Goal: Task Accomplishment & Management: Use online tool/utility

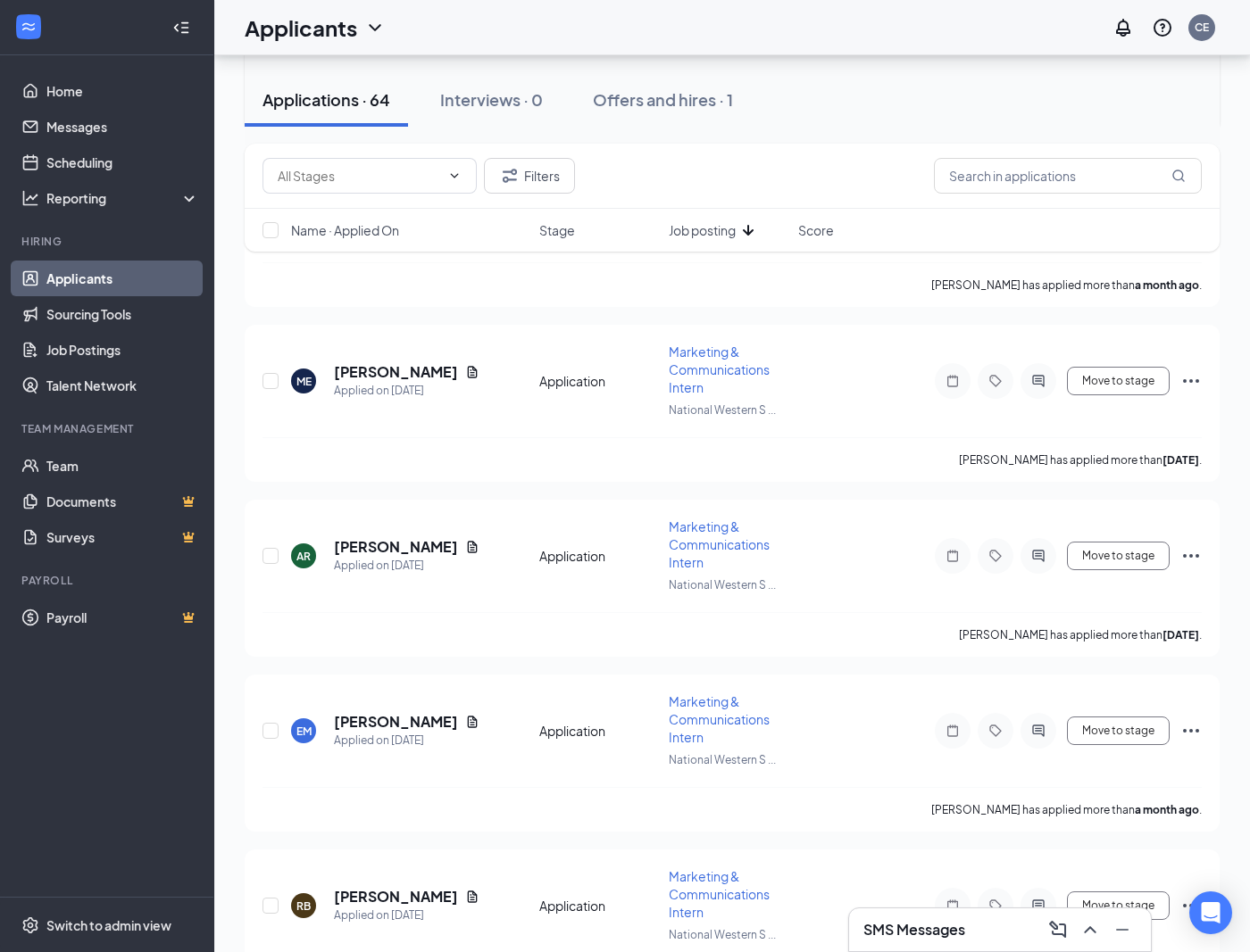
scroll to position [2287, 0]
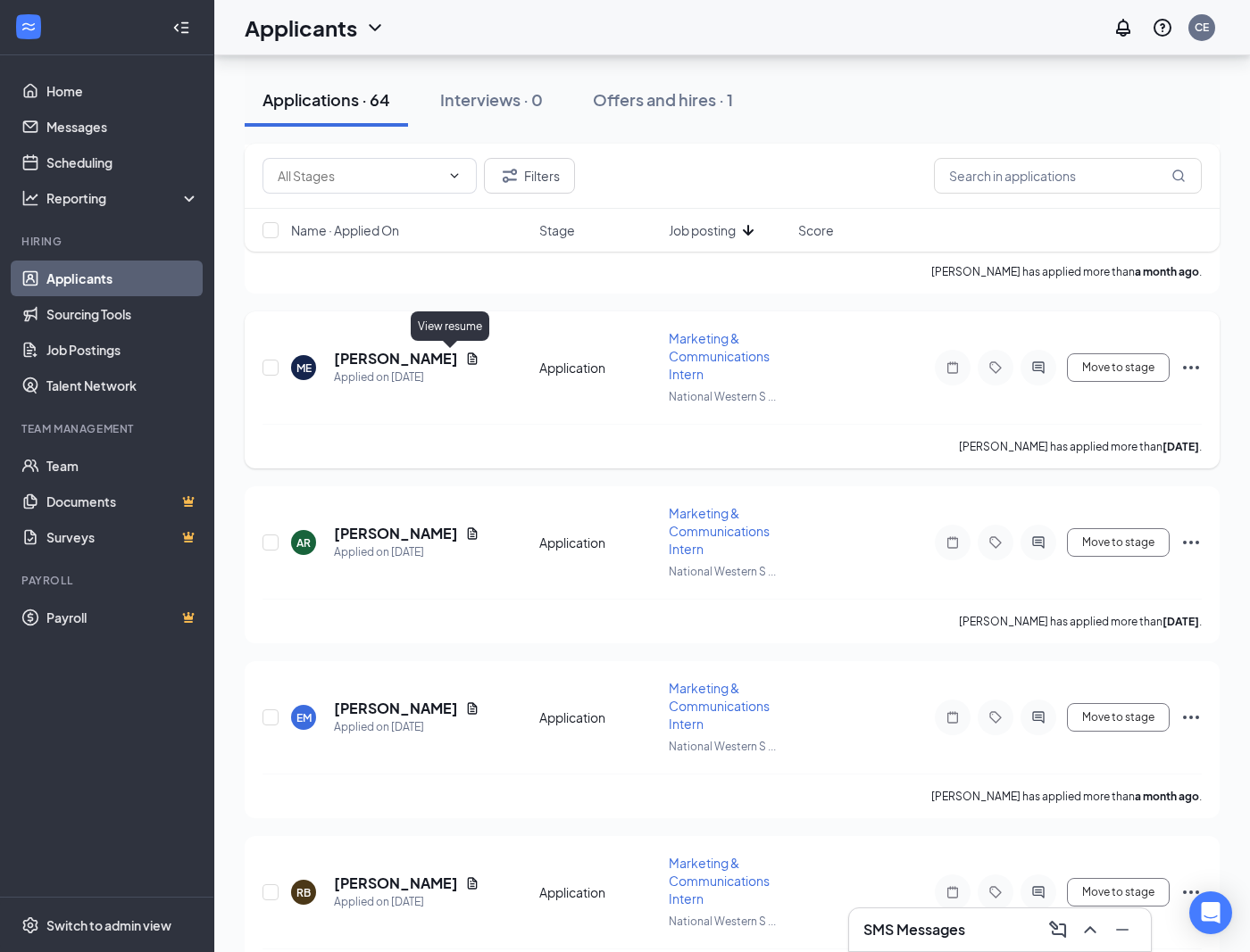
click at [468, 355] on icon "Document" at bounding box center [473, 358] width 10 height 12
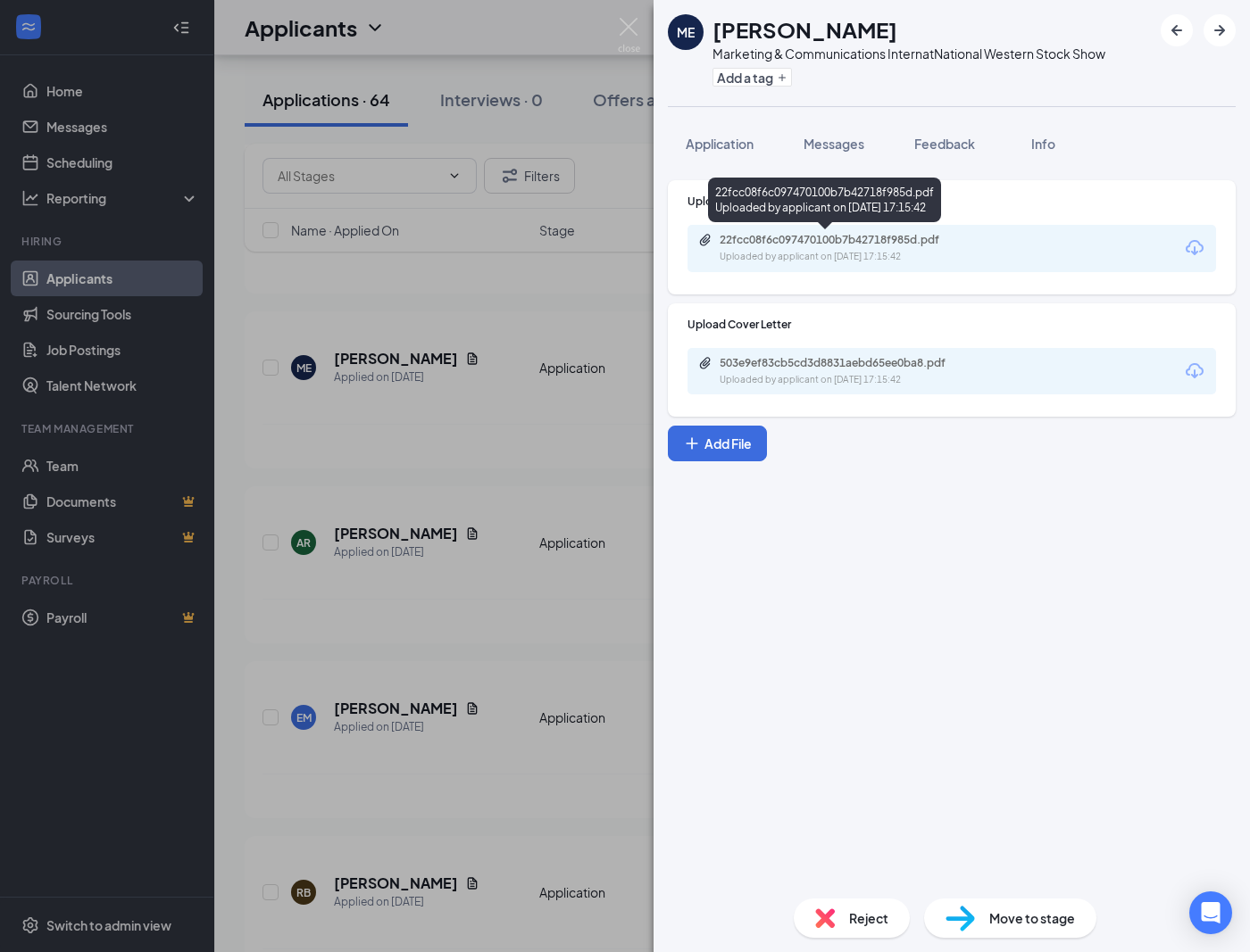
click at [847, 256] on div "Uploaded by applicant on [DATE] 17:15:42" at bounding box center [853, 257] width 267 height 15
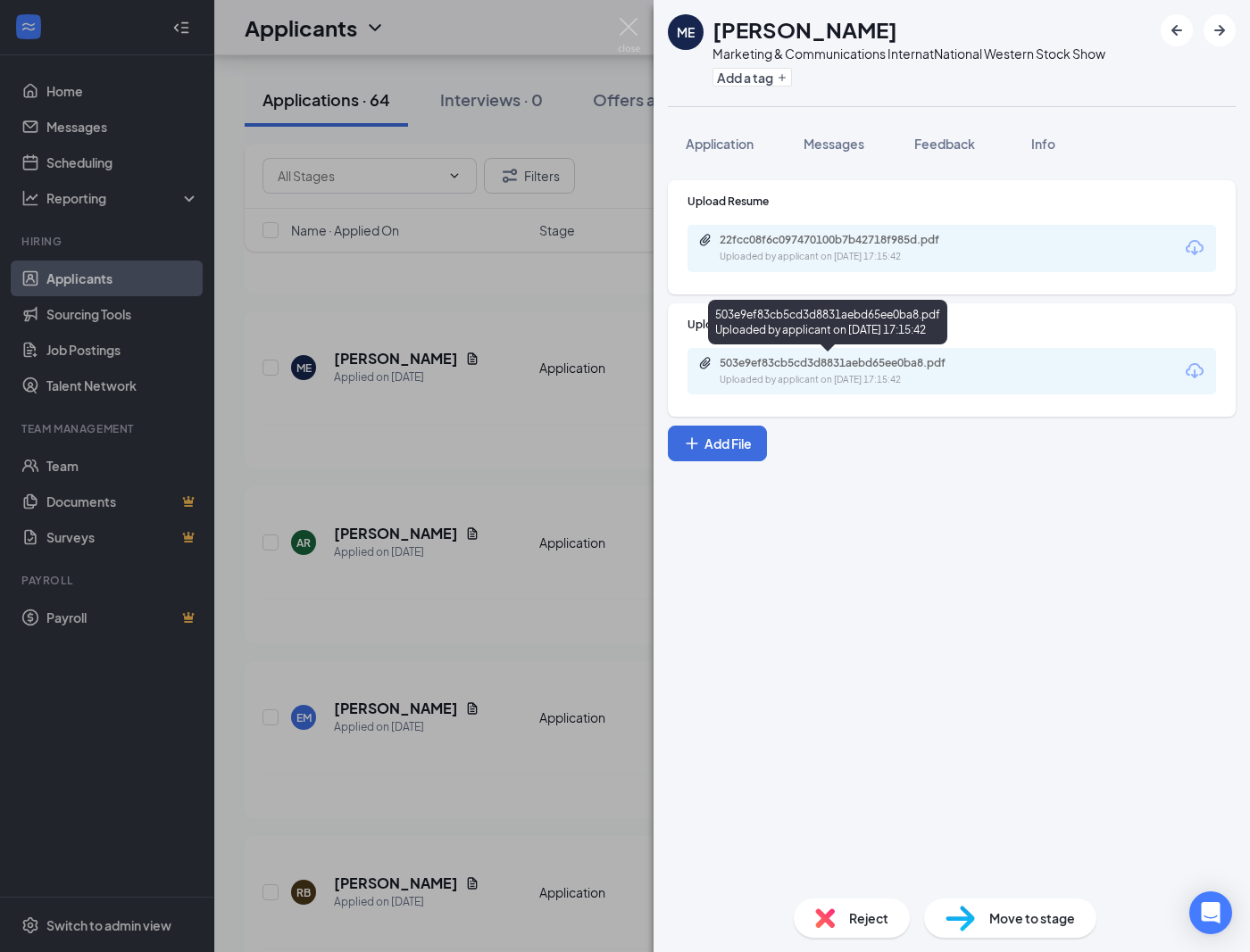
click at [863, 380] on div "Uploaded by applicant on [DATE] 17:15:42" at bounding box center [853, 380] width 267 height 15
click at [633, 29] on img at bounding box center [629, 35] width 23 height 35
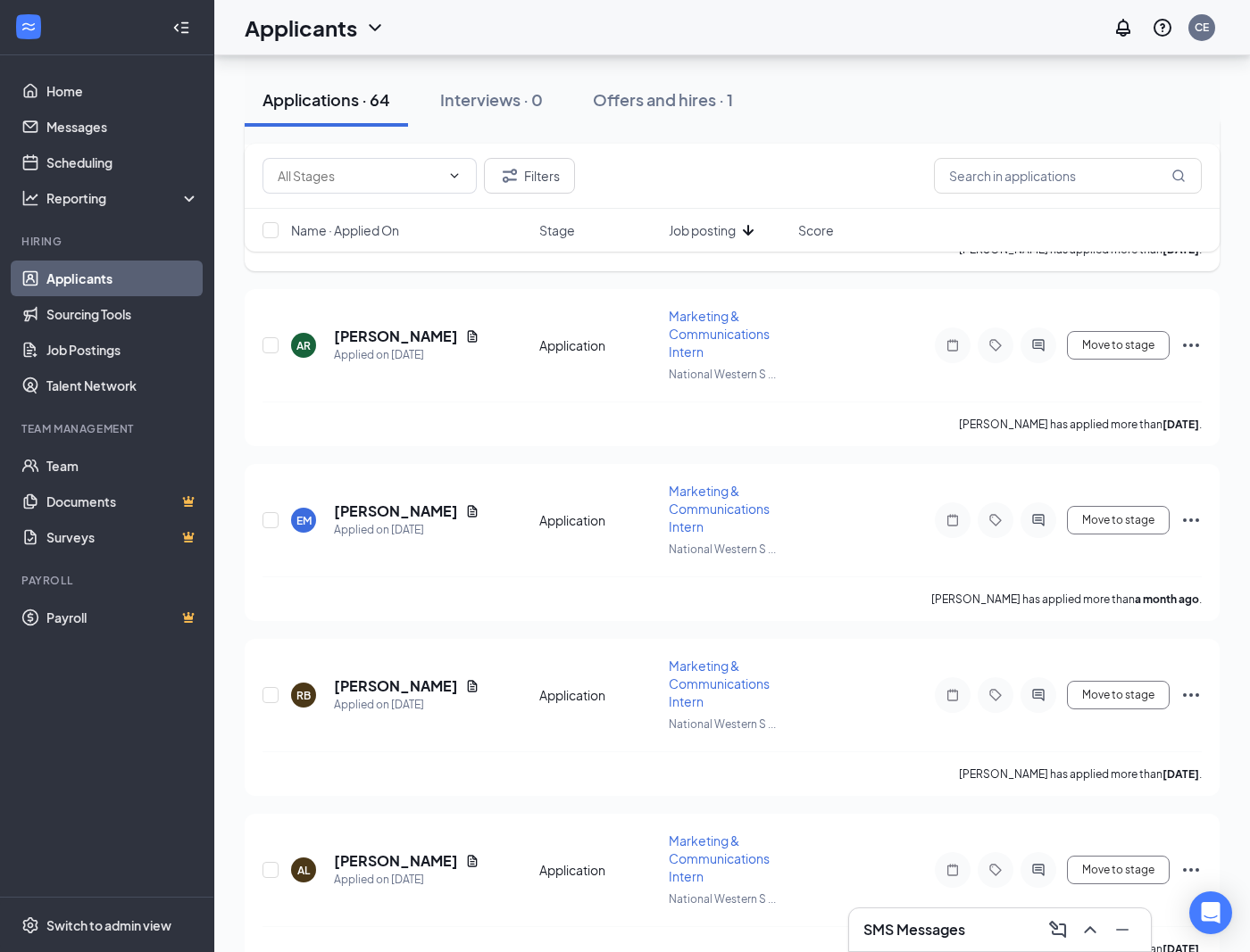
scroll to position [2494, 0]
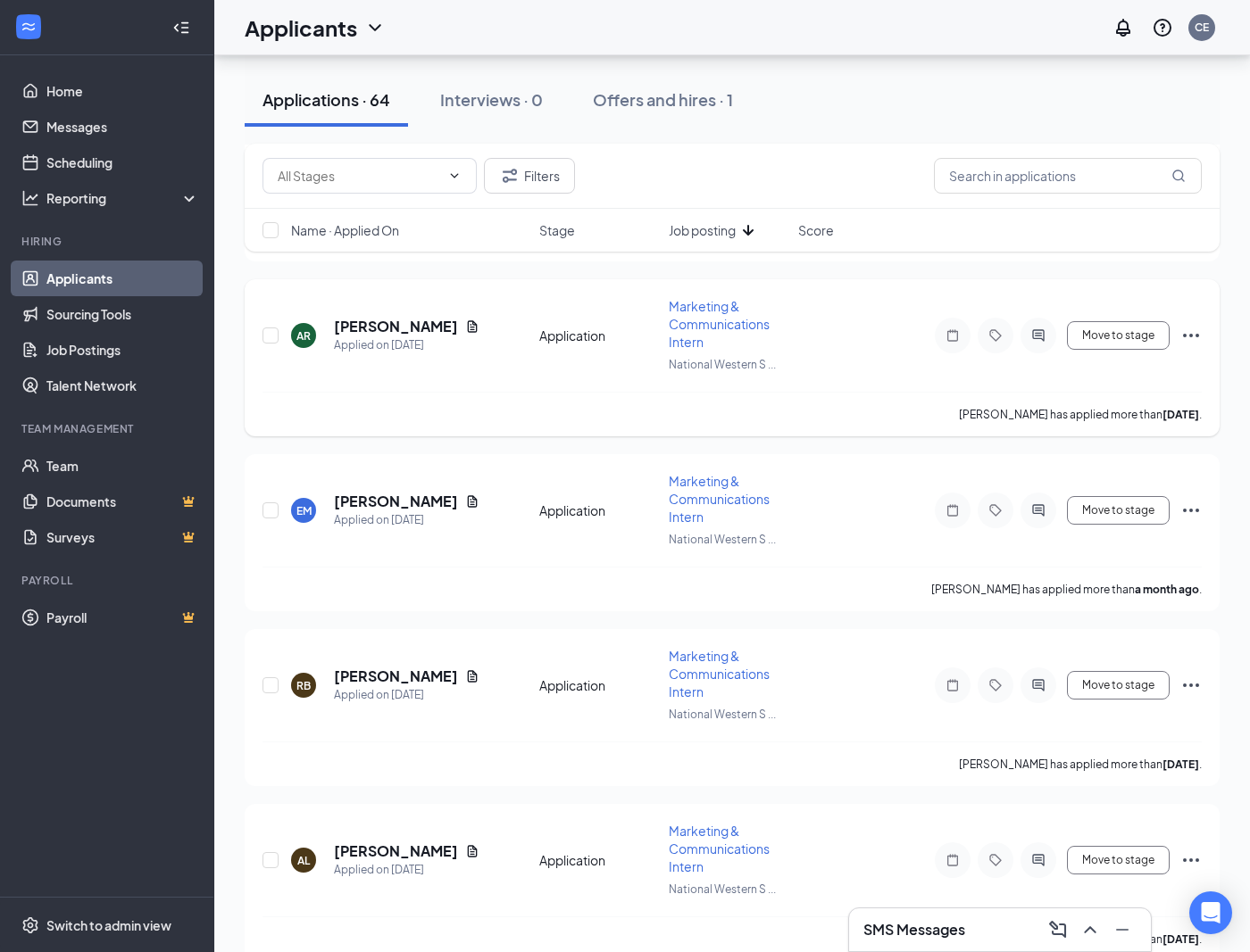
click at [468, 322] on icon "Document" at bounding box center [473, 326] width 10 height 12
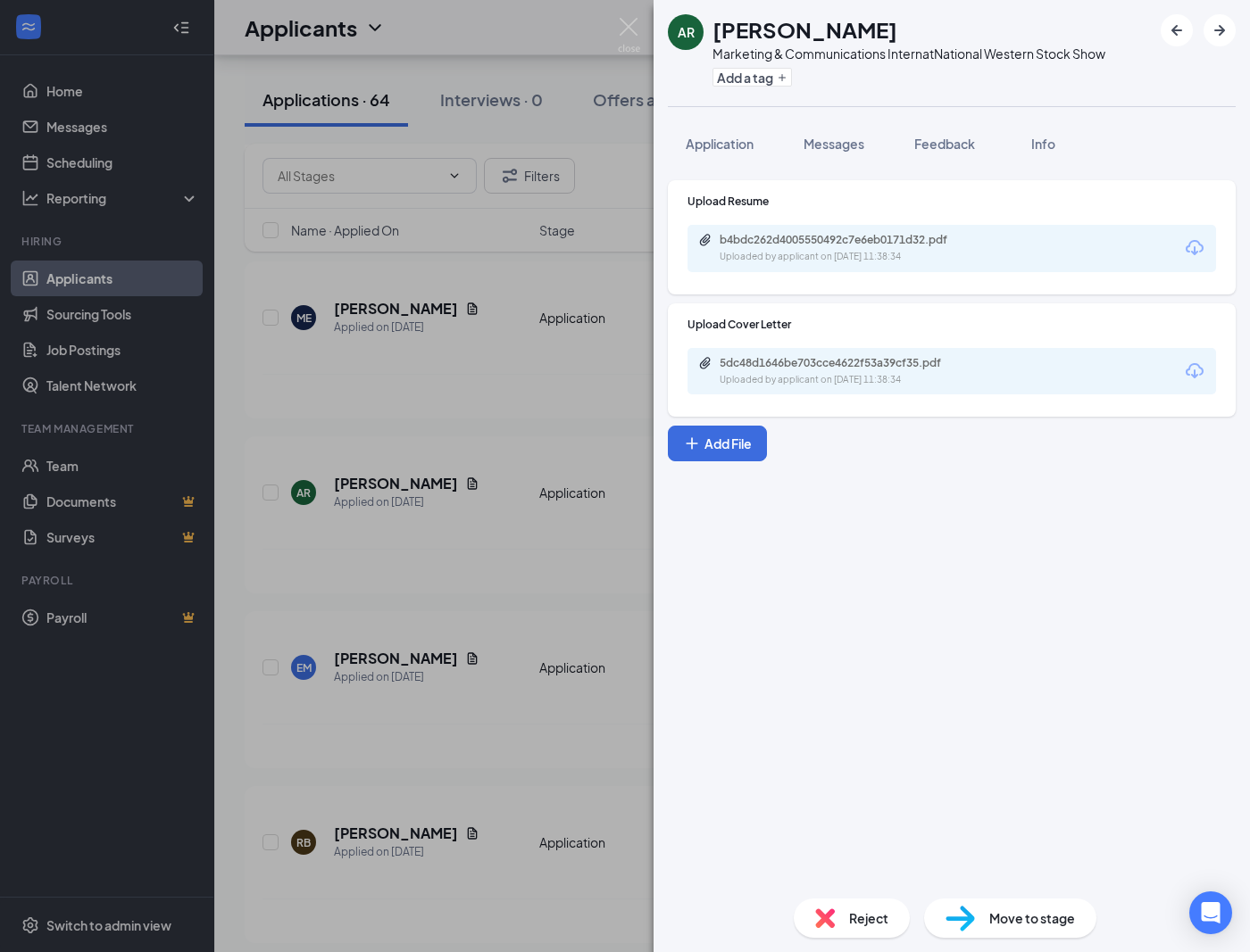
click at [1013, 237] on div "b4bdc262d4005550492c7e6eb0171d32.pdf Uploaded by applicant on [DATE] 11:38:34" at bounding box center [952, 249] width 529 height 47
click at [891, 245] on div "b4bdc262d4005550492c7e6eb0171d32.pdf" at bounding box center [844, 240] width 250 height 15
click at [631, 24] on img at bounding box center [629, 35] width 23 height 35
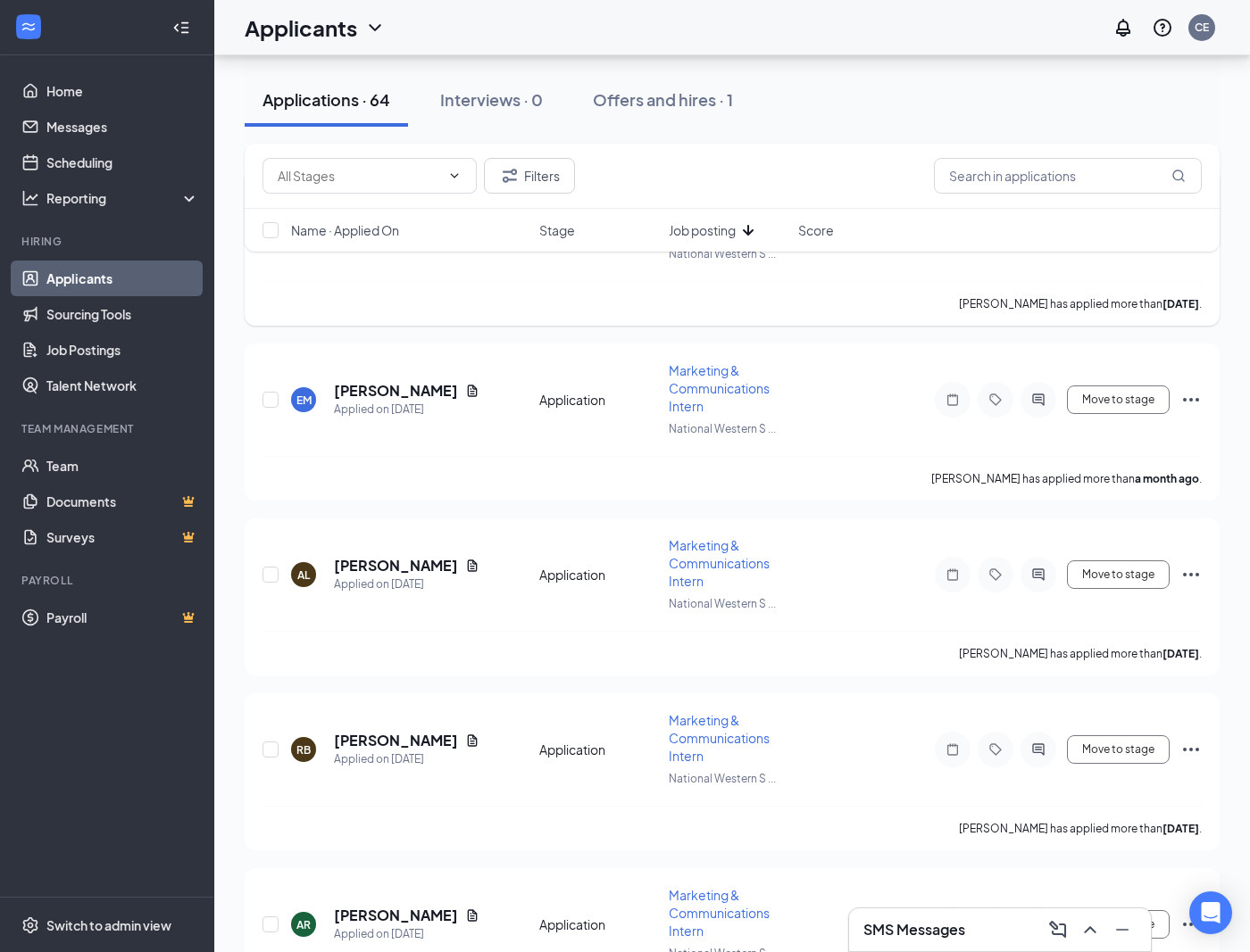
scroll to position [2594, 0]
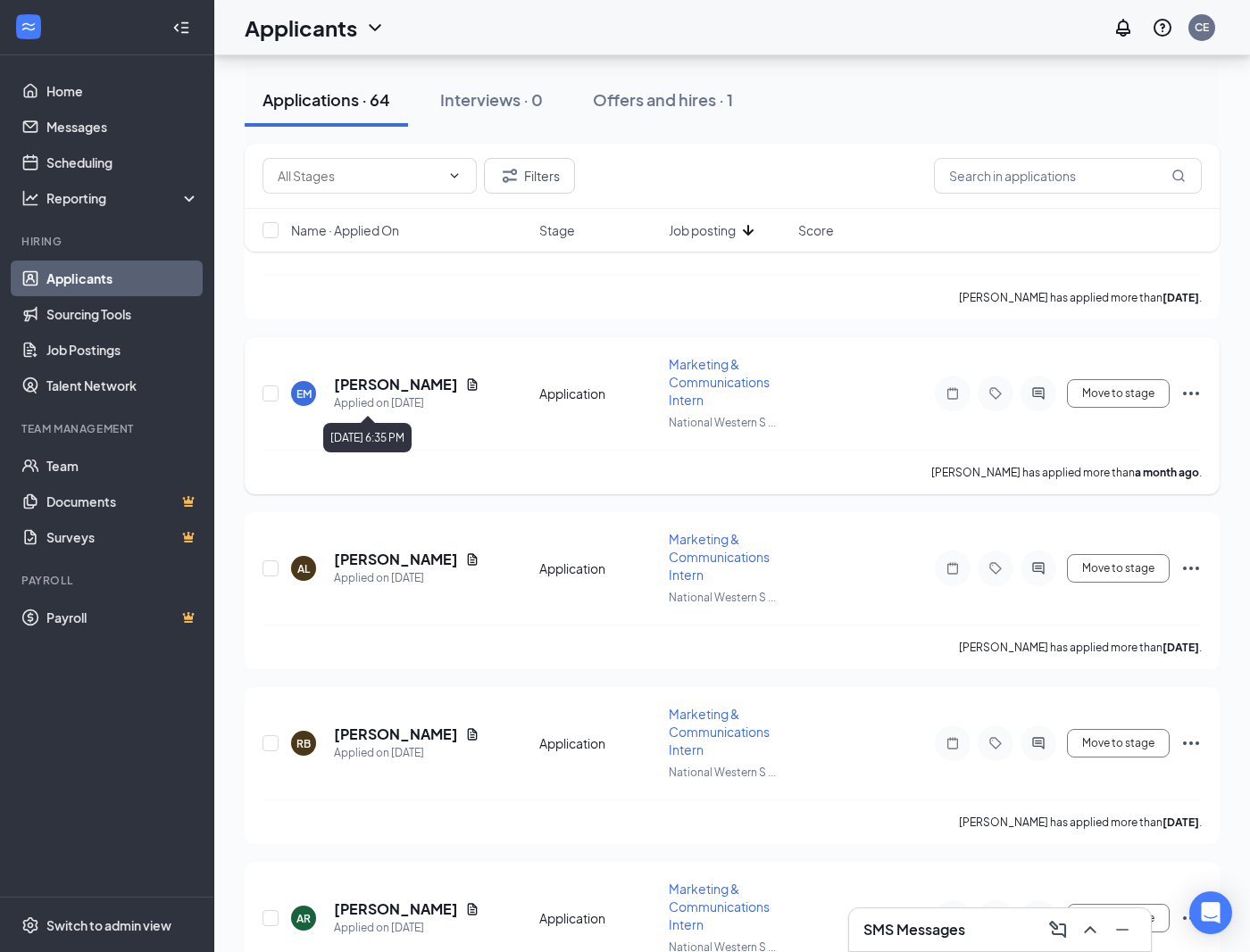
click at [390, 397] on div "Applied on [DATE]" at bounding box center [407, 404] width 146 height 18
click at [412, 388] on h5 "[PERSON_NAME]" at bounding box center [396, 385] width 124 height 20
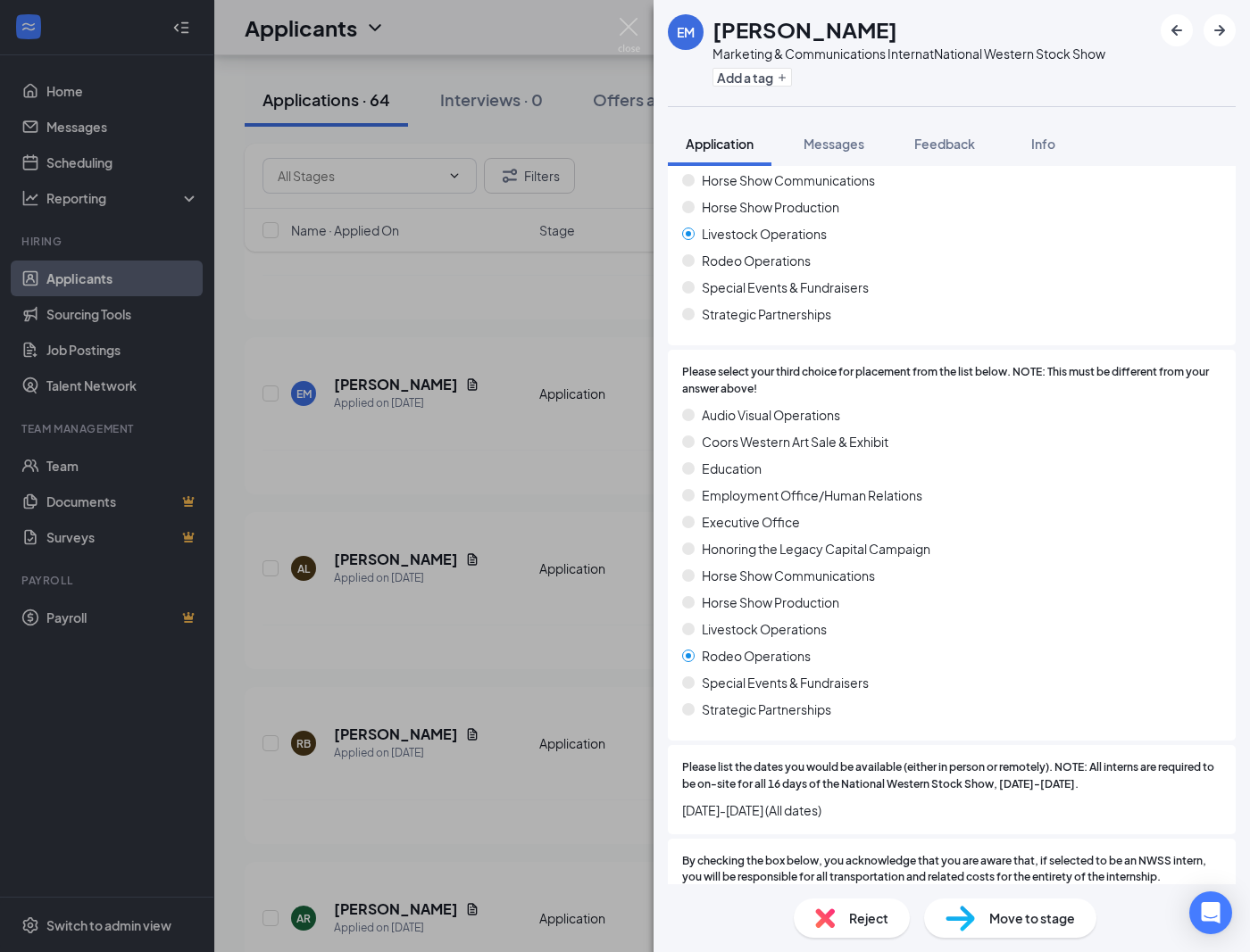
scroll to position [462, 0]
click at [628, 15] on div "EM [PERSON_NAME] Marketing & Communications Intern at National Western Stock Sh…" at bounding box center [625, 476] width 1250 height 952
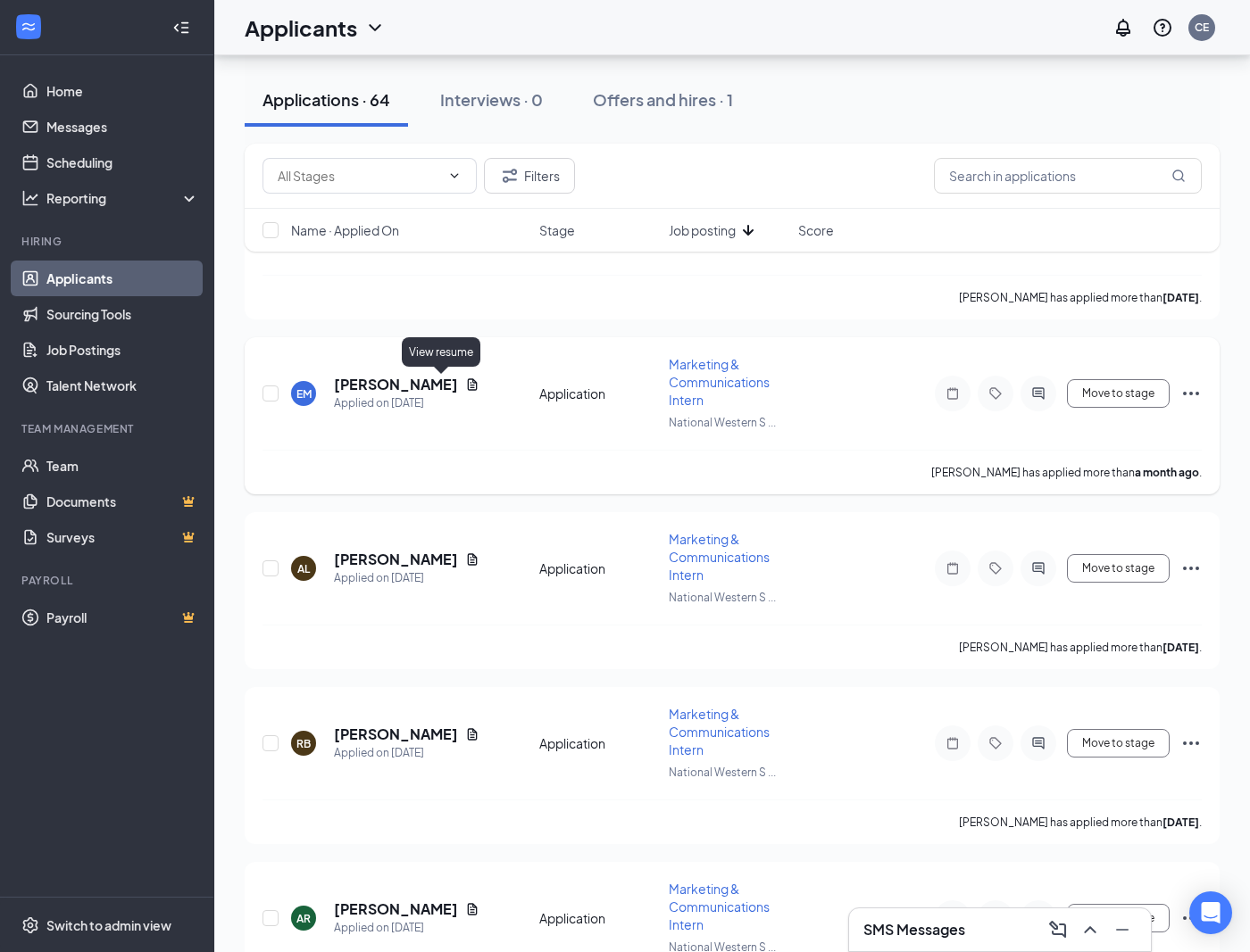
click at [465, 387] on icon "Document" at bounding box center [472, 385] width 15 height 15
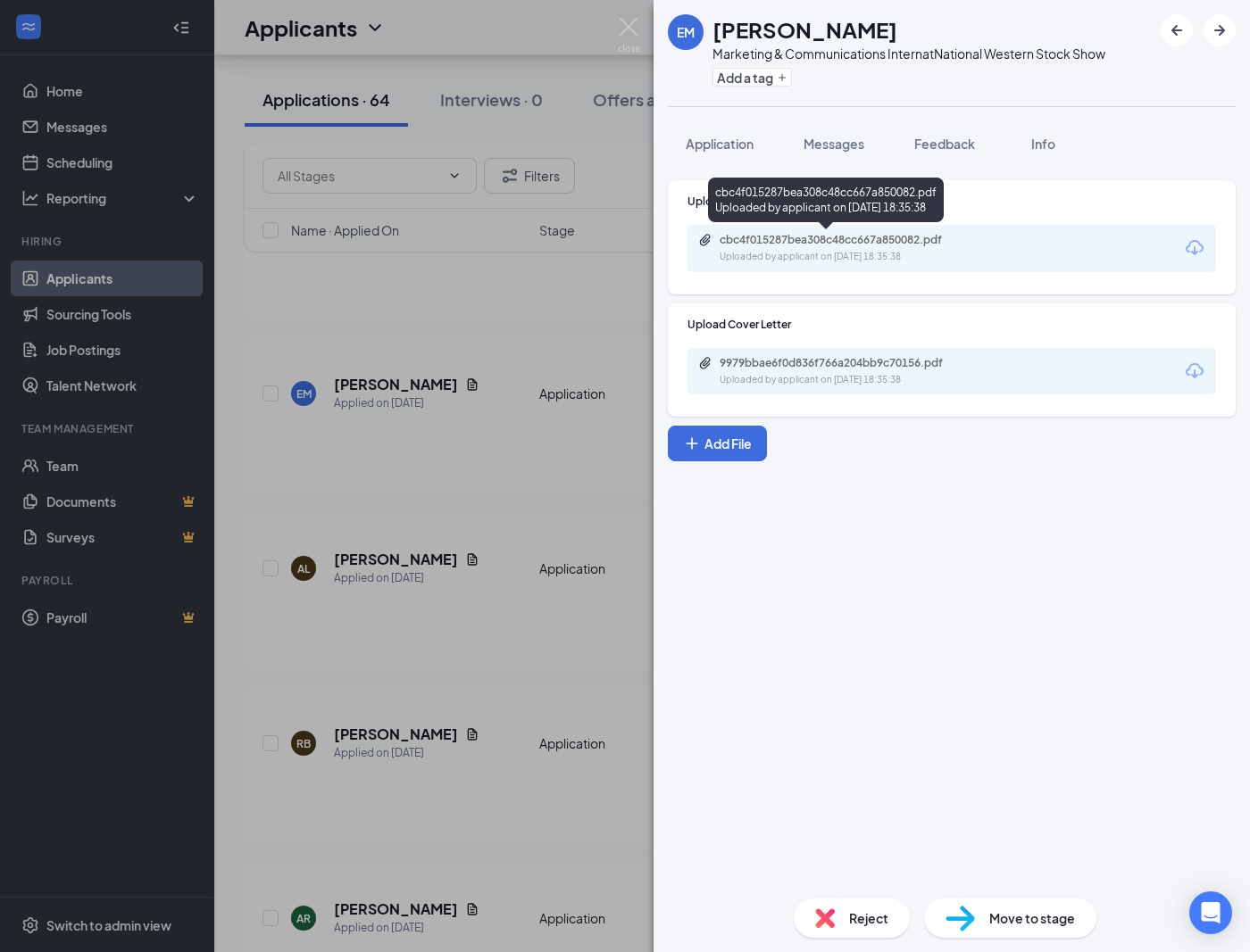
click at [904, 235] on div "cbc4f015287bea308c48cc667a850082.pdf" at bounding box center [844, 240] width 250 height 15
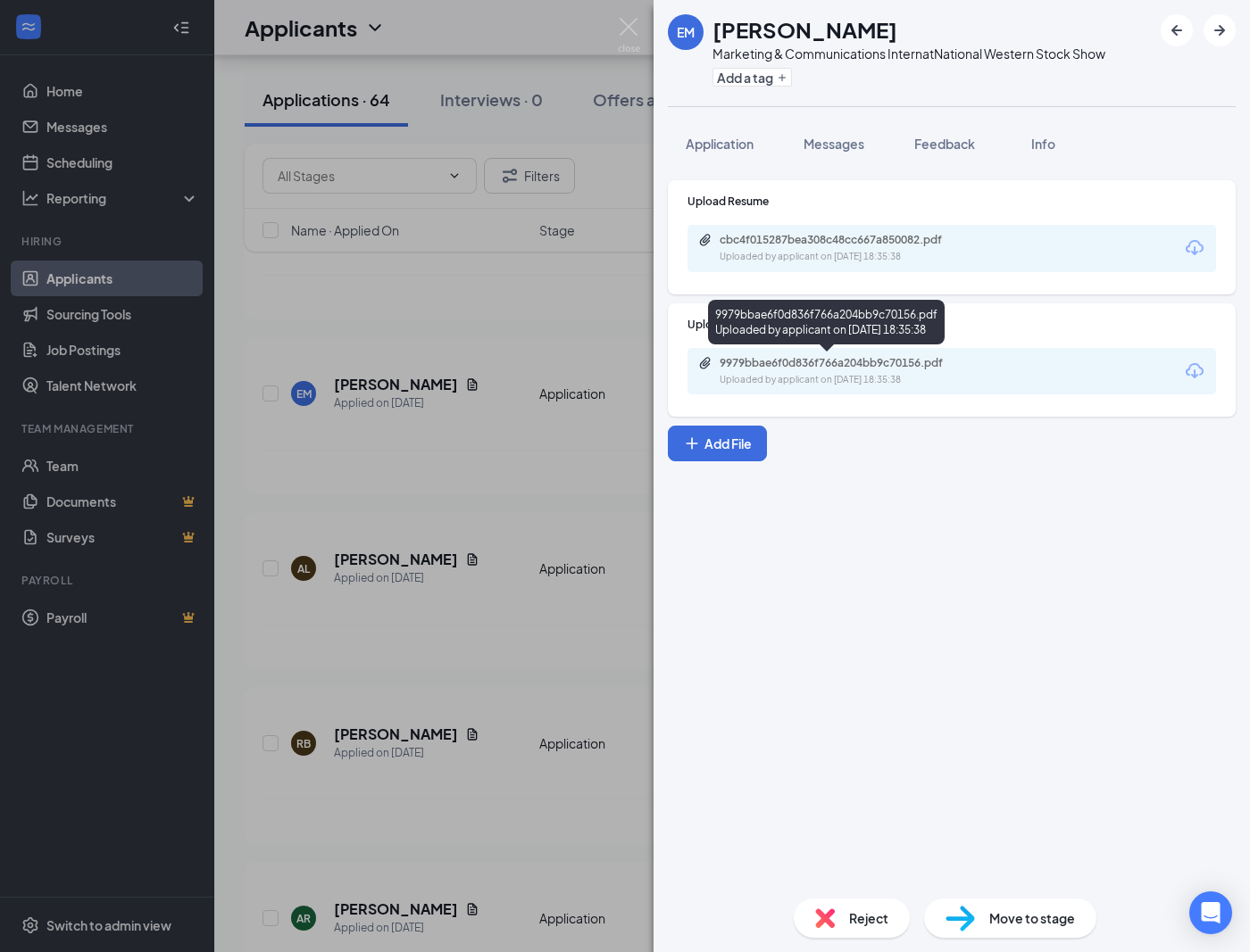
click at [875, 374] on div "Uploaded by applicant on [DATE] 18:35:38" at bounding box center [853, 380] width 267 height 15
click at [712, 142] on span "Application" at bounding box center [719, 144] width 68 height 16
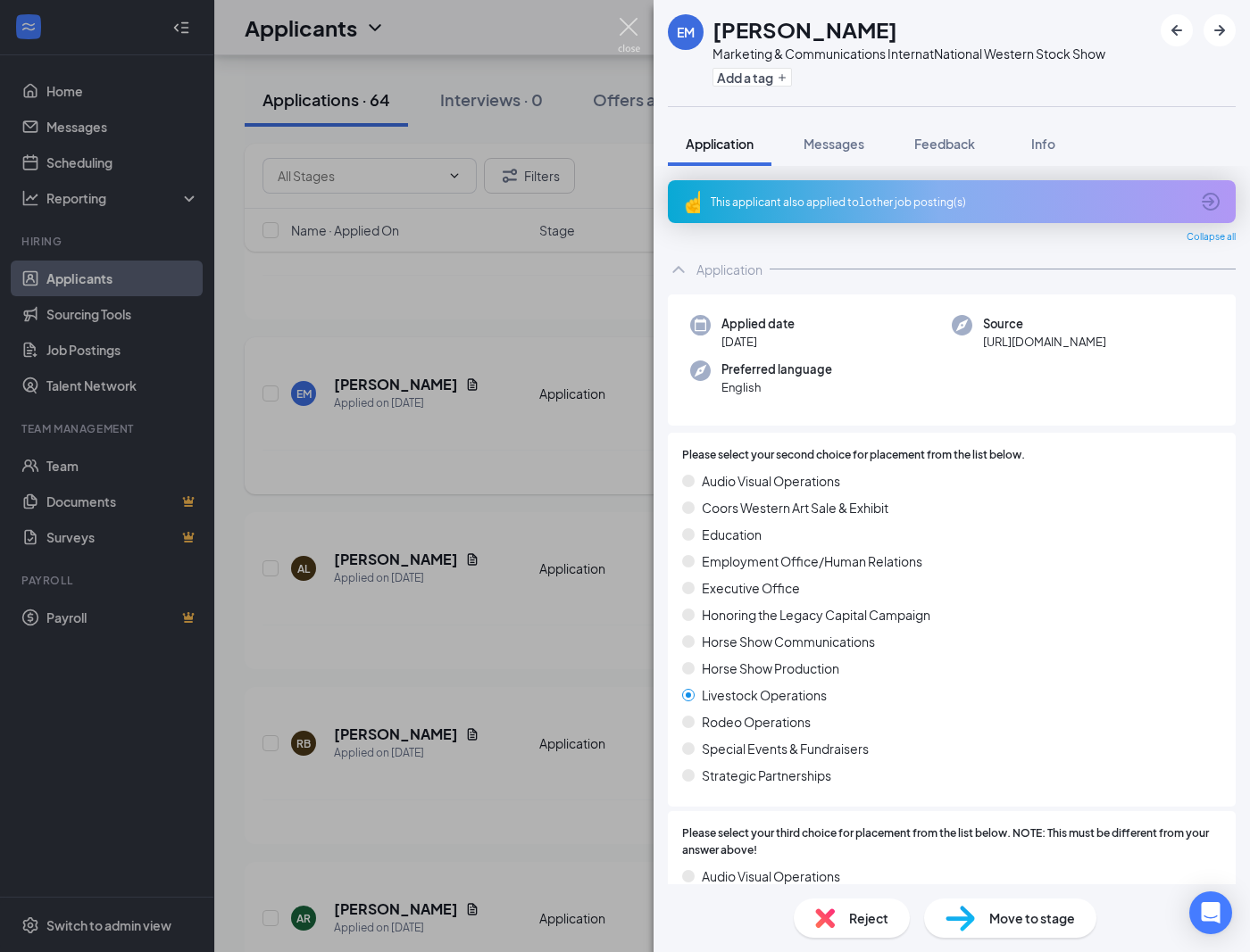
drag, startPoint x: 631, startPoint y: 23, endPoint x: 516, endPoint y: 415, distance: 408.5
click at [630, 23] on img at bounding box center [629, 35] width 23 height 35
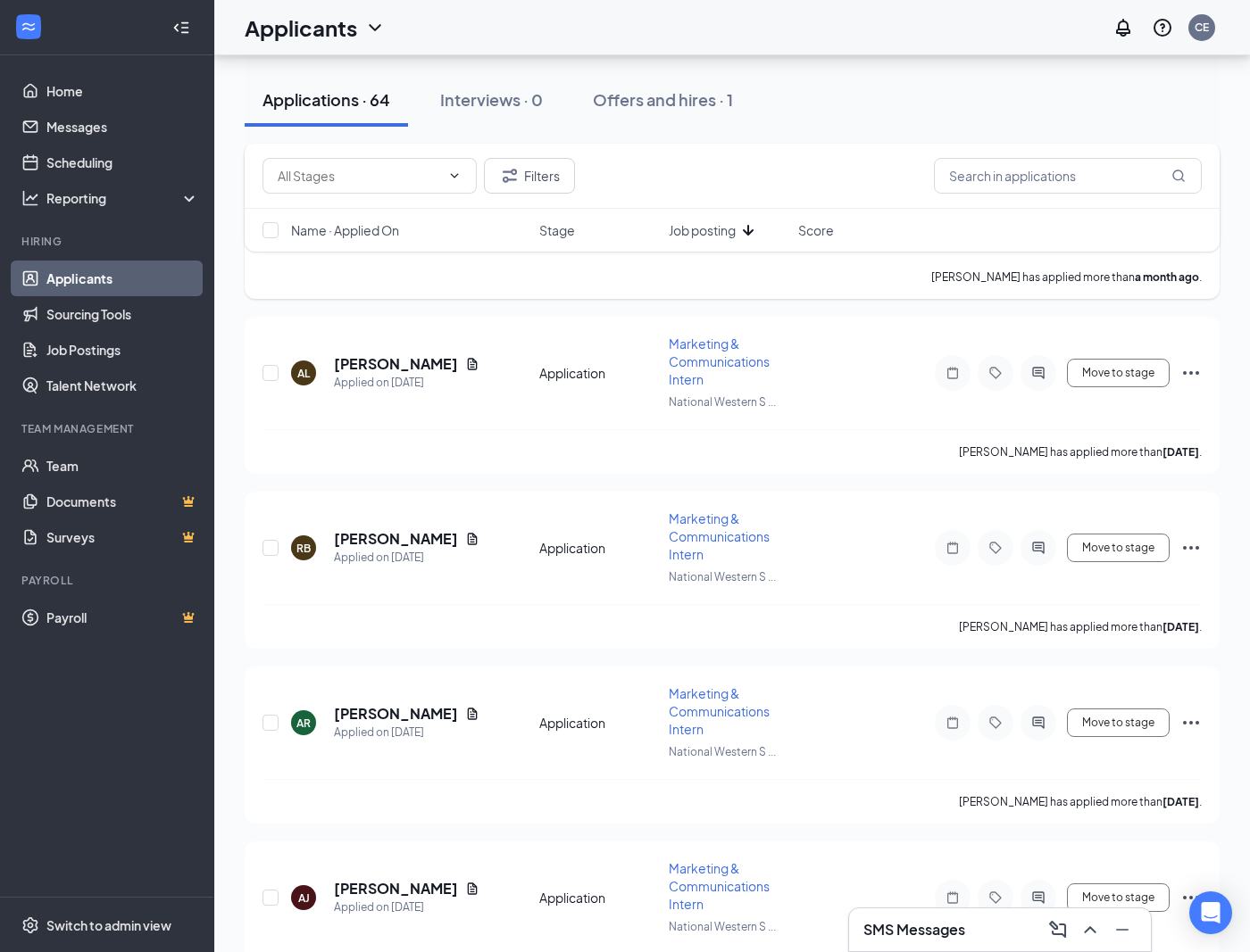
scroll to position [2792, 0]
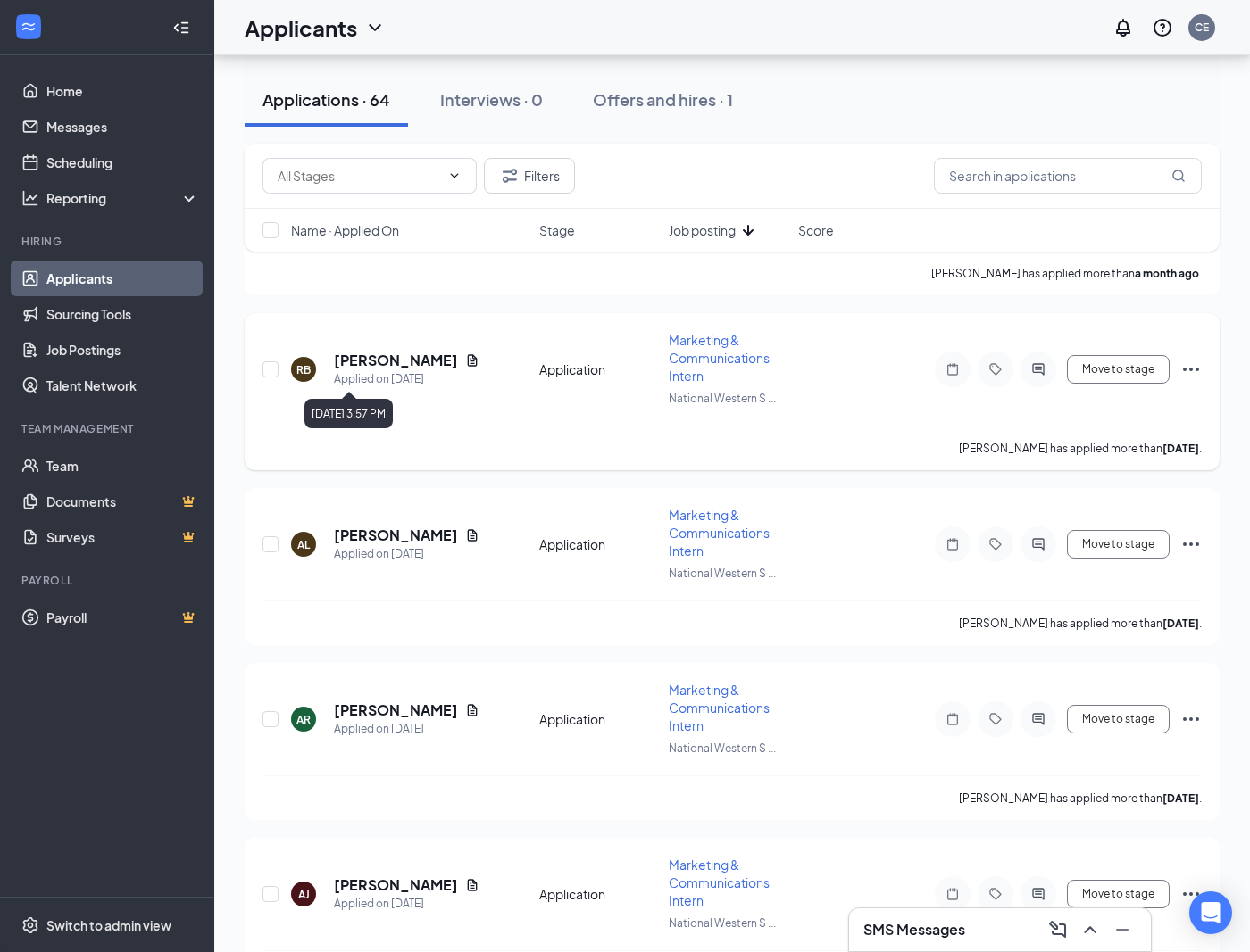
click at [410, 364] on div "[PERSON_NAME]" at bounding box center [407, 360] width 146 height 20
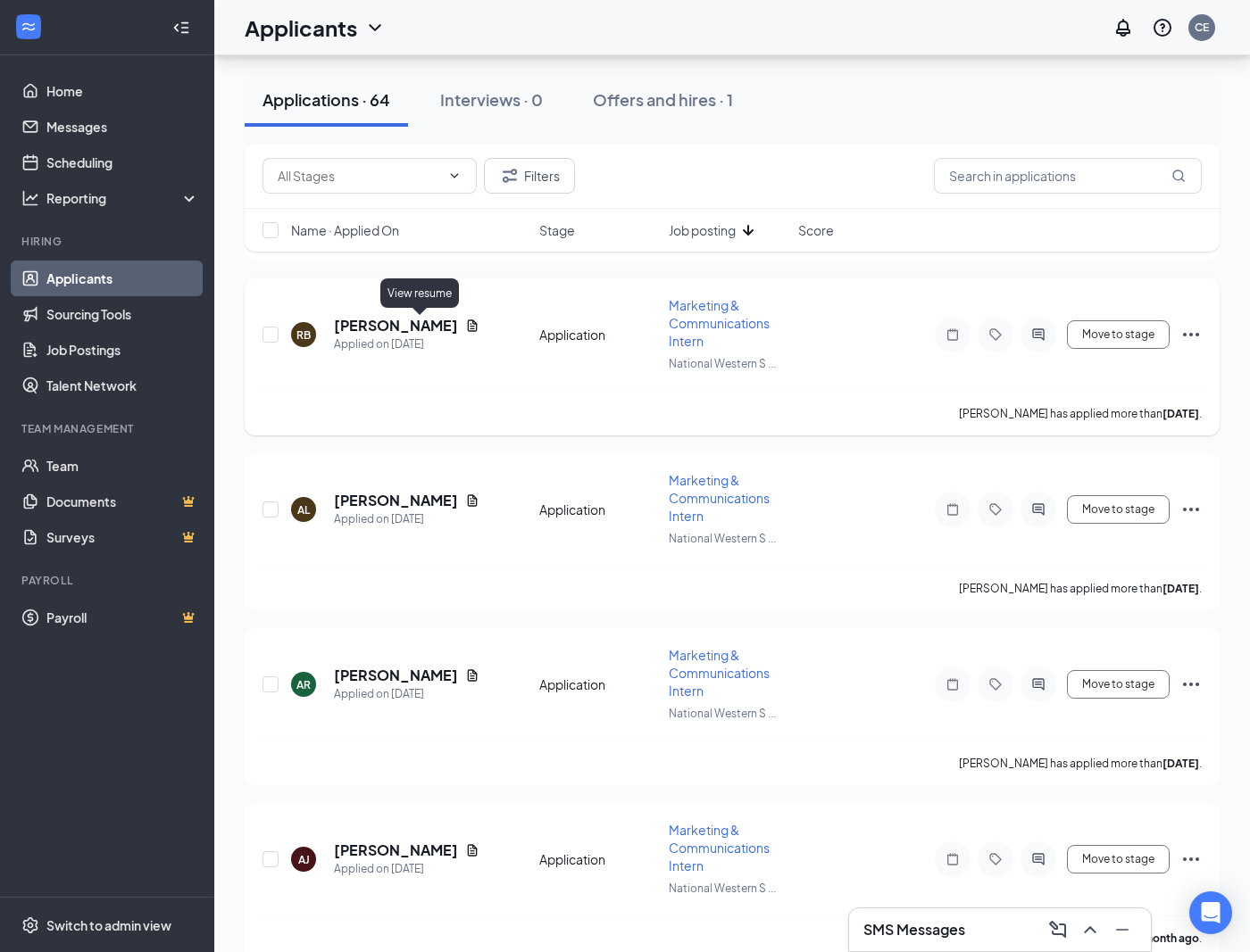
scroll to position [2840, 0]
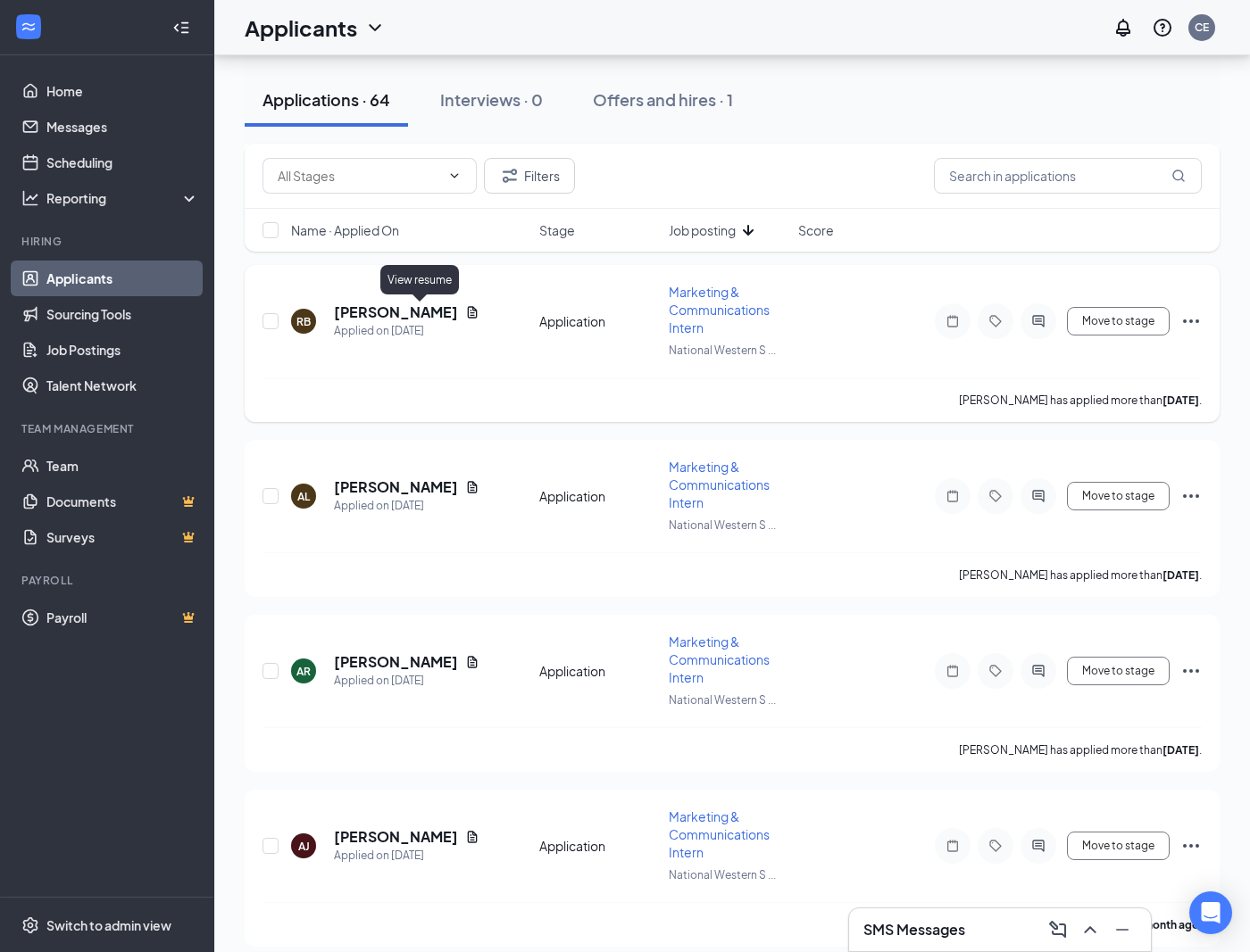
click at [465, 309] on icon "Document" at bounding box center [472, 312] width 15 height 15
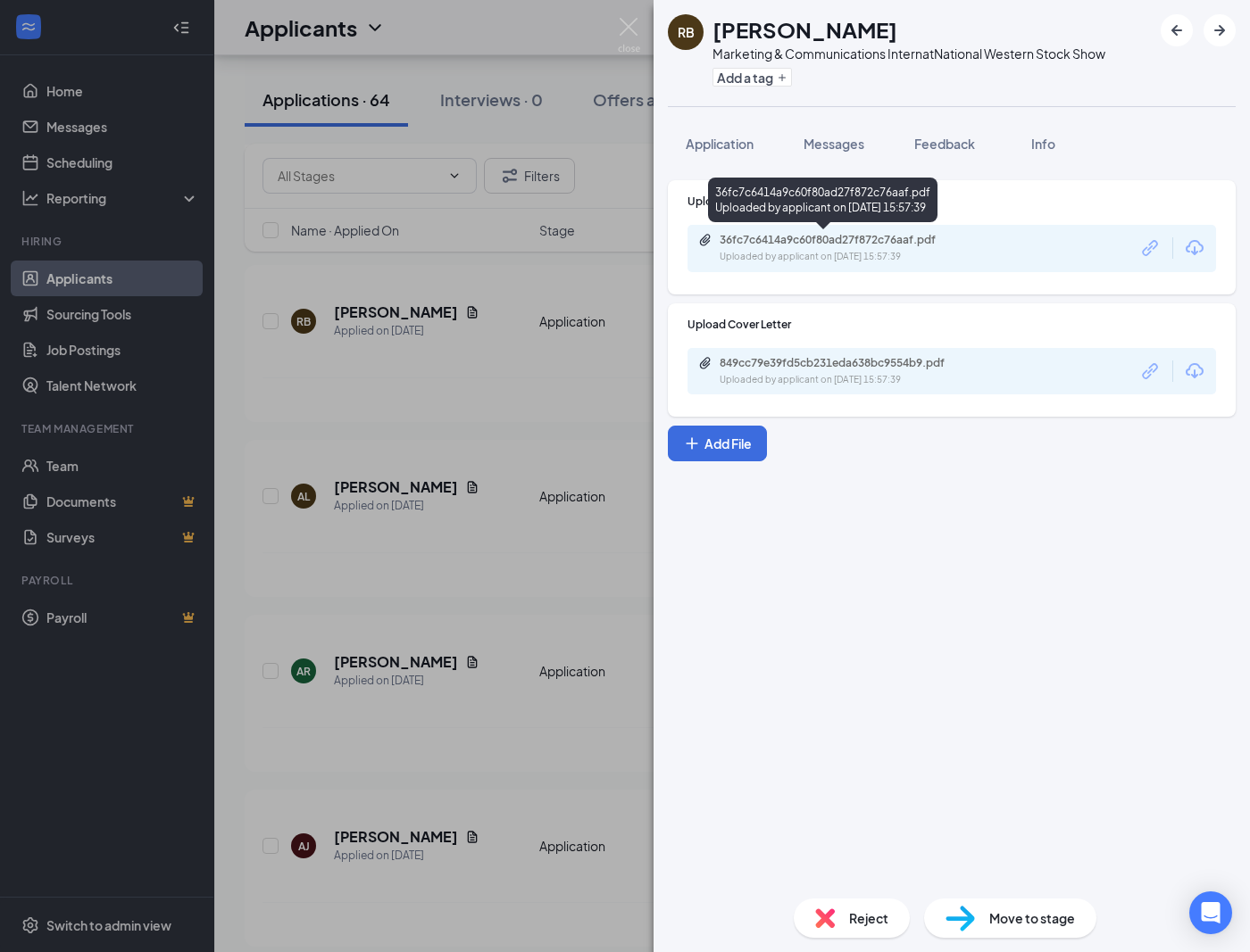
click at [883, 259] on div "Uploaded by applicant on [DATE] 15:57:39" at bounding box center [853, 257] width 267 height 15
click at [636, 25] on img at bounding box center [629, 35] width 23 height 35
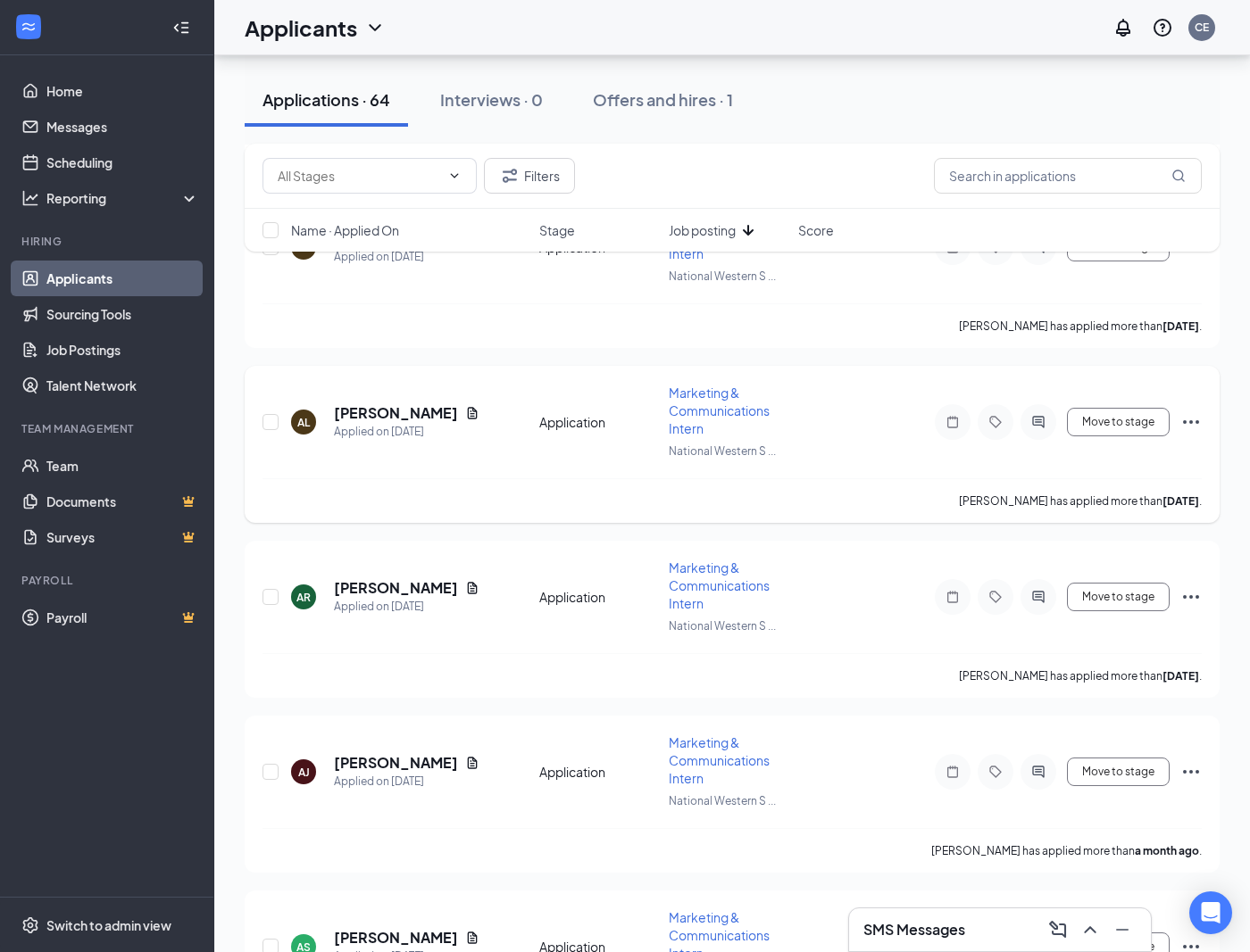
scroll to position [2933, 0]
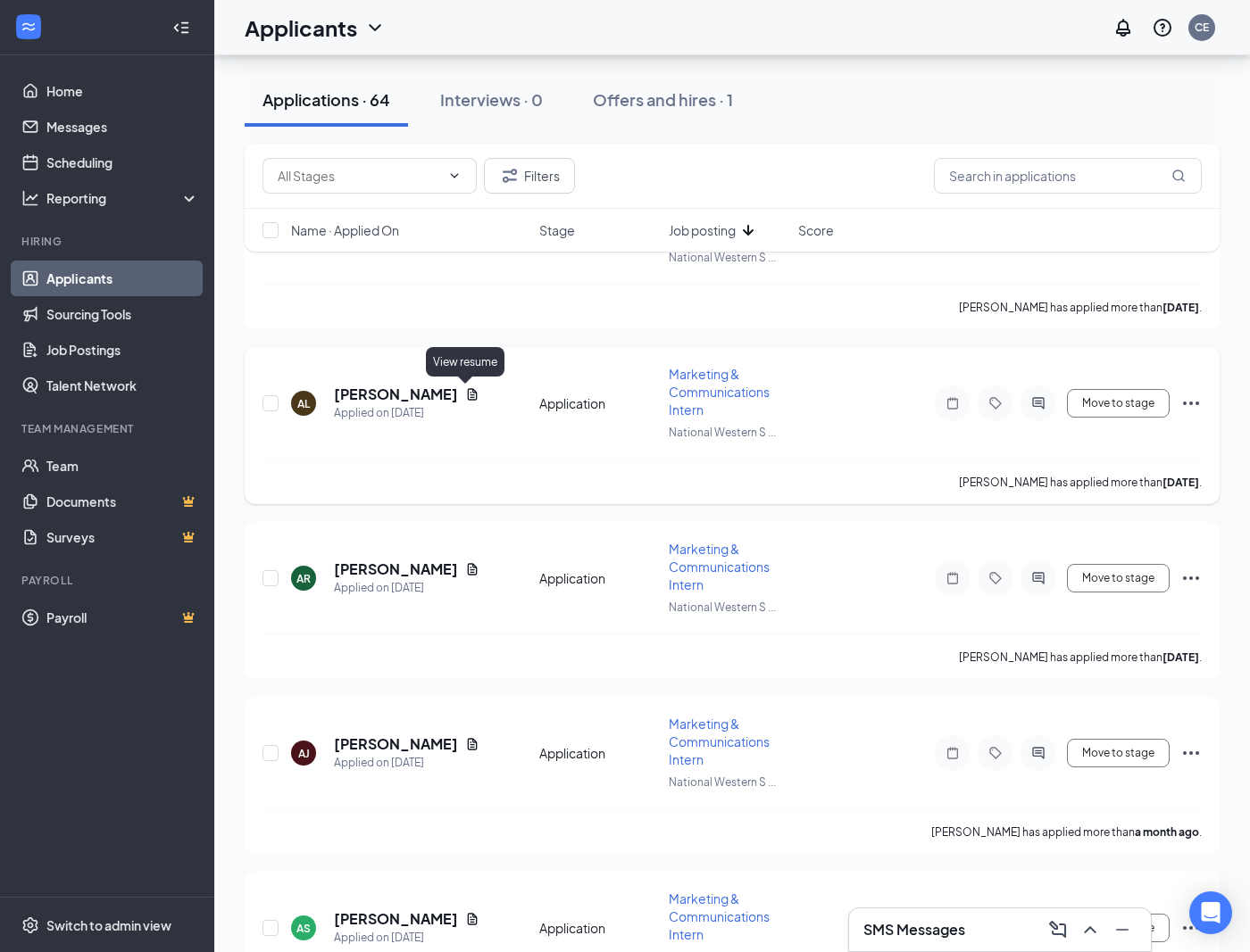
click at [468, 392] on icon "Document" at bounding box center [473, 394] width 10 height 12
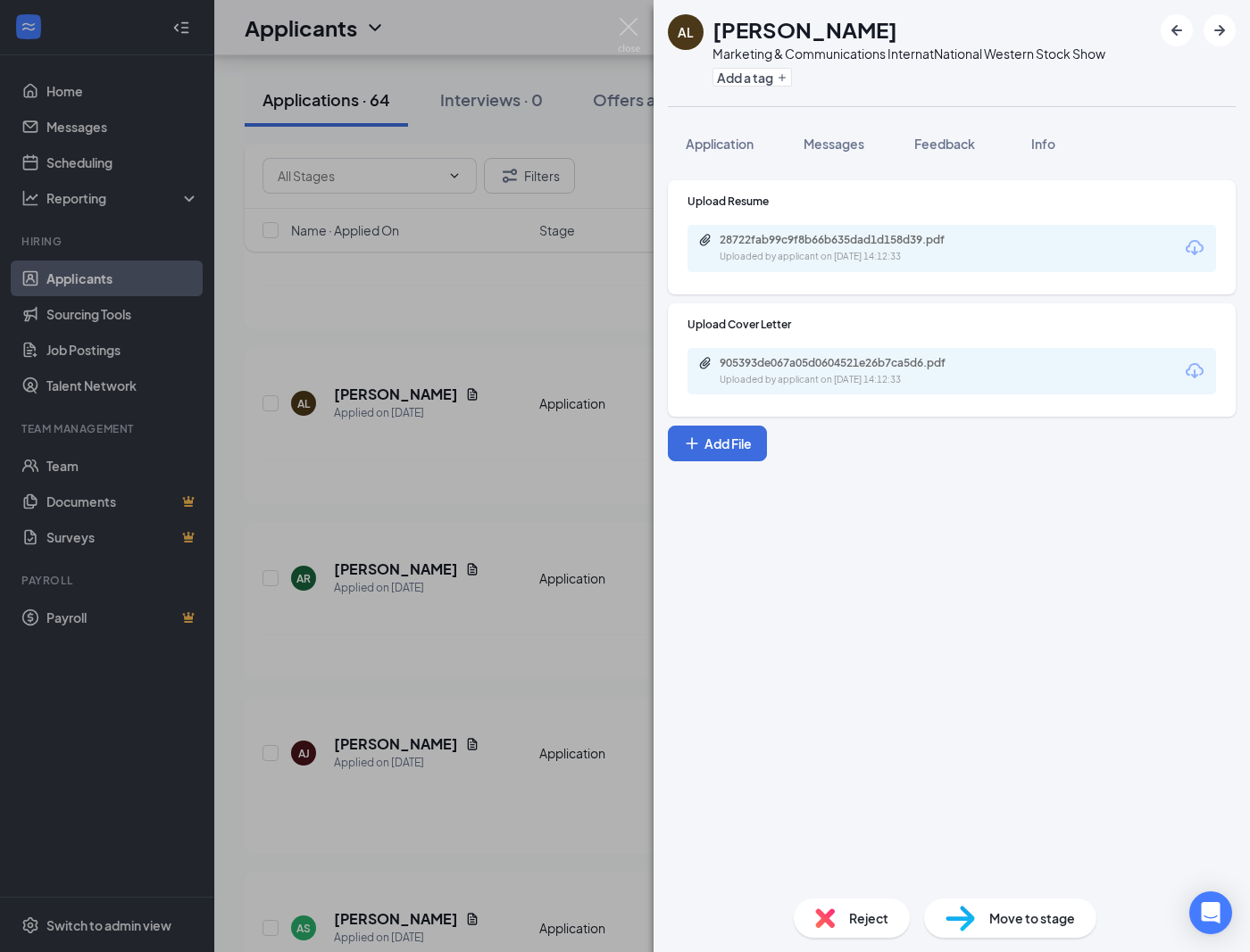
click at [838, 265] on div "28722fab99c9f8b66b635dad1d158d39.pdf Uploaded by applicant on [DATE] 14:12:33" at bounding box center [952, 249] width 529 height 47
click at [828, 246] on div "28722fab99c9f8b66b635dad1d158d39.pdf" at bounding box center [844, 240] width 250 height 15
click at [643, 32] on div "AL [PERSON_NAME] Marketing & Communications Intern at National Western Stock Sh…" at bounding box center [625, 476] width 1250 height 952
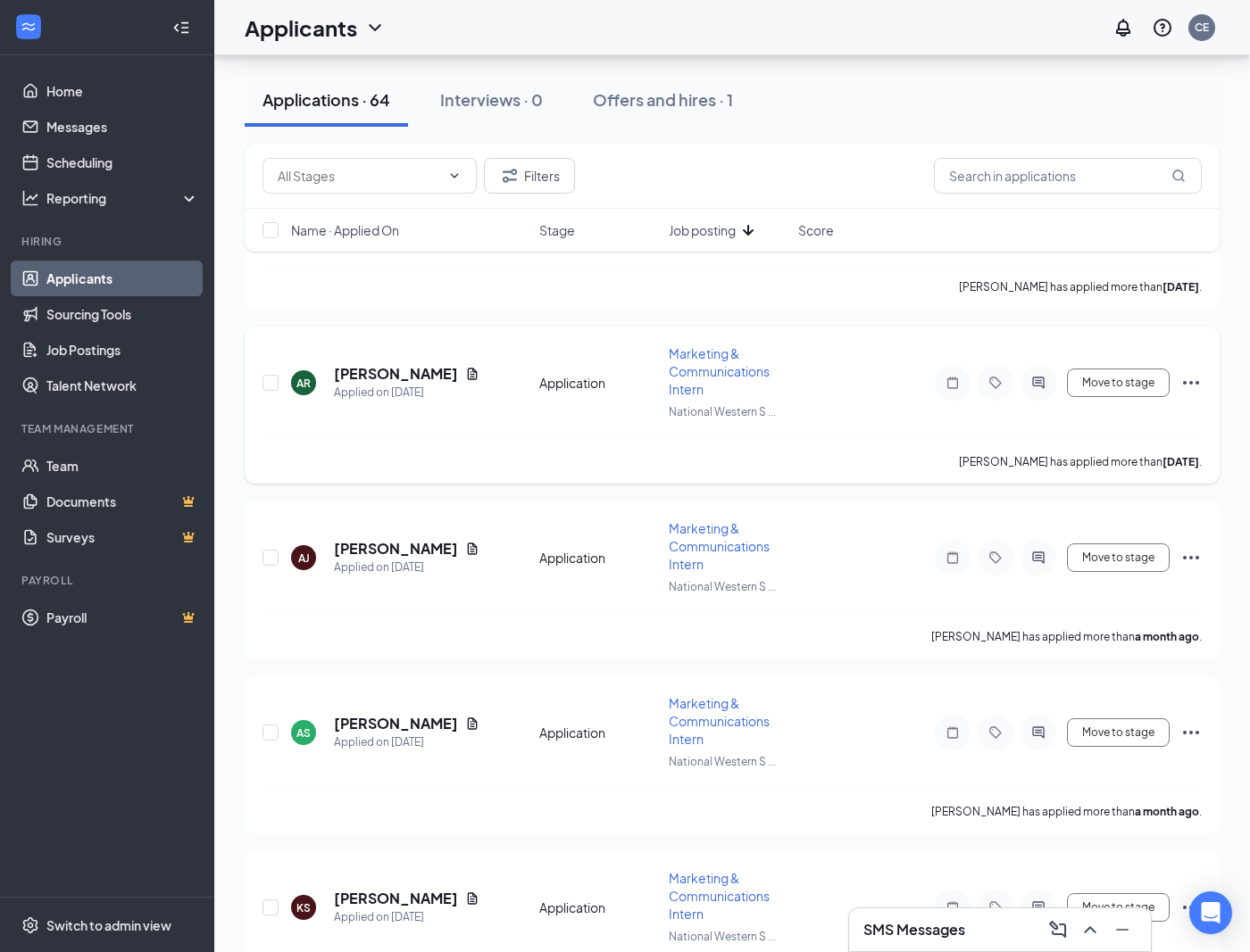
scroll to position [3131, 0]
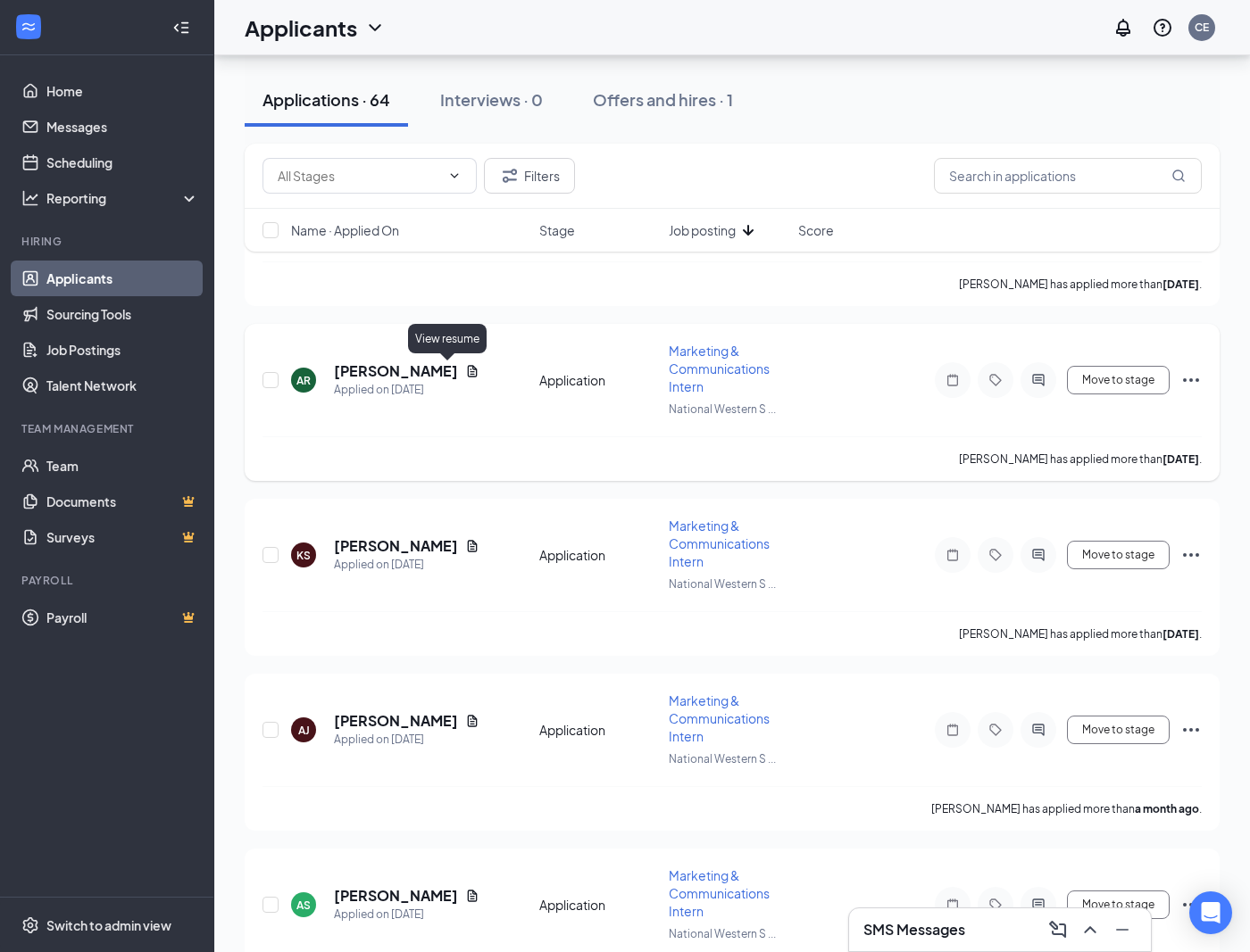
click at [468, 368] on icon "Document" at bounding box center [473, 371] width 10 height 12
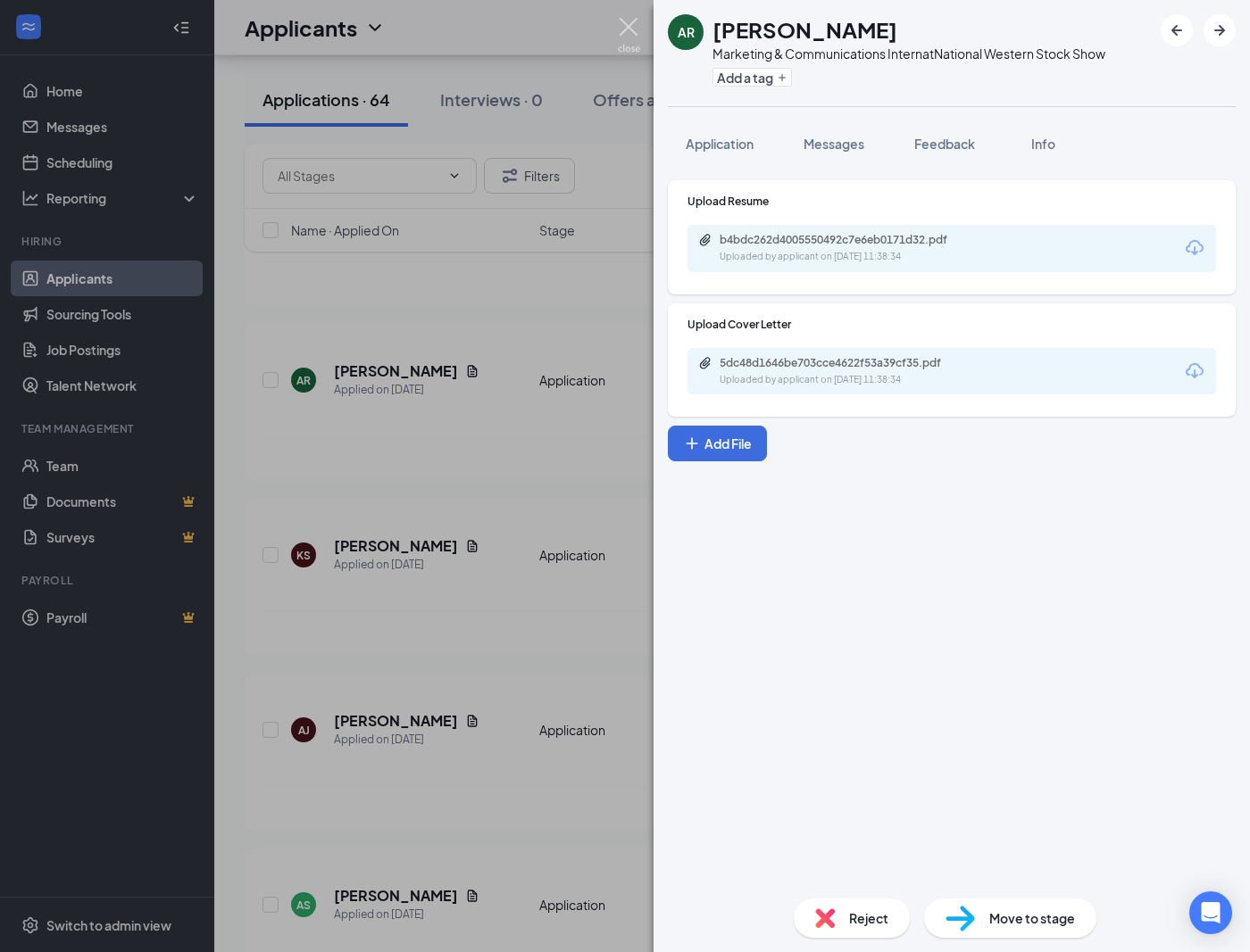
click at [624, 22] on img at bounding box center [629, 35] width 23 height 35
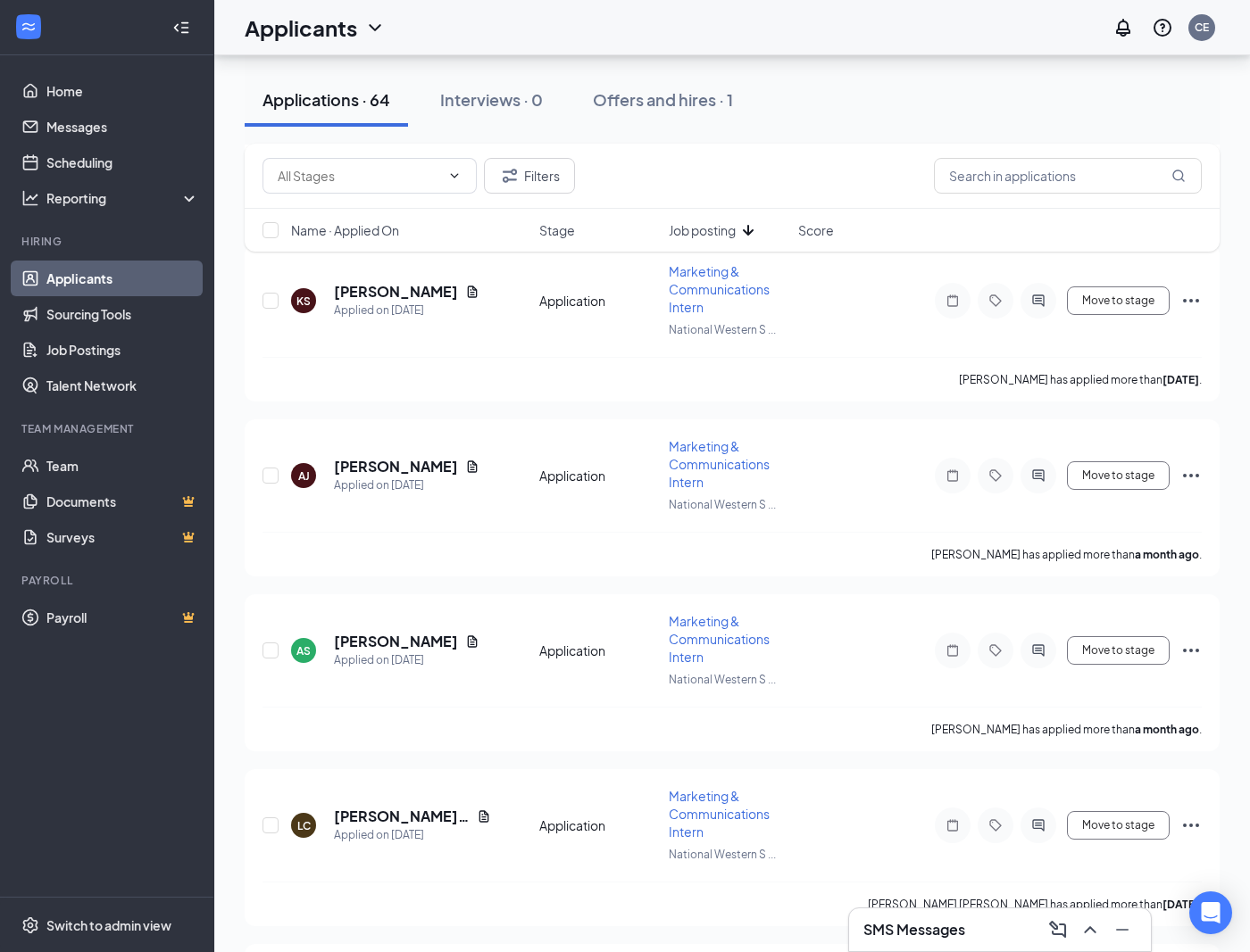
scroll to position [3389, 0]
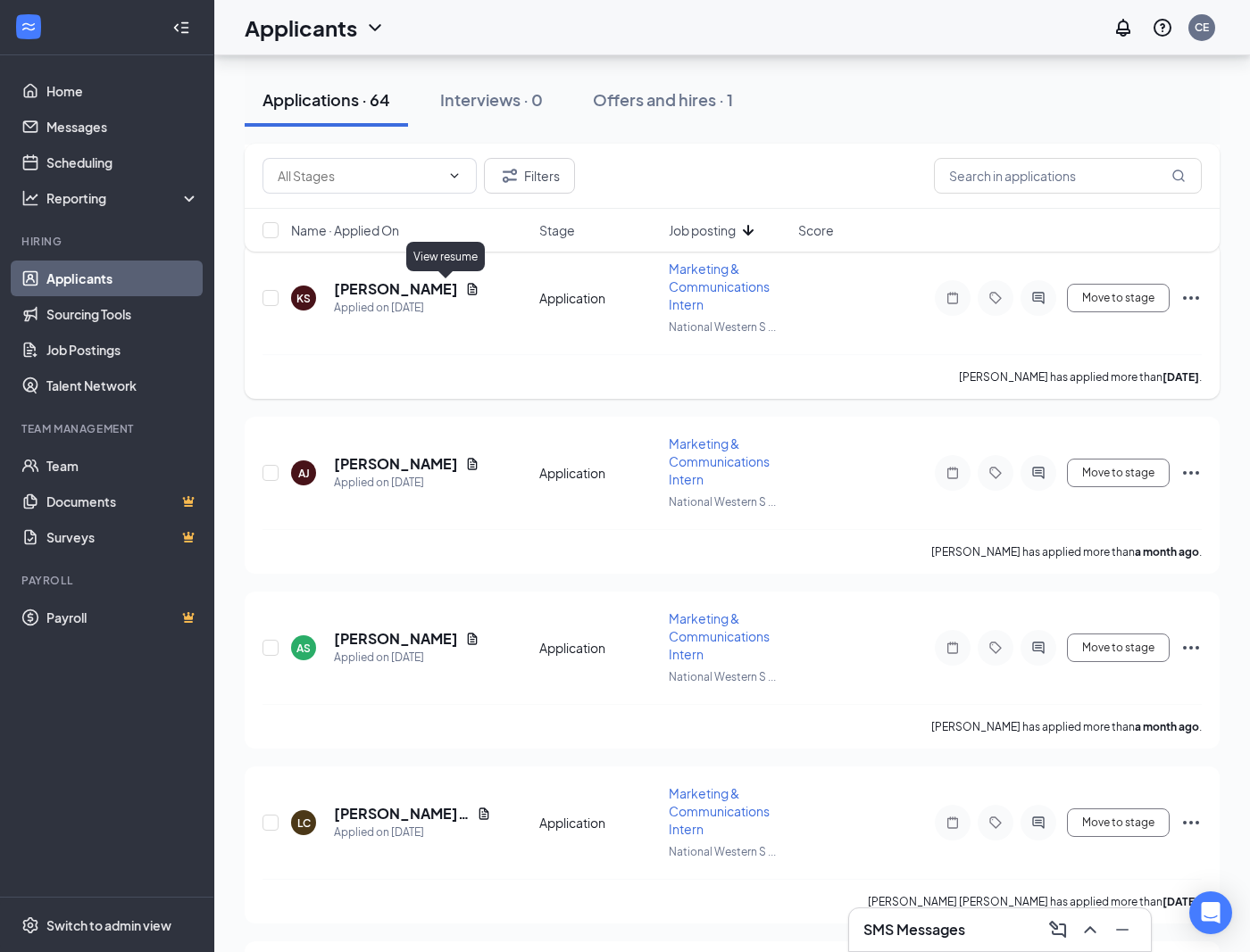
click at [468, 292] on icon "Document" at bounding box center [473, 289] width 10 height 12
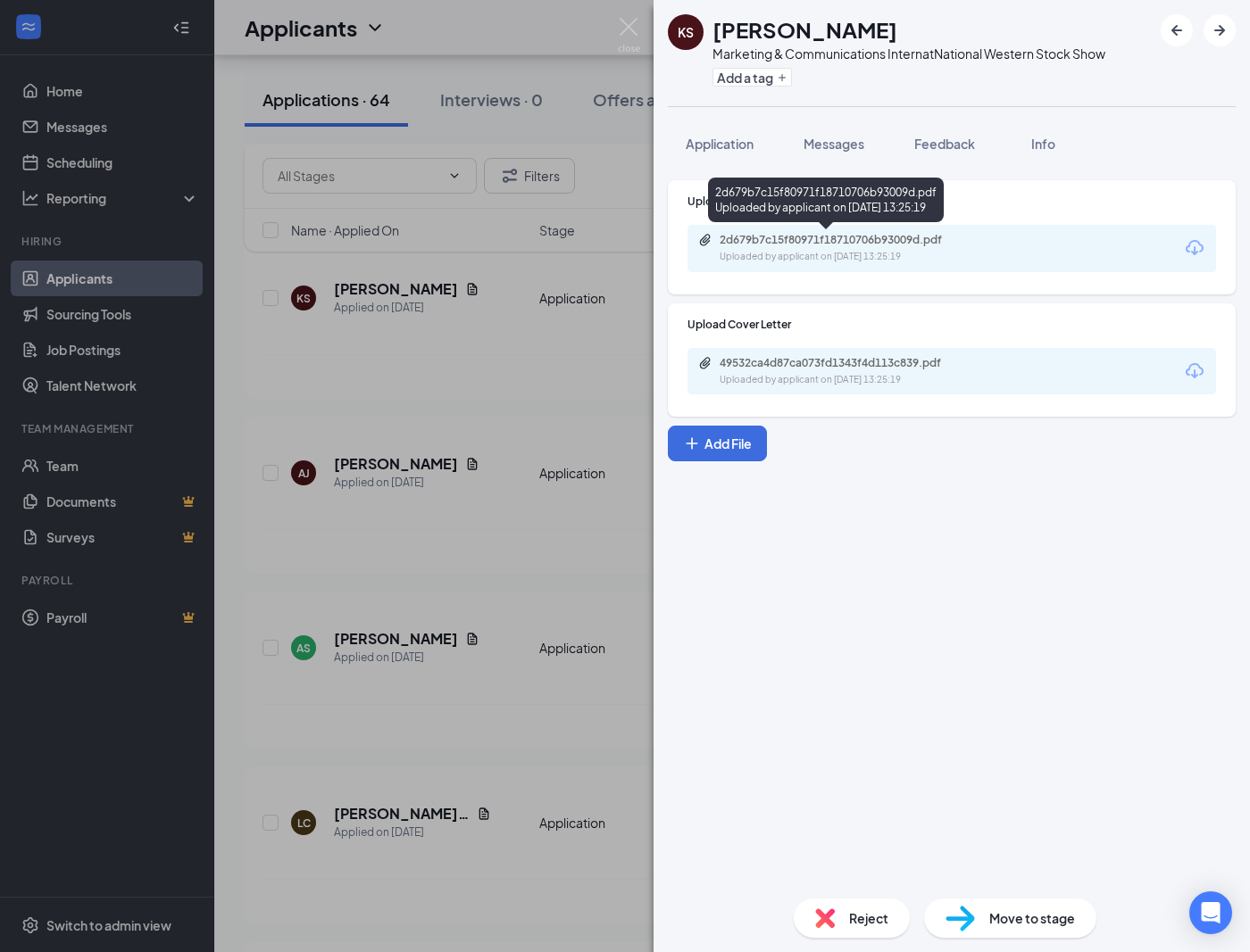
click at [828, 246] on div "2d679b7c15f80971f18710706b93009d.pdf" at bounding box center [844, 240] width 250 height 15
click at [822, 235] on div "2d679b7c15f80971f18710706b93009d.pdf" at bounding box center [844, 240] width 250 height 15
click at [634, 24] on img at bounding box center [629, 35] width 23 height 35
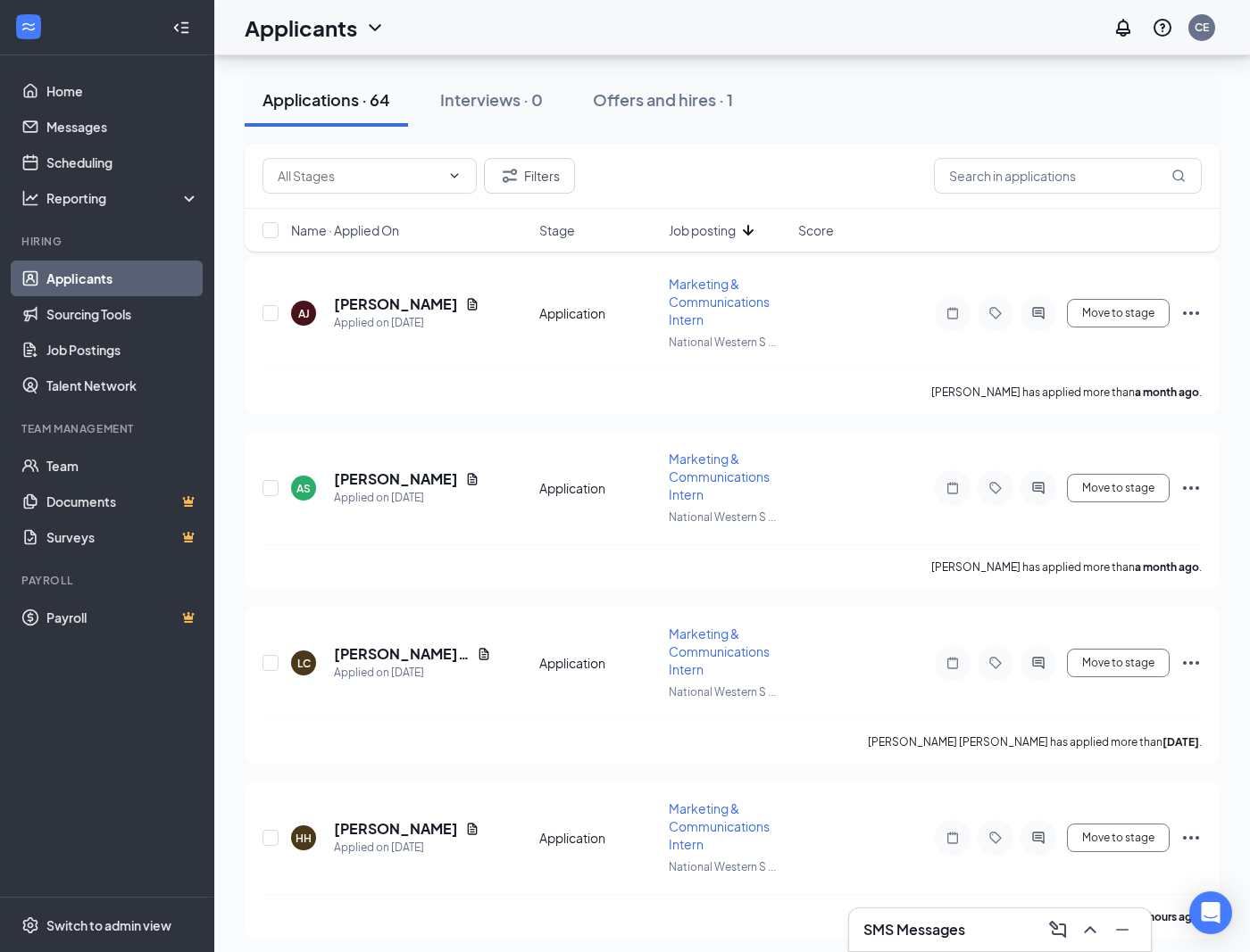
scroll to position [3557, 0]
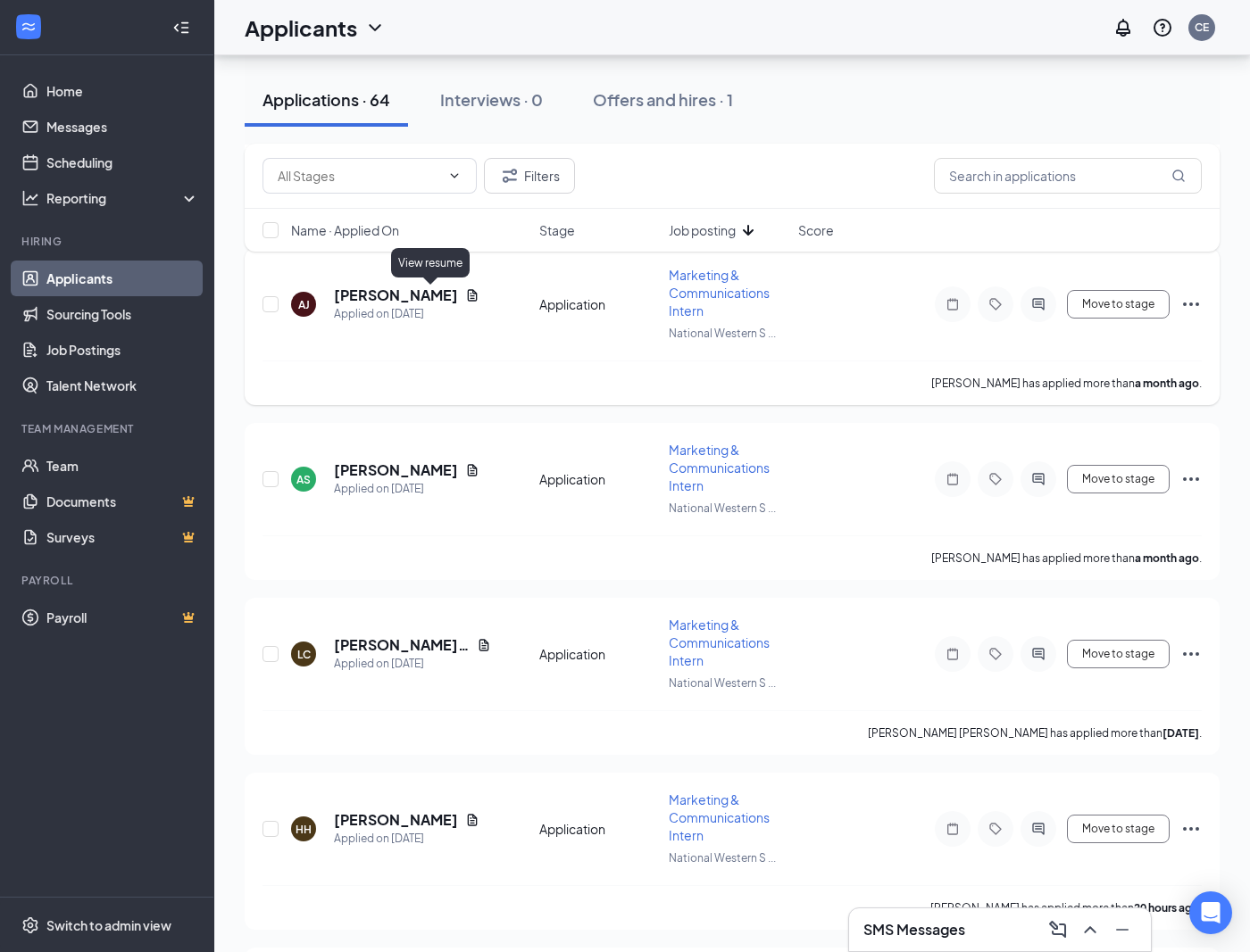
click at [468, 292] on icon "Document" at bounding box center [473, 295] width 10 height 12
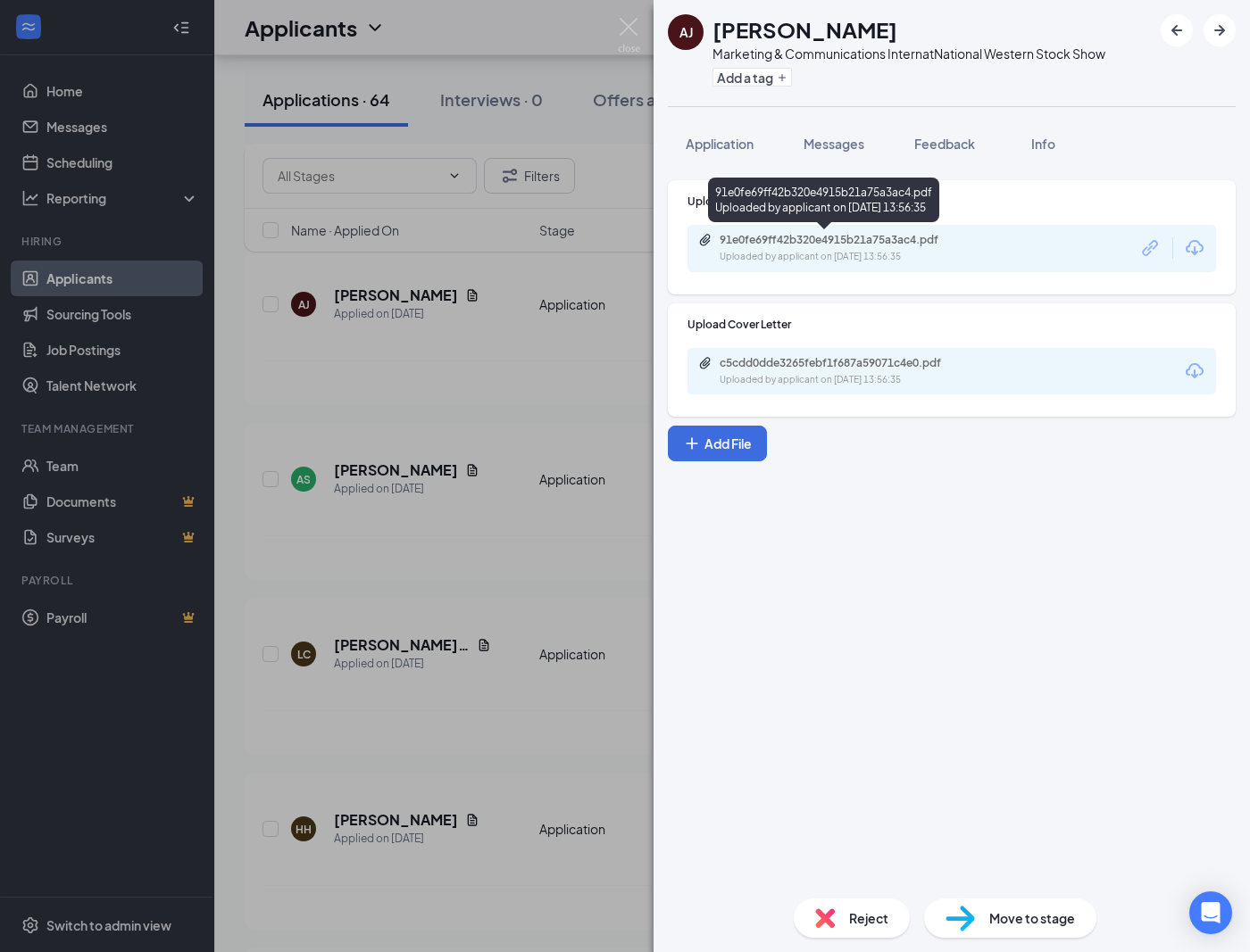
click at [833, 257] on div "Uploaded by applicant on [DATE] 13:56:35" at bounding box center [853, 257] width 267 height 15
click at [636, 27] on img at bounding box center [629, 35] width 23 height 35
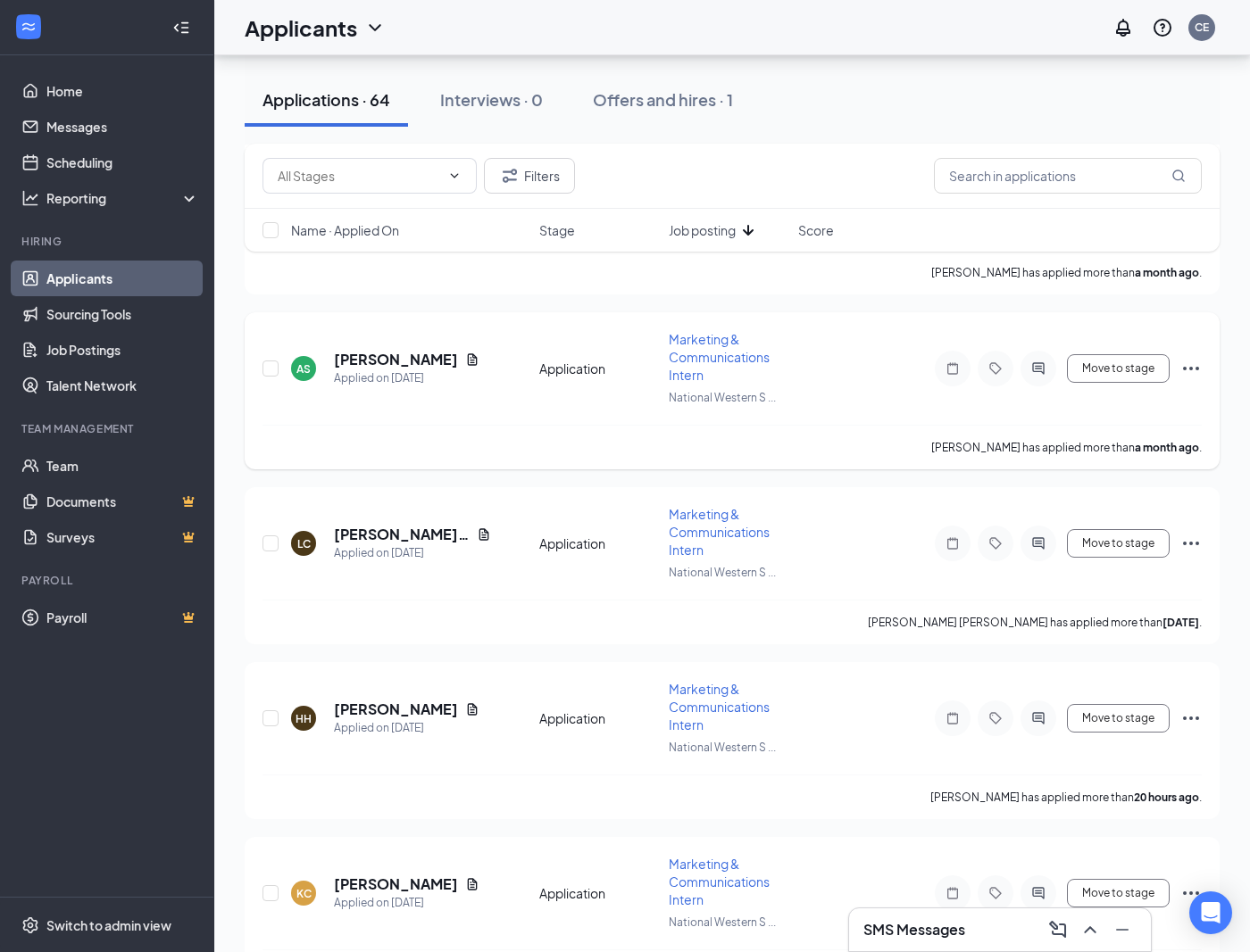
scroll to position [3675, 0]
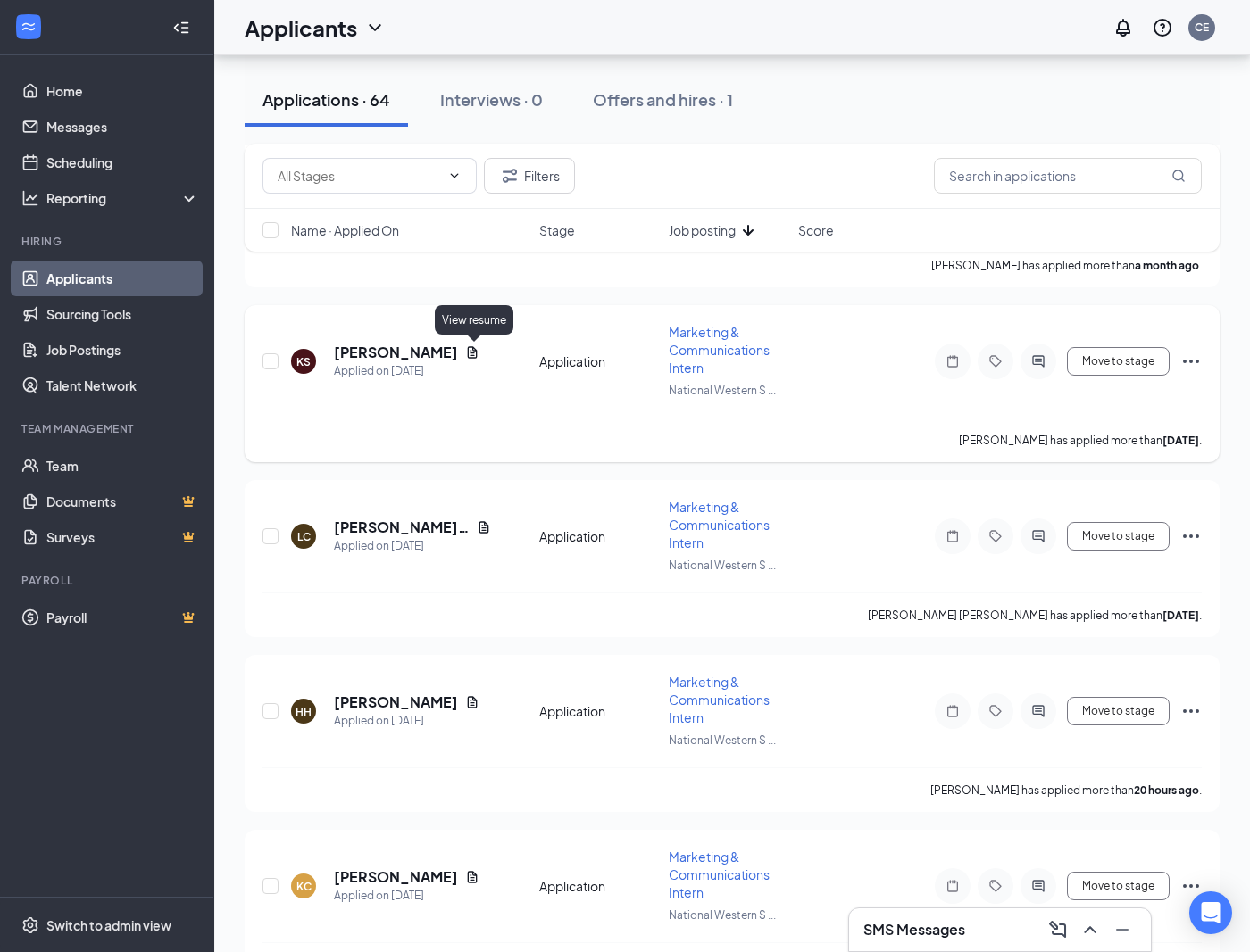
click at [475, 355] on div "KS [PERSON_NAME] Applied on [DATE]" at bounding box center [409, 361] width 237 height 37
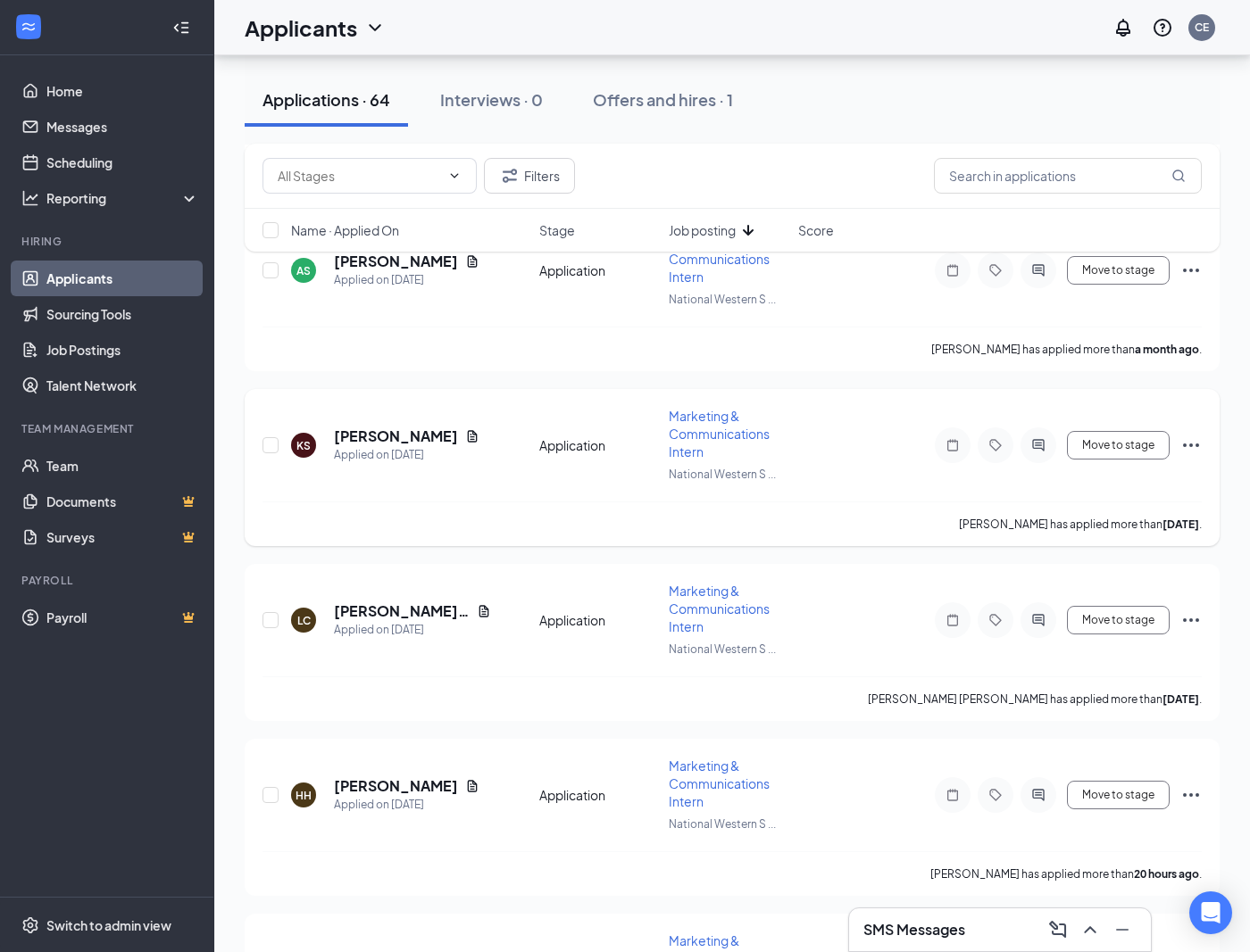
scroll to position [3594, 0]
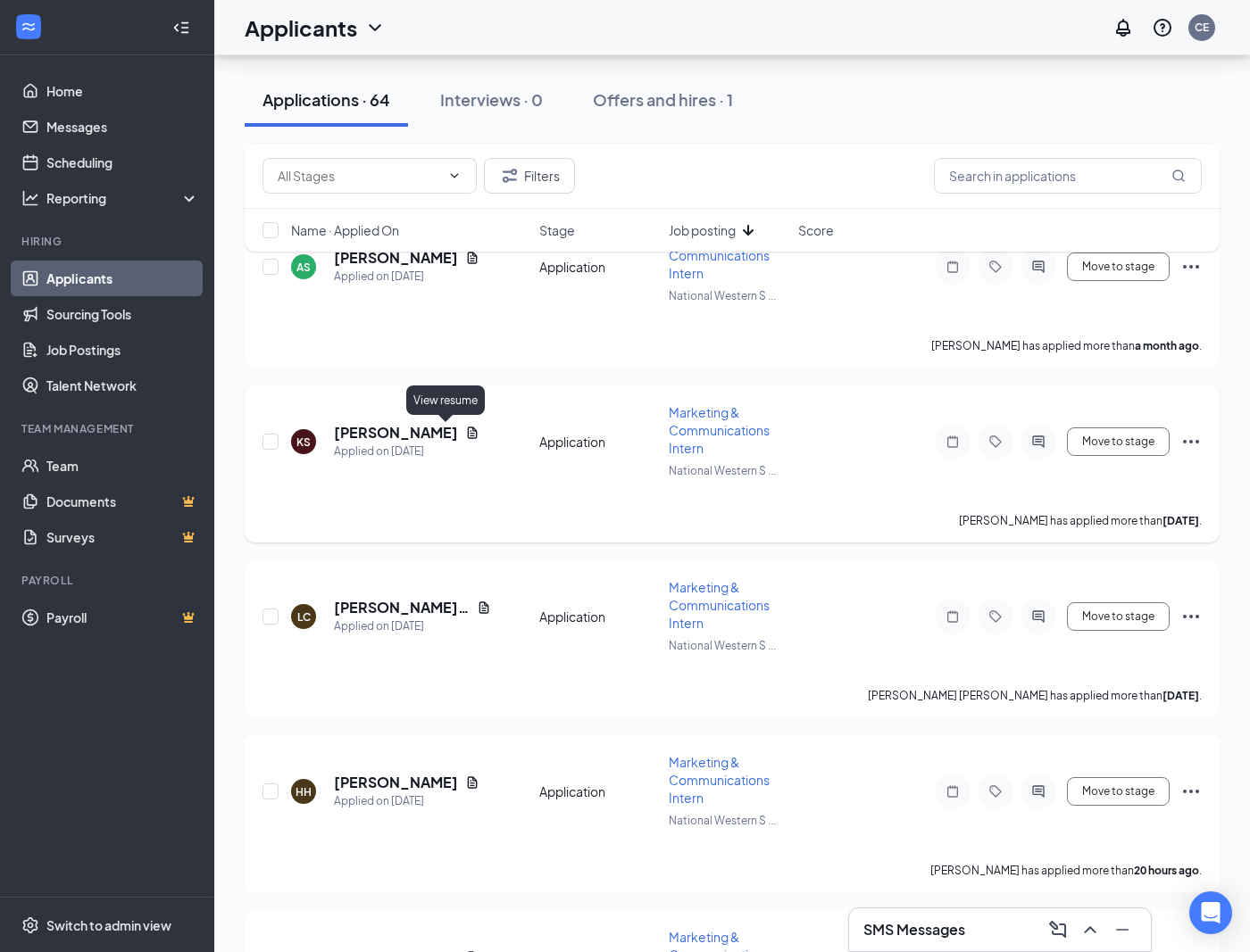
click at [465, 426] on icon "Document" at bounding box center [472, 433] width 15 height 15
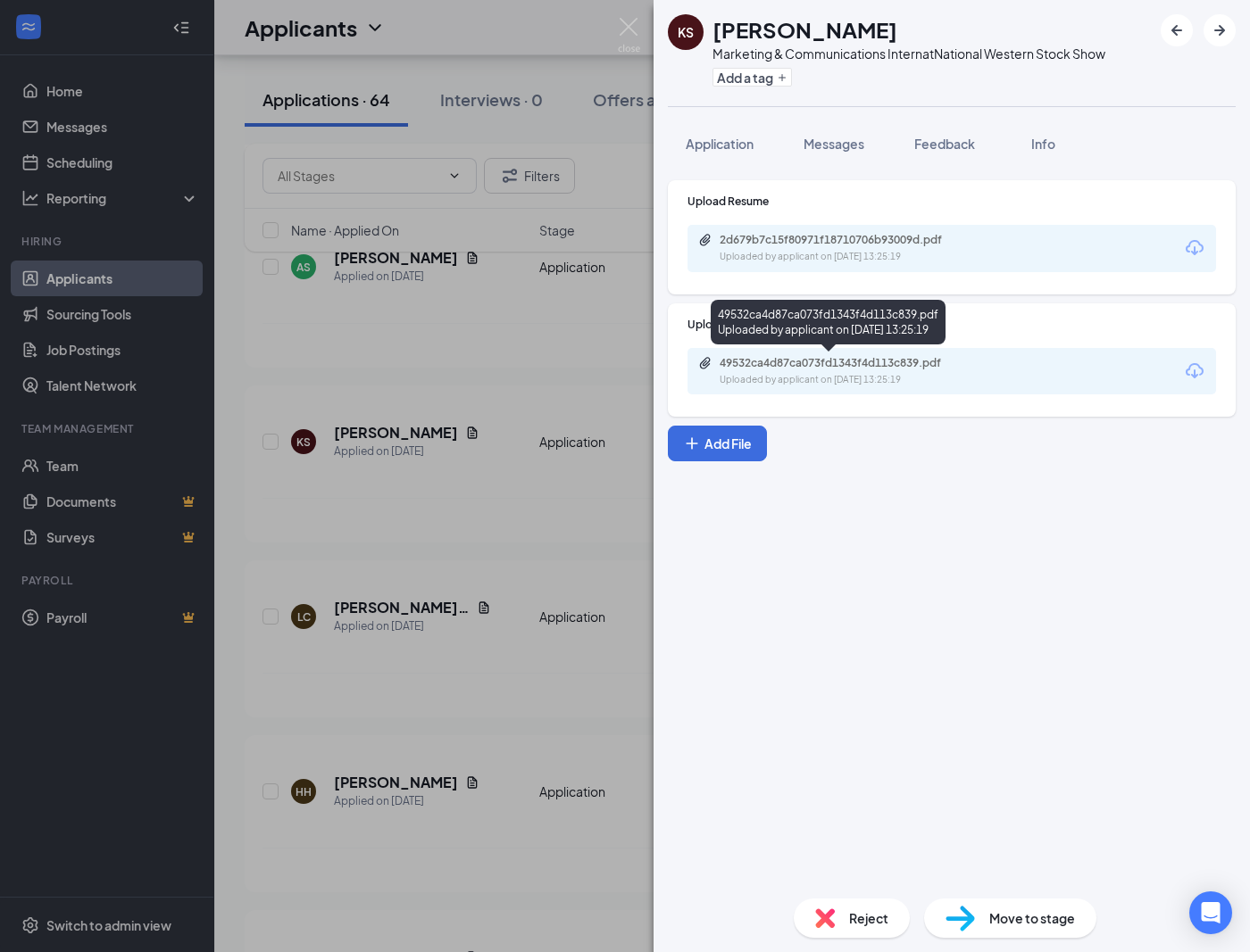
click at [905, 265] on div "2d679b7c15f80971f18710706b93009d.pdf Uploaded by applicant on [DATE] 13:25:19" at bounding box center [952, 249] width 529 height 47
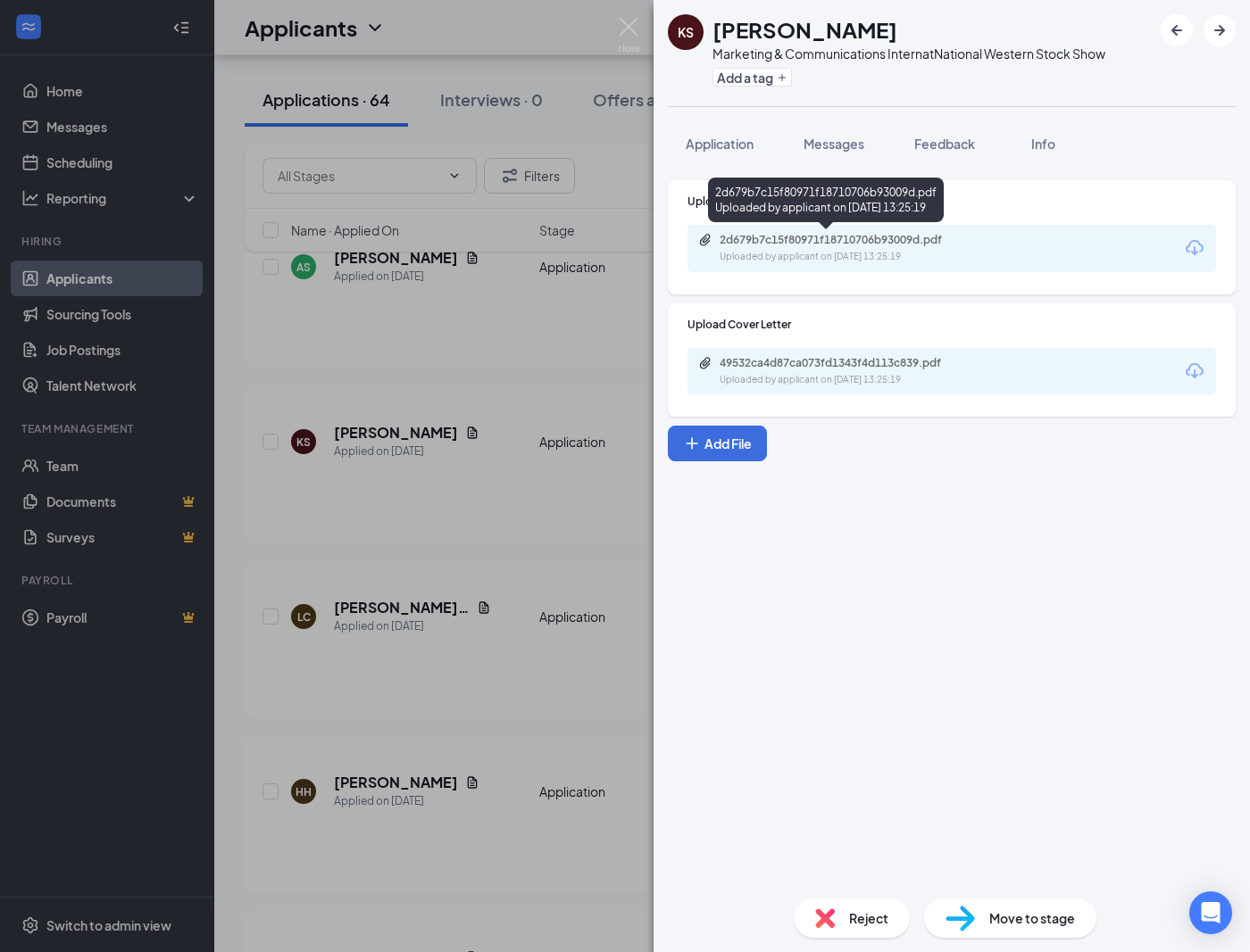
click at [903, 250] on div "Uploaded by applicant on [DATE] 13:25:19" at bounding box center [853, 257] width 267 height 15
click at [635, 26] on img at bounding box center [629, 35] width 23 height 35
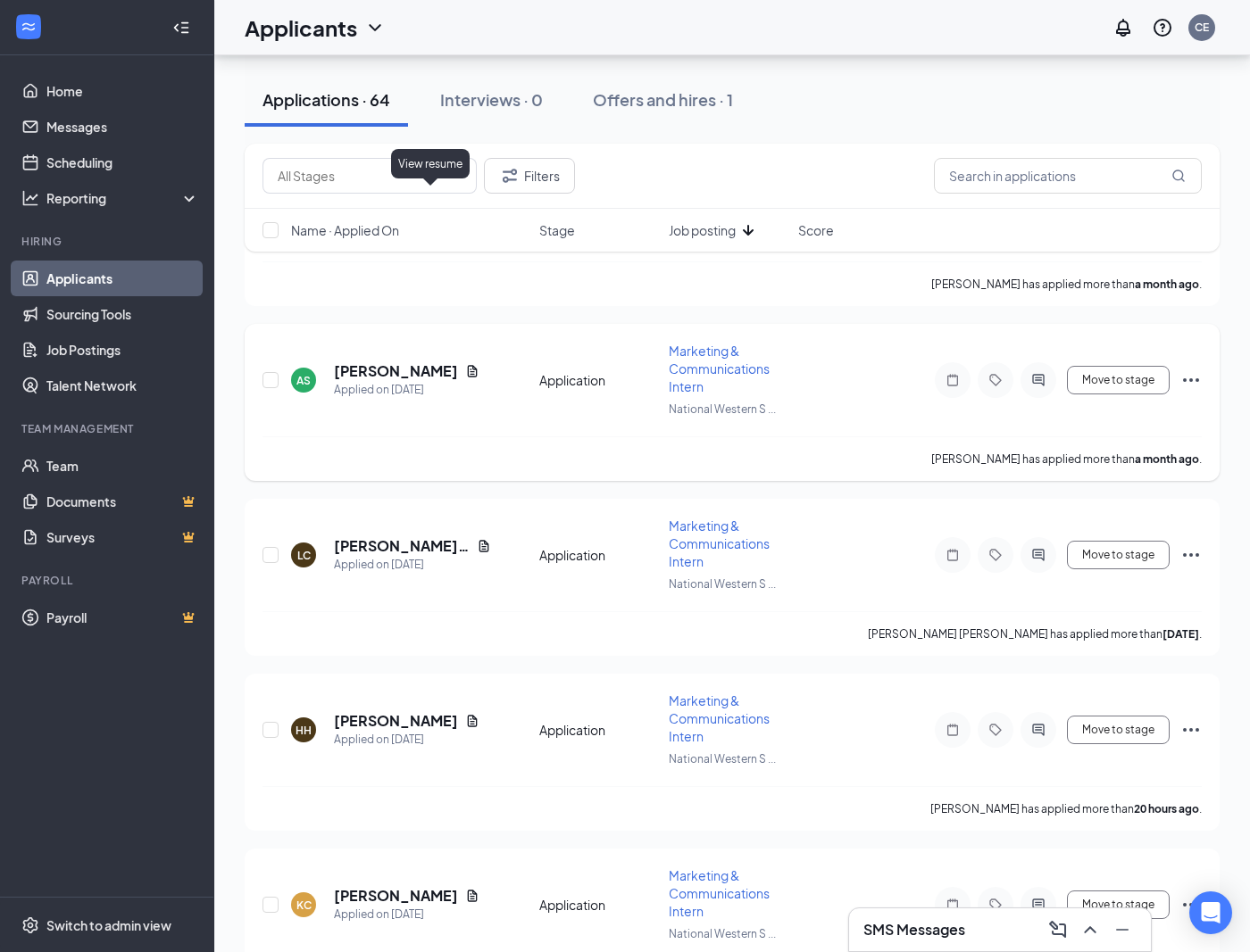
scroll to position [3658, 0]
click at [467, 365] on icon "Document" at bounding box center [472, 369] width 15 height 15
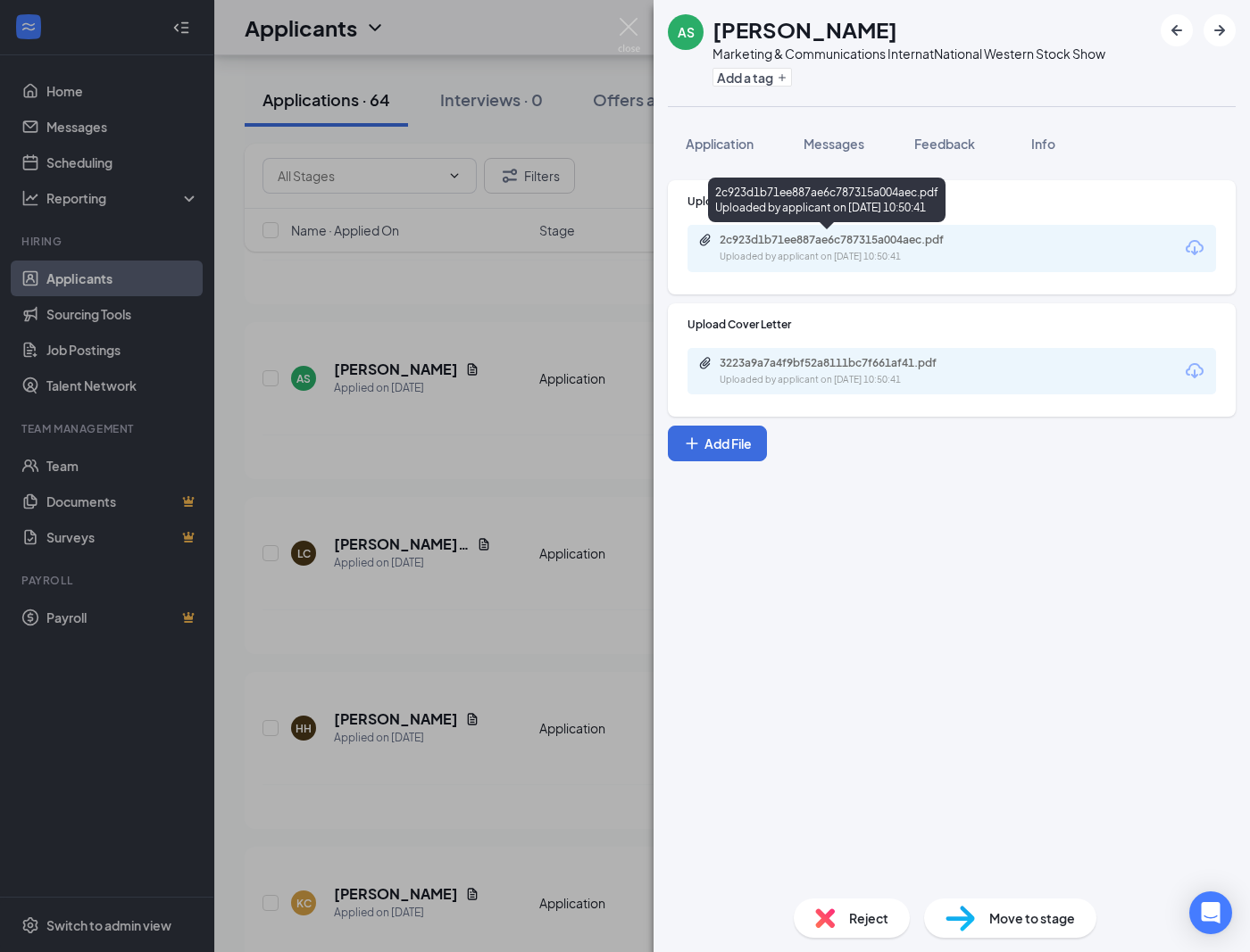
click at [841, 244] on div "2c923d1b71ee887ae6c787315a004aec.pdf" at bounding box center [844, 240] width 250 height 15
click at [636, 28] on img at bounding box center [629, 35] width 23 height 35
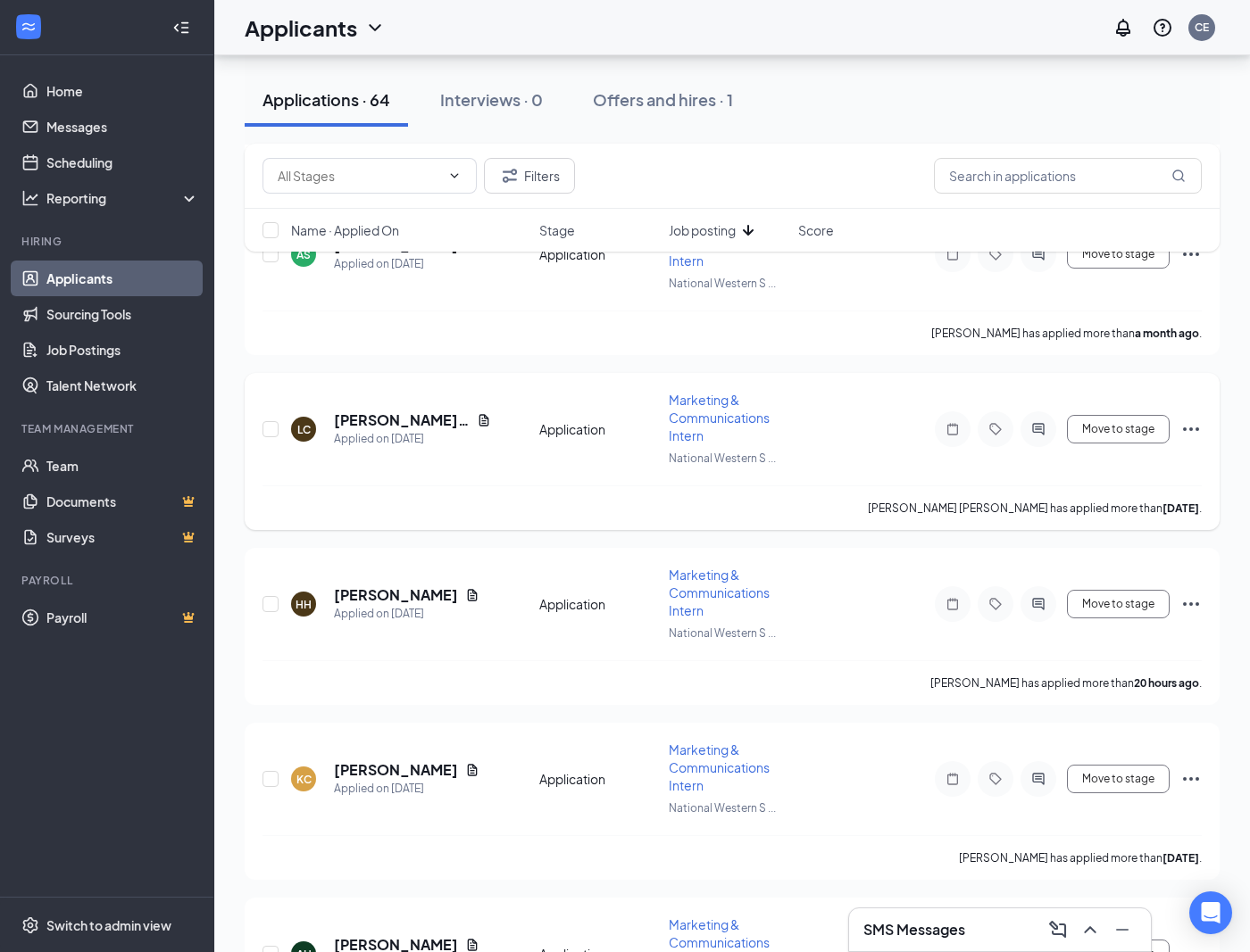
scroll to position [3784, 0]
click at [487, 418] on div "HH [PERSON_NAME] Applied on [DATE]" at bounding box center [409, 427] width 237 height 37
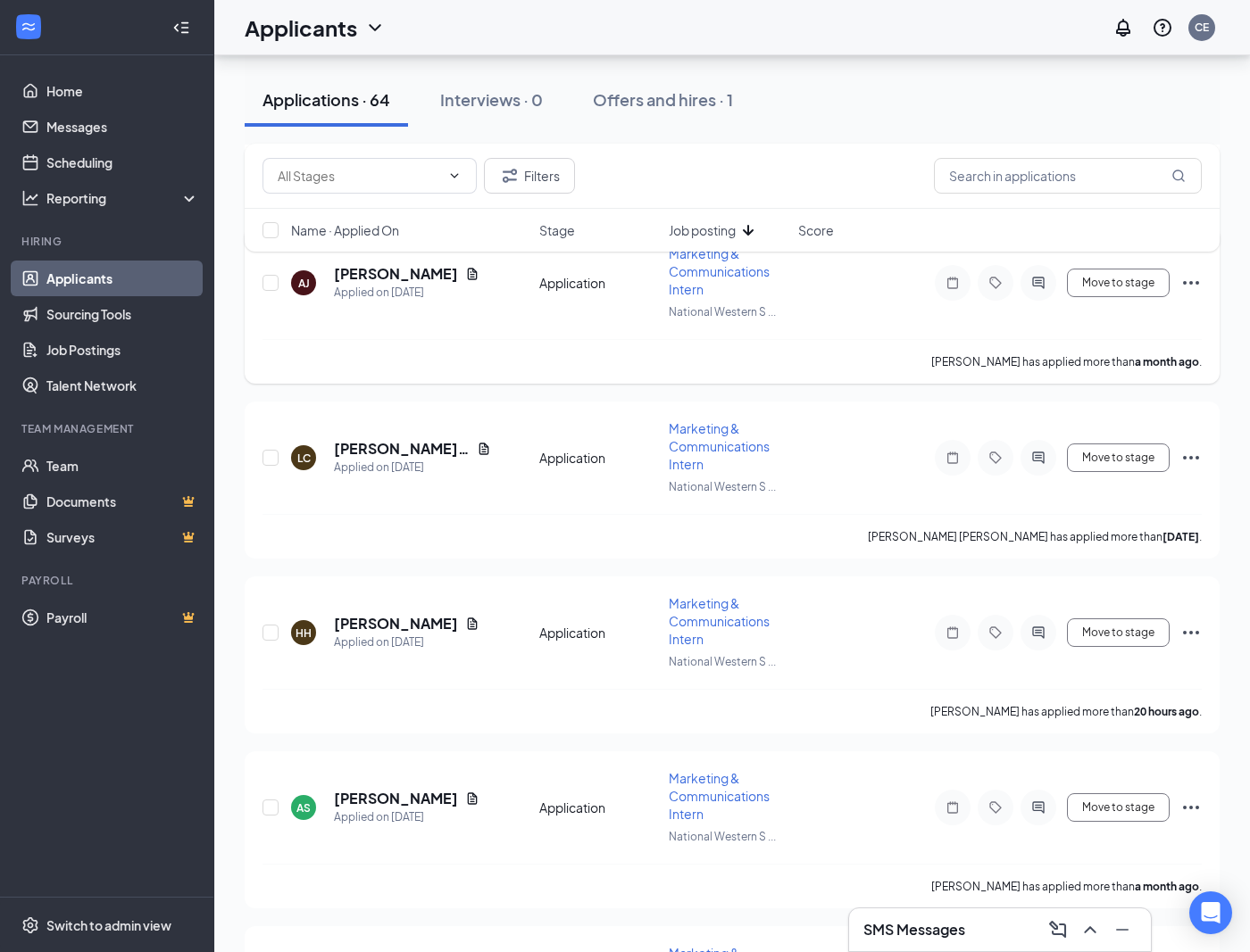
scroll to position [3585, 0]
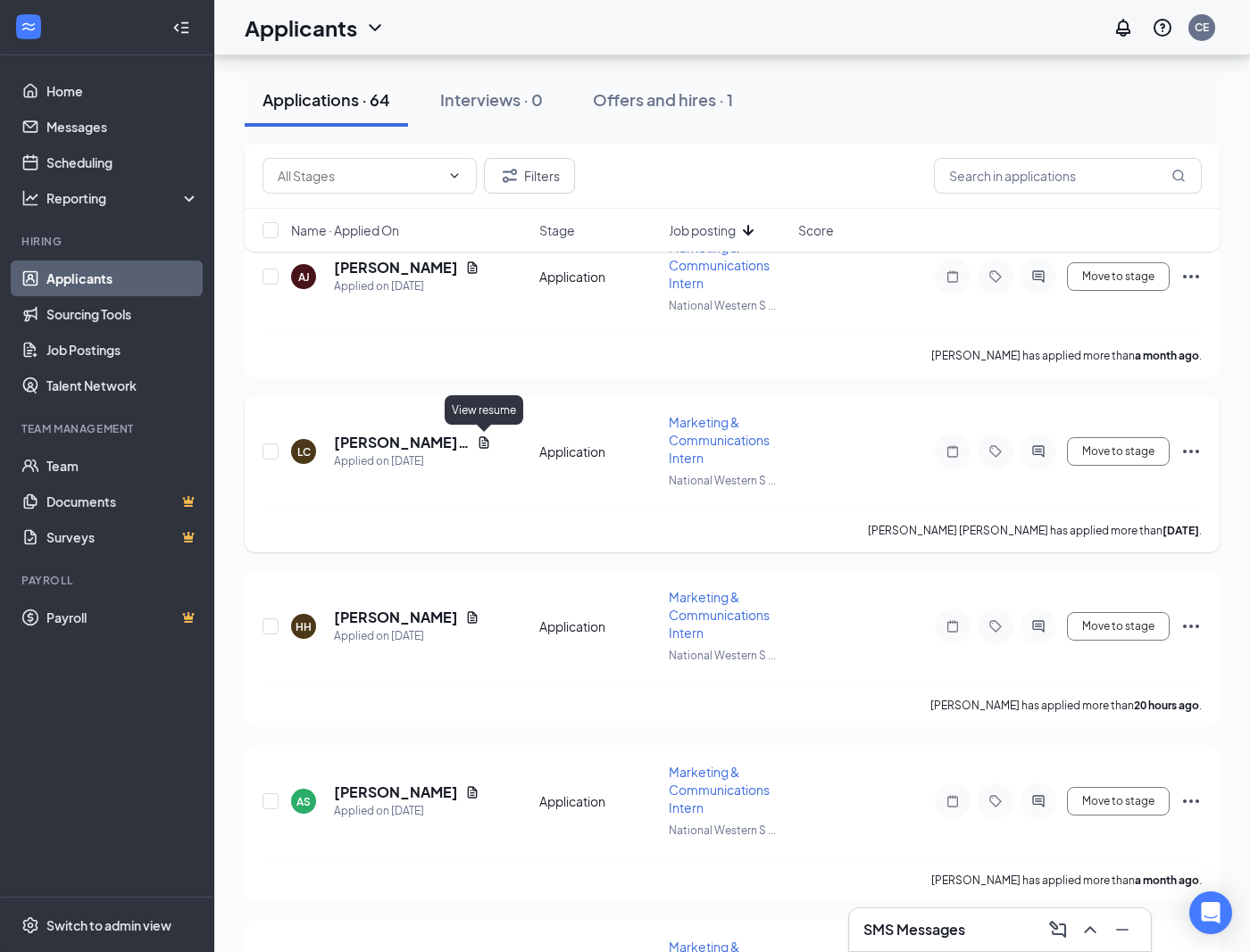
click at [482, 438] on icon "Document" at bounding box center [484, 443] width 10 height 12
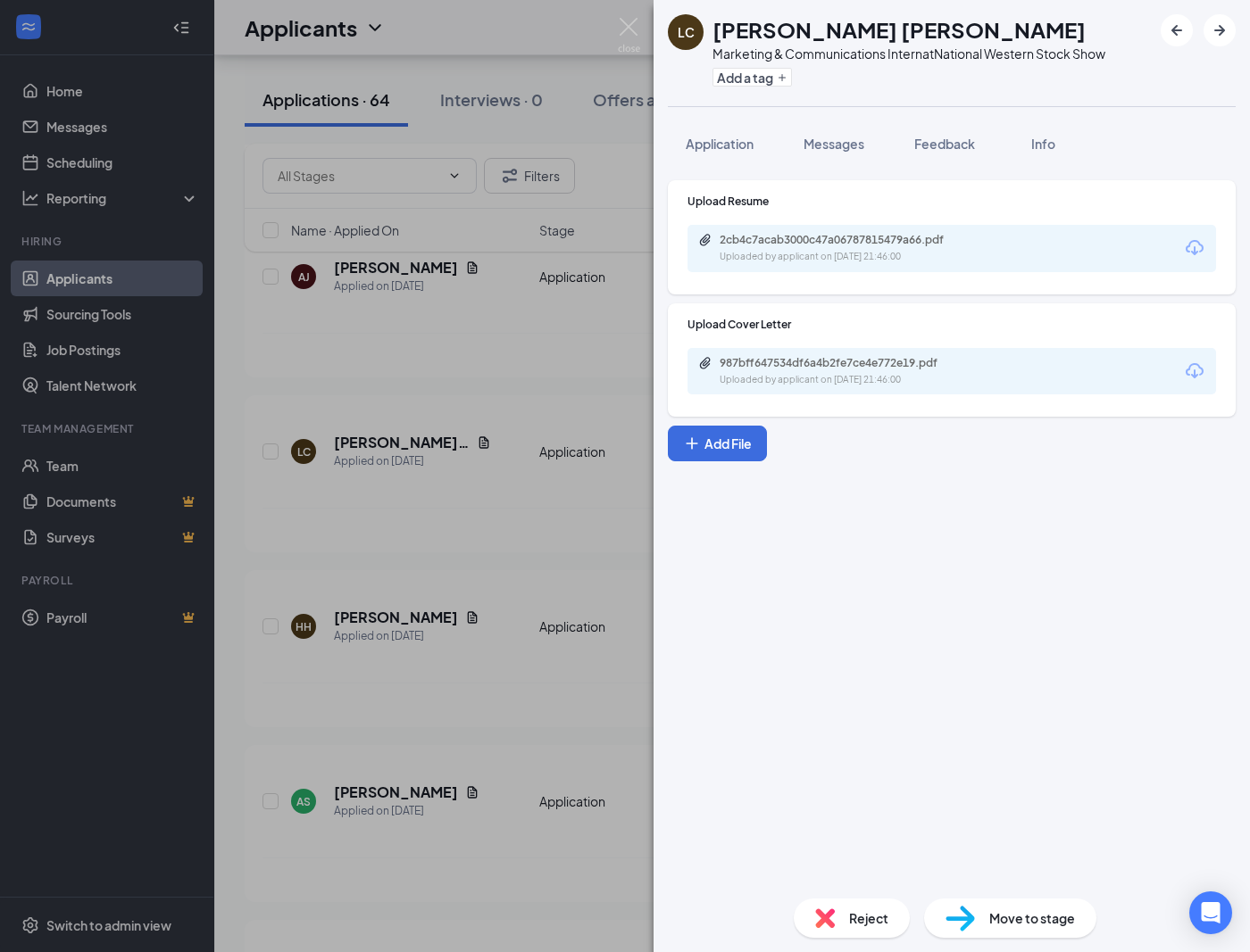
click at [807, 224] on div "Upload Resume 2cb4c7acab3000c47a06787815479a66.pdf Uploaded by applicant on [DA…" at bounding box center [952, 233] width 529 height 78
click at [807, 232] on div "2cb4c7acab3000c47a06787815479a66.pdf Uploaded by applicant on [DATE] 21:46:00" at bounding box center [952, 249] width 529 height 47
click at [806, 242] on div "2cb4c7acab3000c47a06787815479a66.pdf" at bounding box center [844, 240] width 250 height 15
click at [704, 142] on span "Application" at bounding box center [719, 144] width 68 height 16
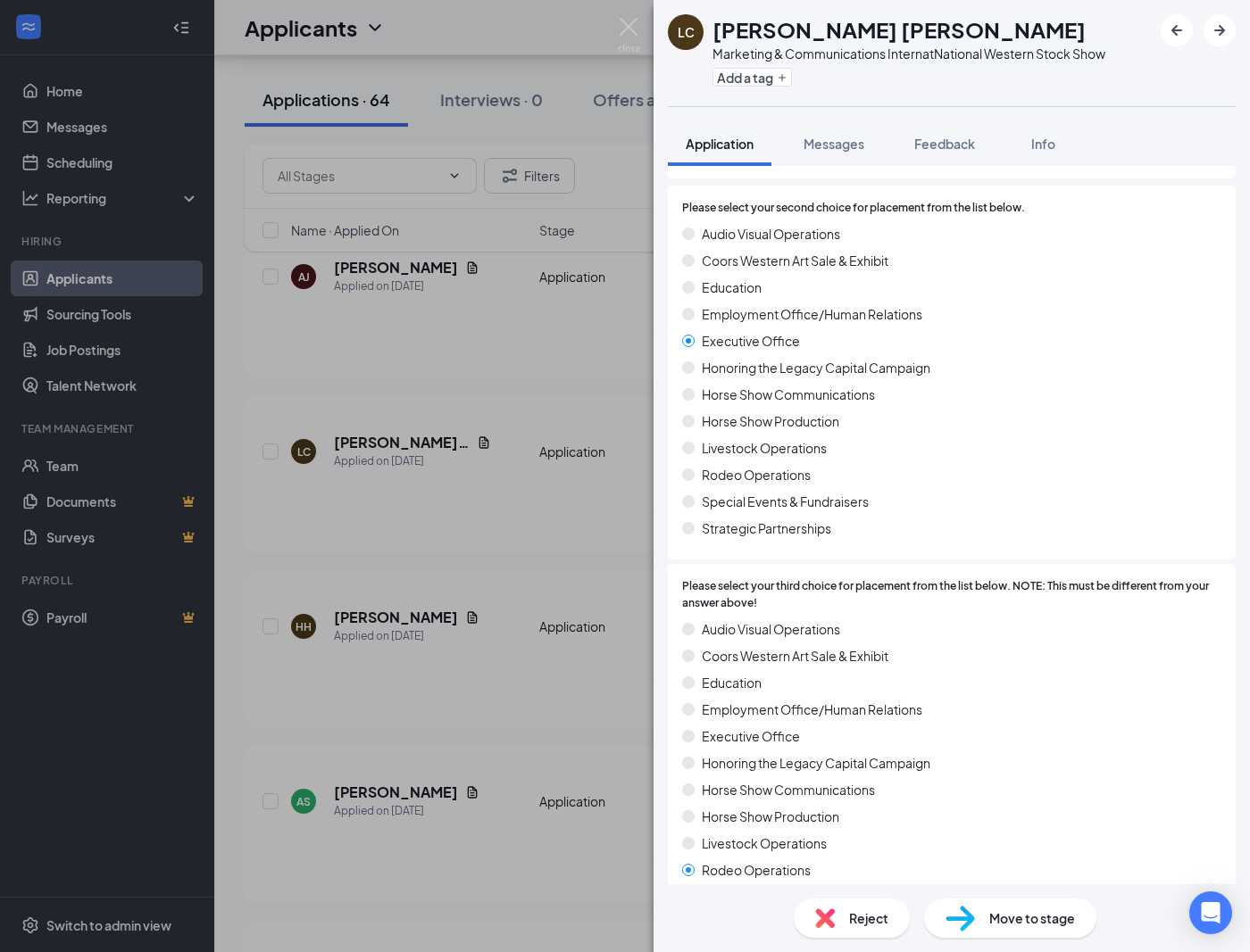
scroll to position [321, 0]
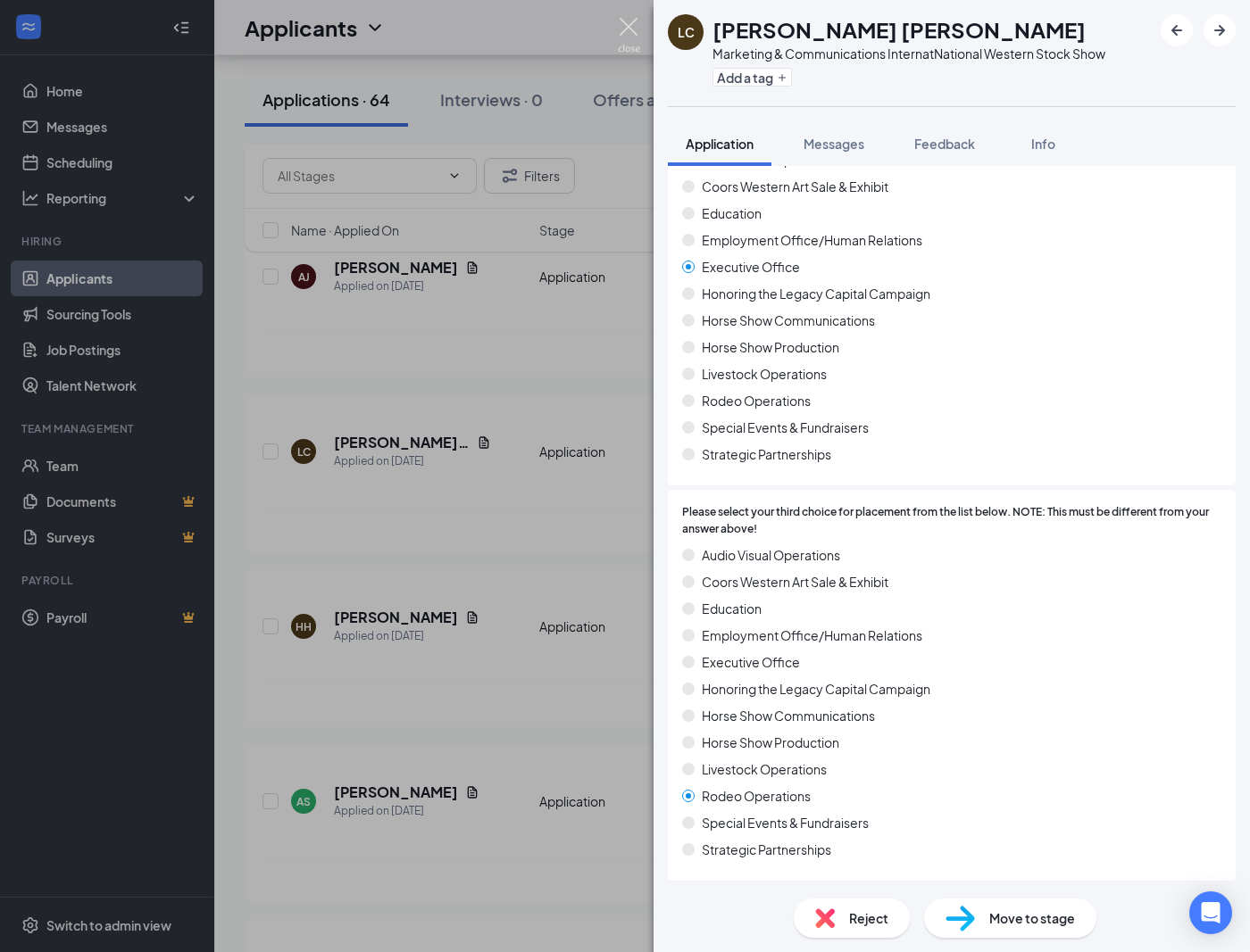
click at [621, 25] on img at bounding box center [629, 35] width 23 height 35
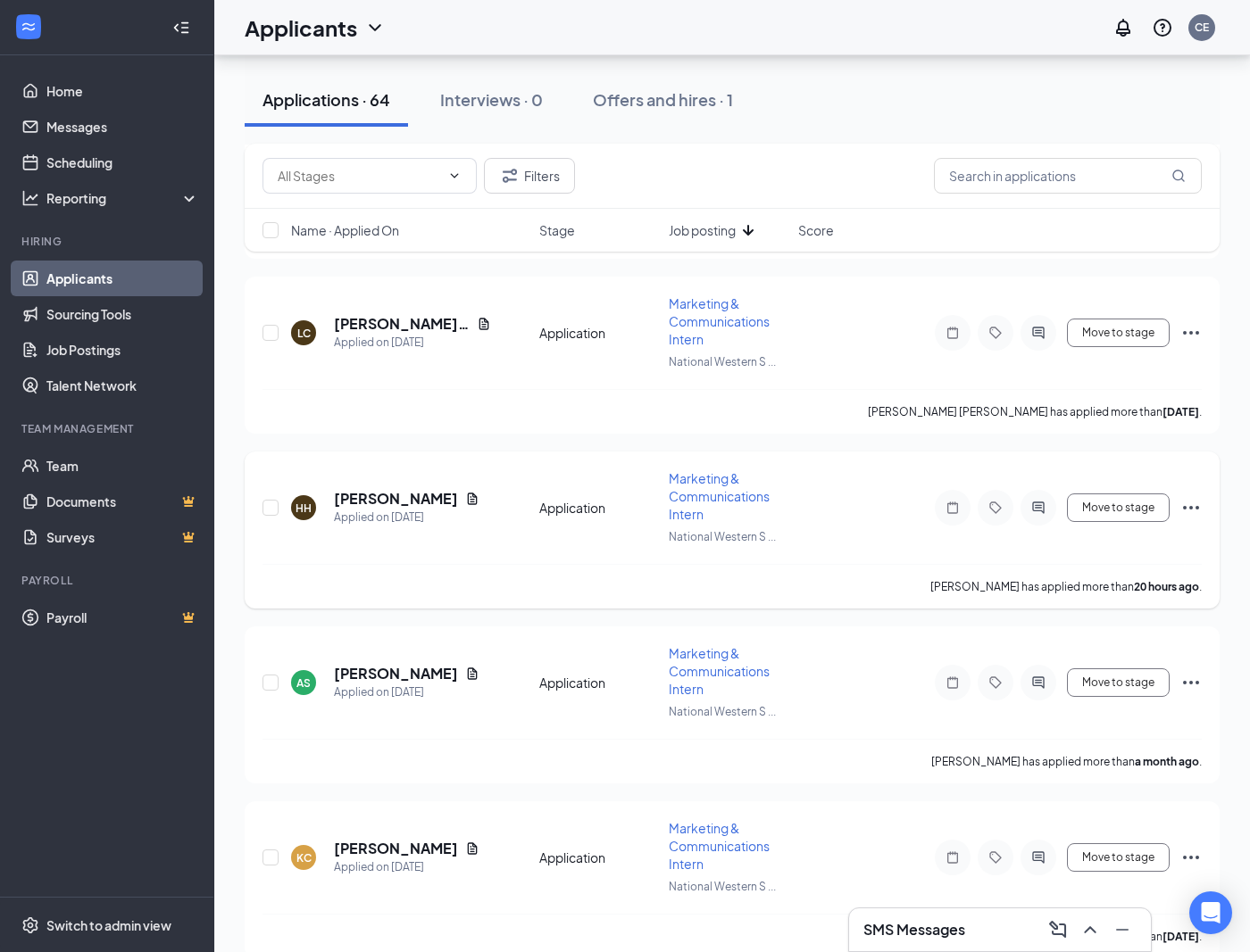
scroll to position [3708, 0]
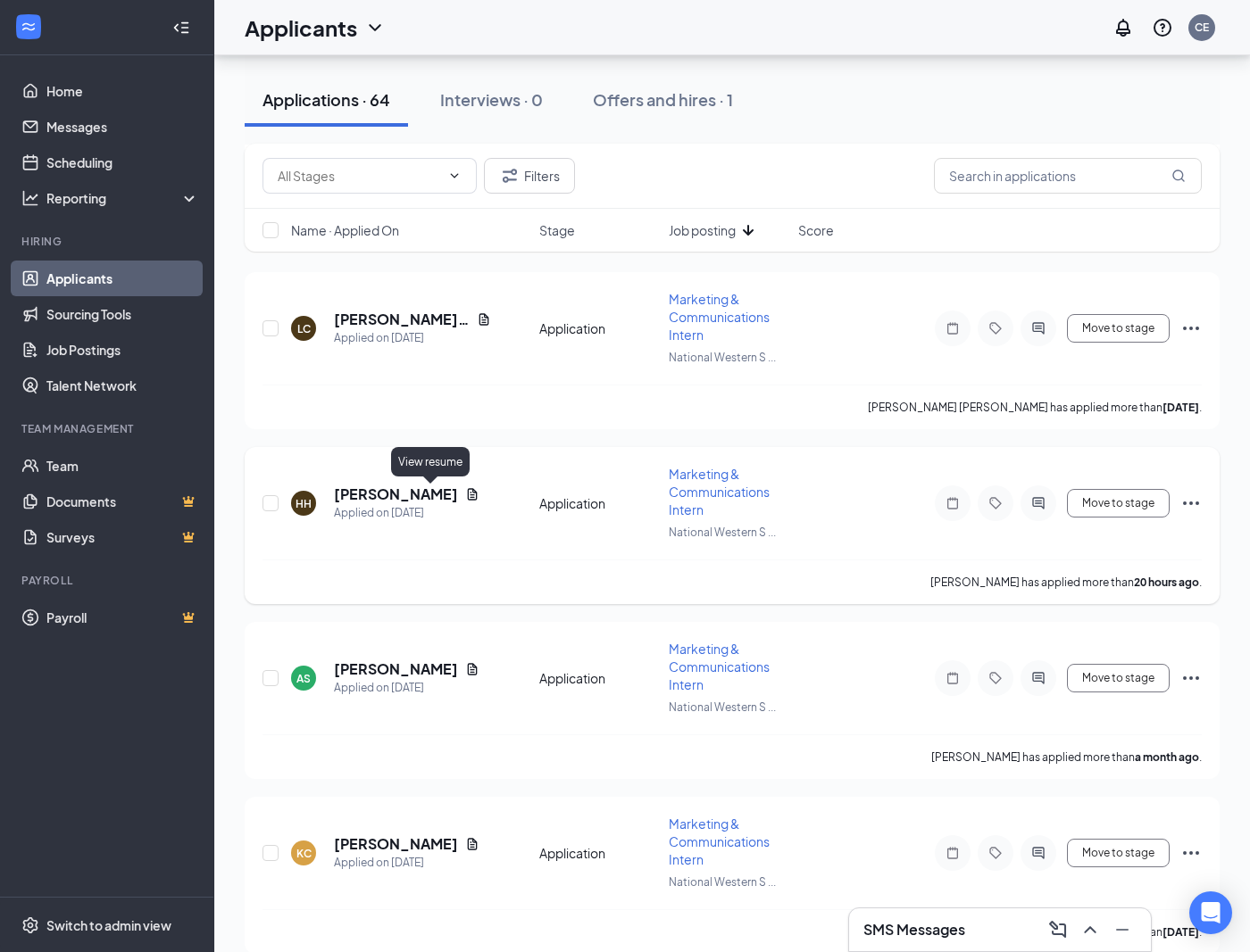
click at [468, 492] on icon "Document" at bounding box center [473, 495] width 10 height 12
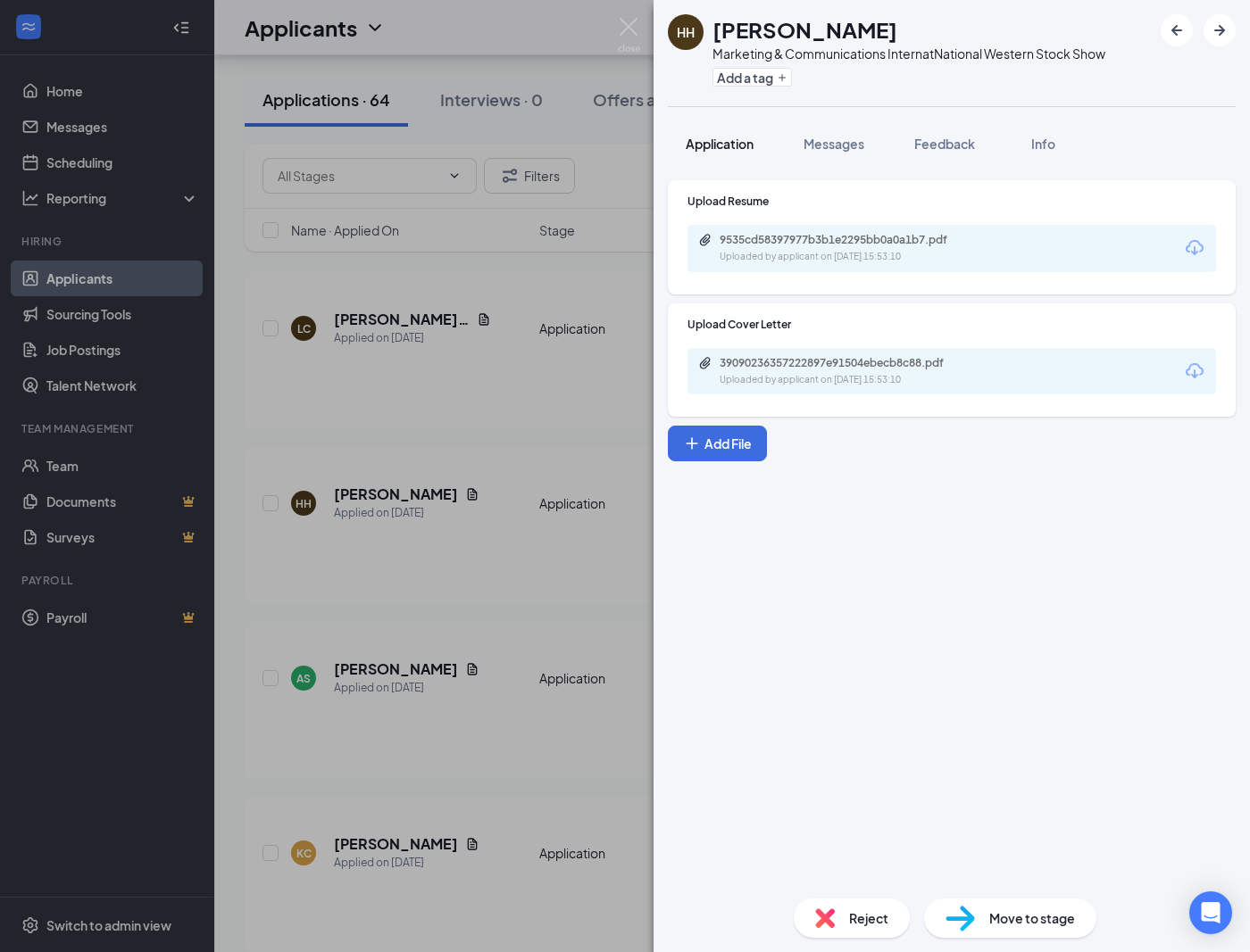
click at [730, 154] on button "Application" at bounding box center [720, 144] width 104 height 45
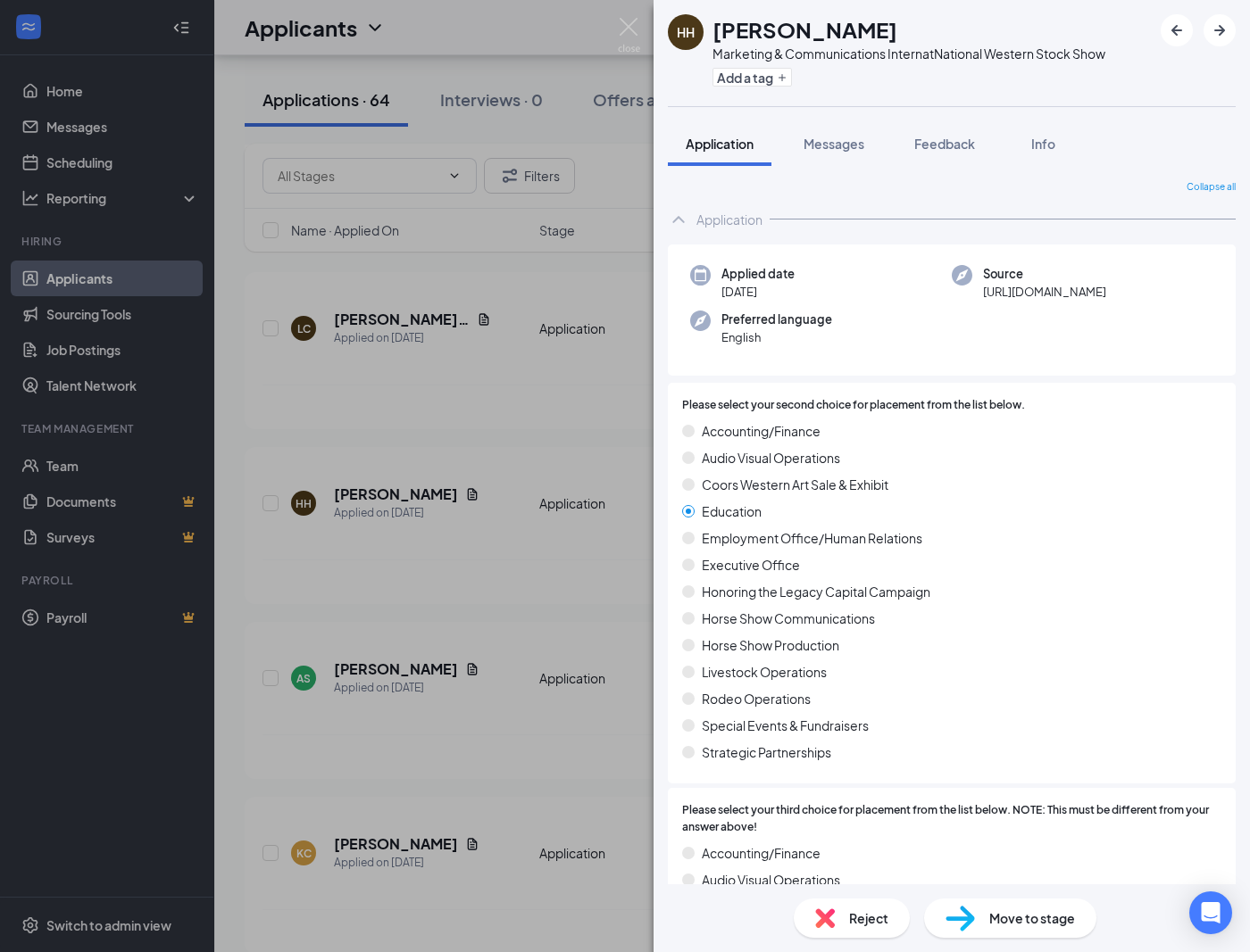
click at [1193, 26] on div at bounding box center [1198, 30] width 75 height 32
click at [630, 22] on img at bounding box center [629, 35] width 23 height 35
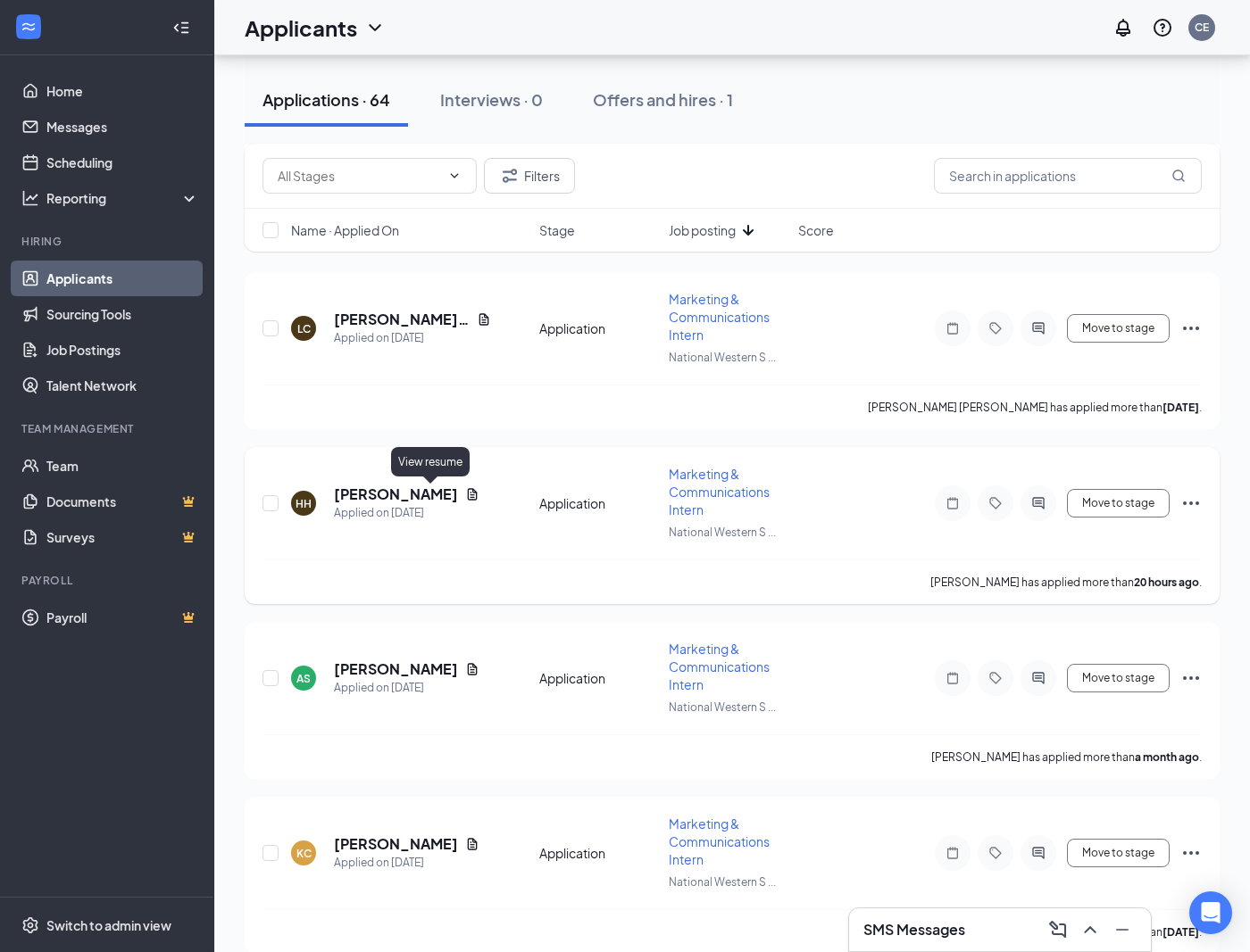
click at [468, 495] on icon "Document" at bounding box center [473, 495] width 10 height 12
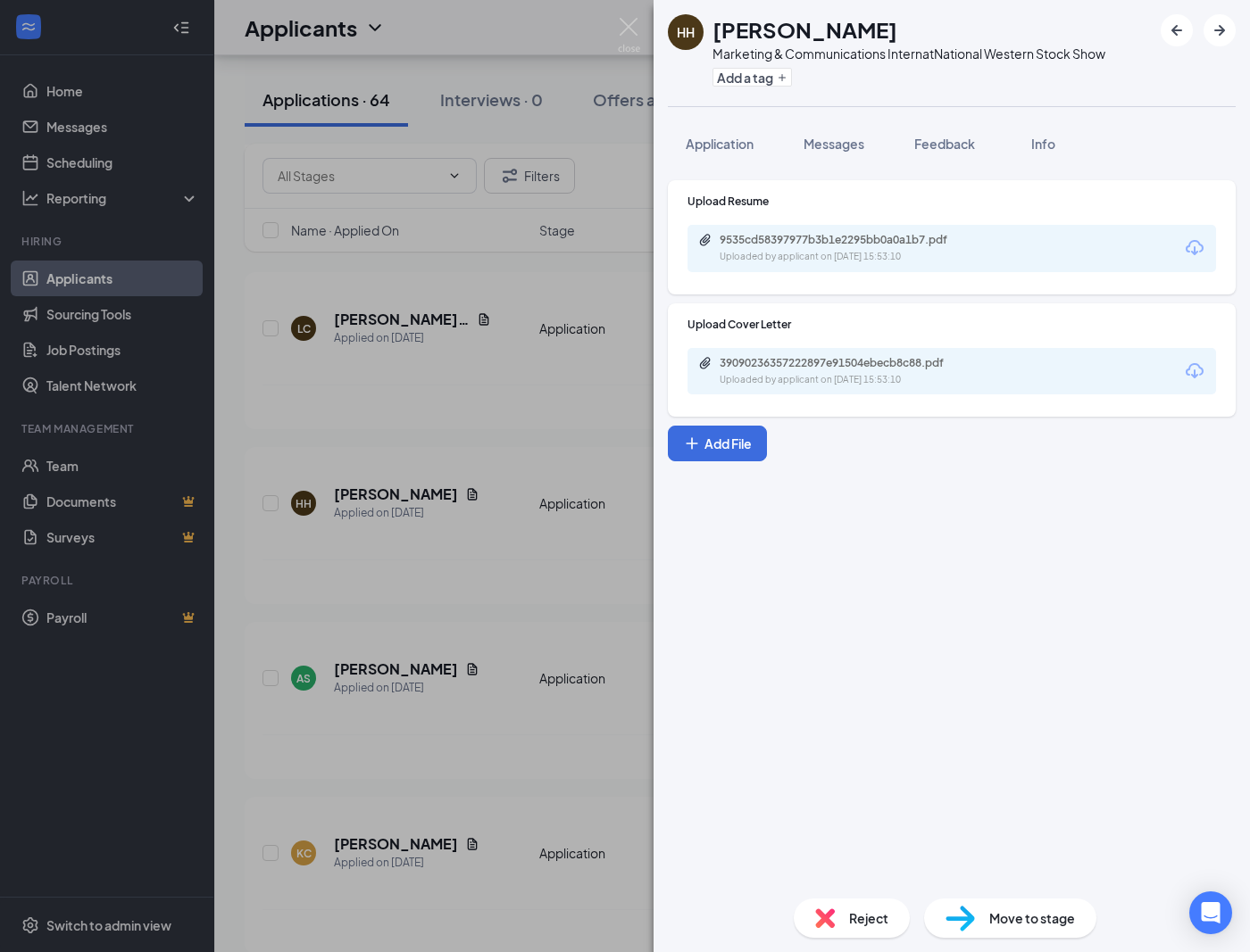
click at [864, 258] on div "Uploaded by applicant on [DATE] 15:53:10" at bounding box center [853, 257] width 267 height 15
drag, startPoint x: 636, startPoint y: 17, endPoint x: 630, endPoint y: 24, distance: 9.2
click at [635, 18] on div "HH [PERSON_NAME] Marketing & Communications Intern at National Western Stock Sh…" at bounding box center [625, 476] width 1250 height 952
click at [630, 24] on img at bounding box center [629, 35] width 23 height 35
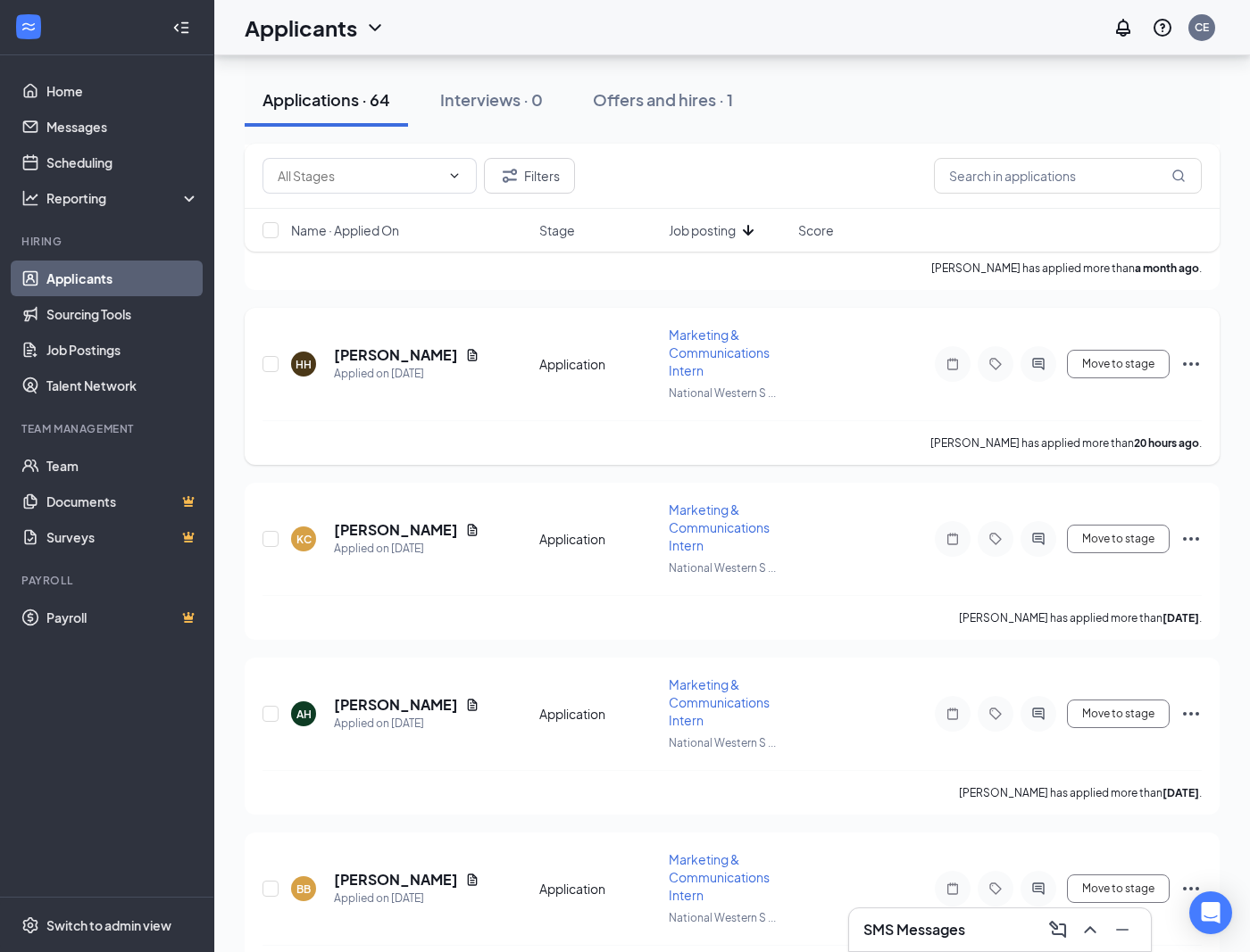
scroll to position [4024, 0]
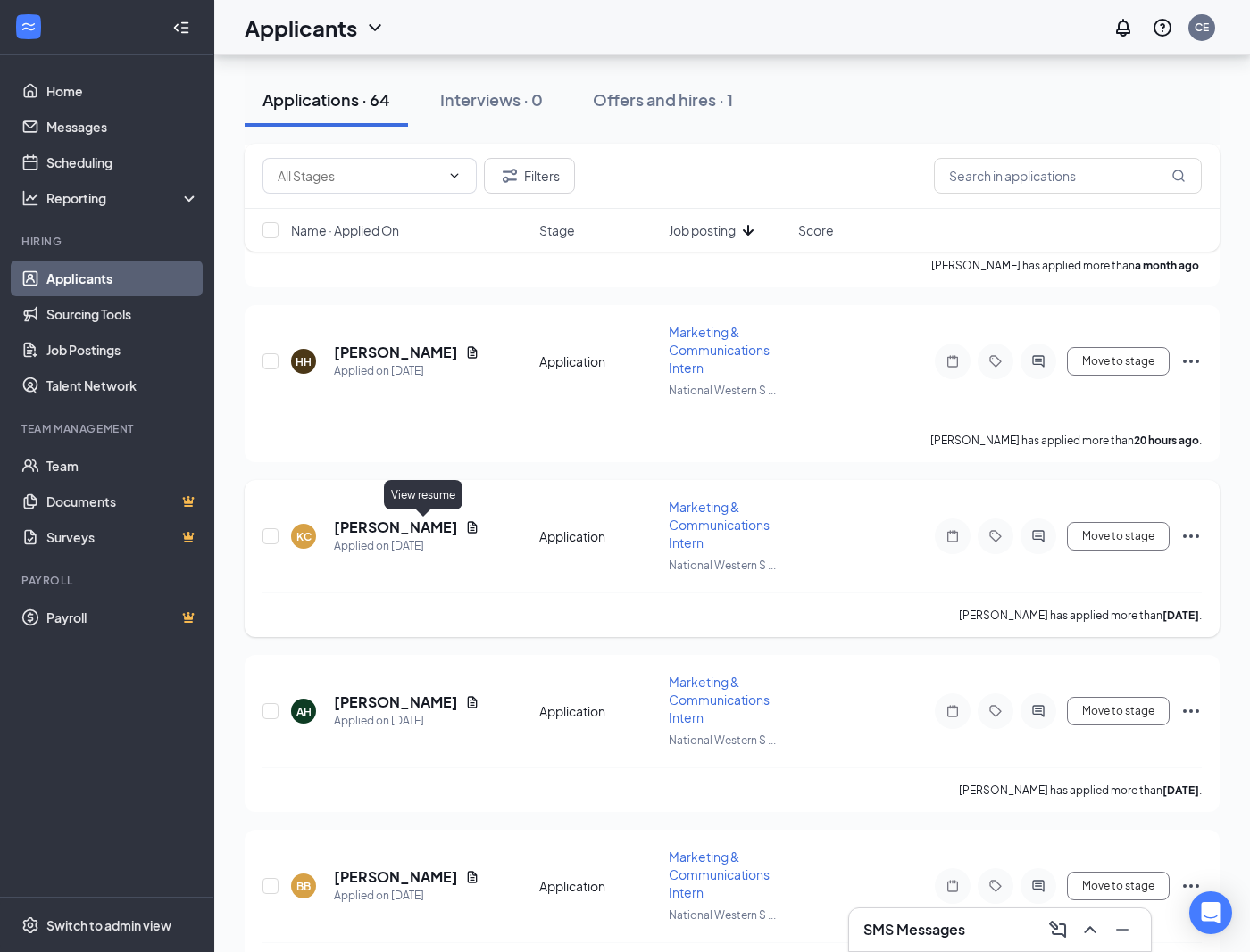
click at [465, 526] on icon "Document" at bounding box center [472, 527] width 15 height 15
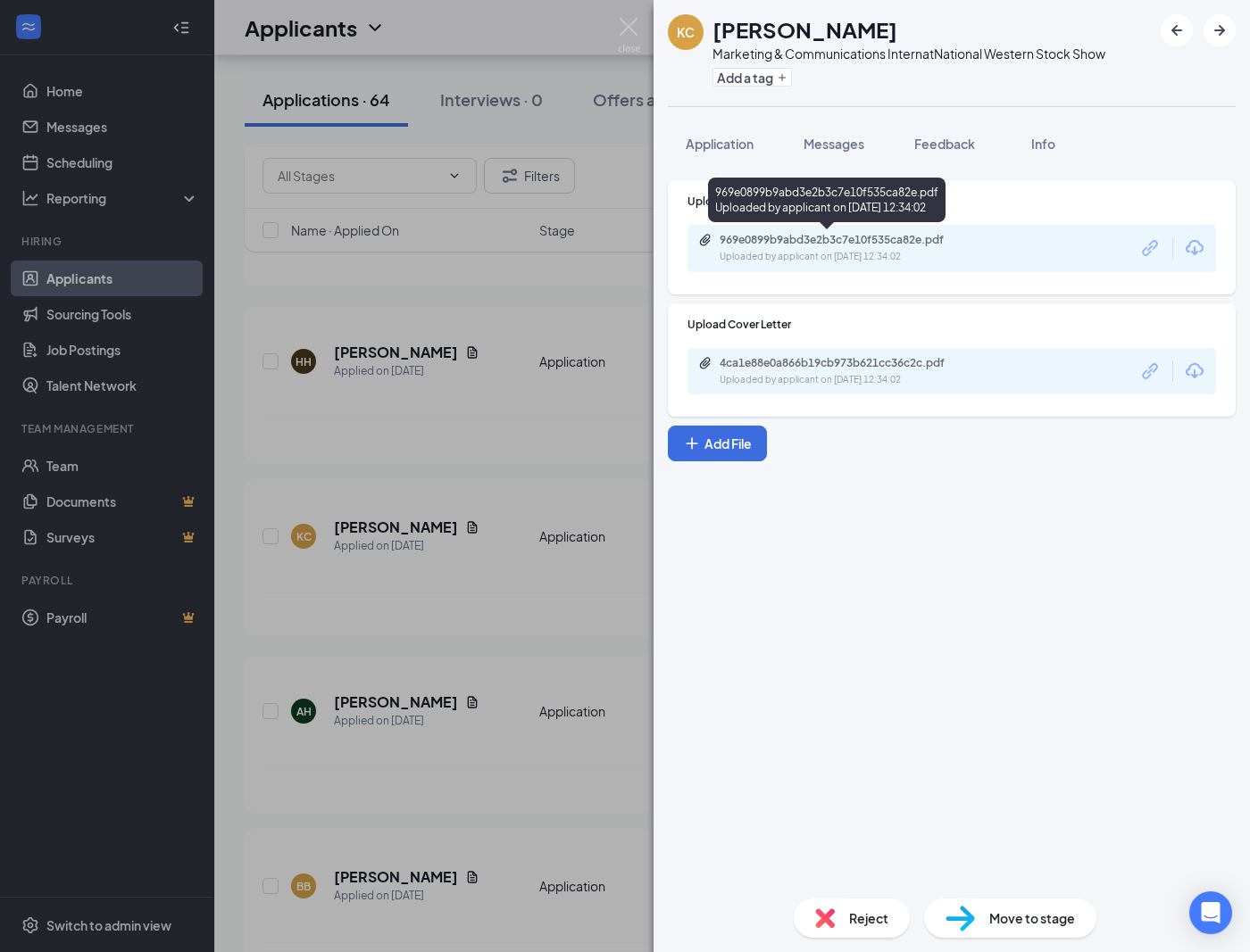
click at [772, 251] on div "Uploaded by applicant on [DATE] 12:34:02" at bounding box center [853, 257] width 267 height 15
click at [627, 21] on img at bounding box center [629, 35] width 23 height 35
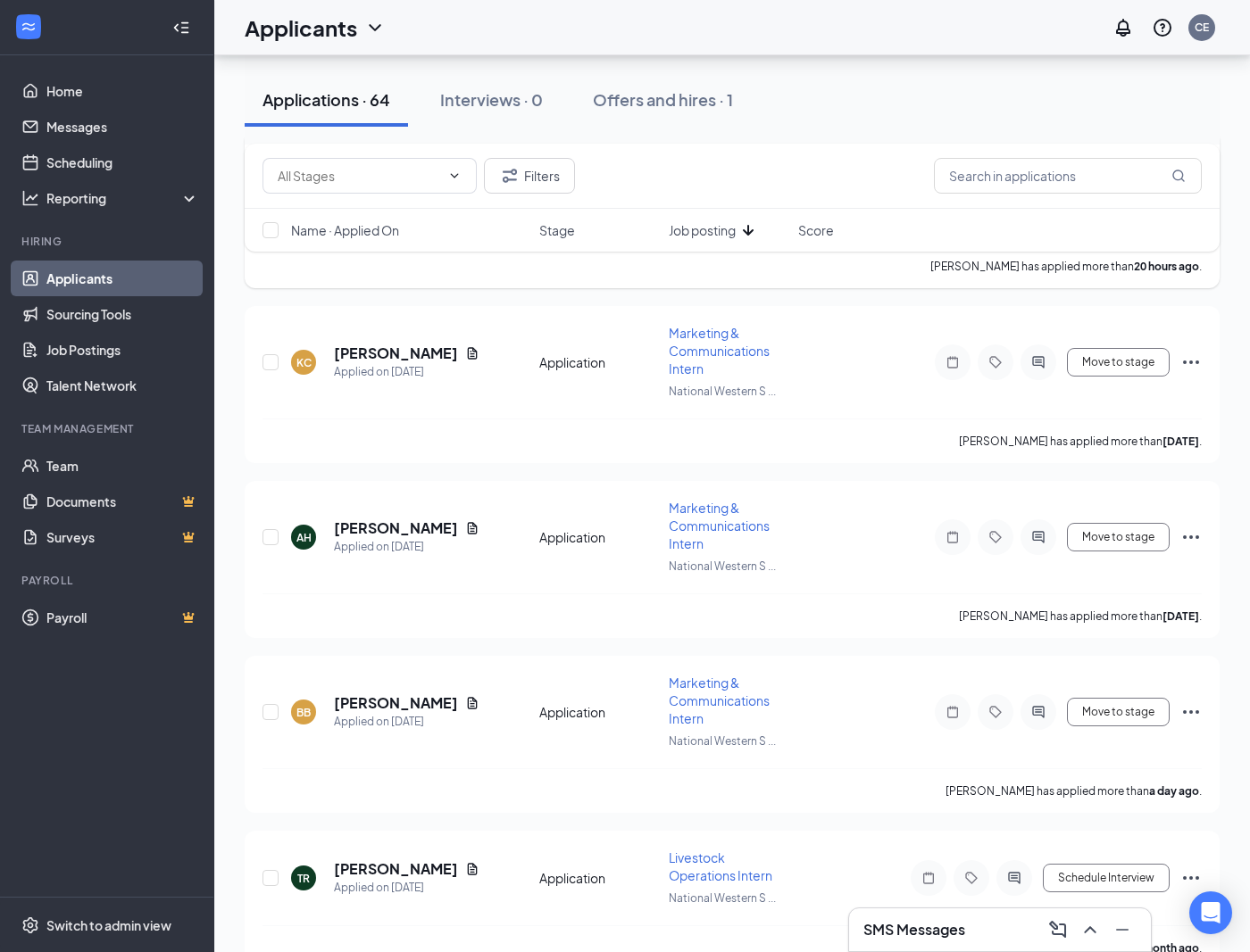
scroll to position [4245, 0]
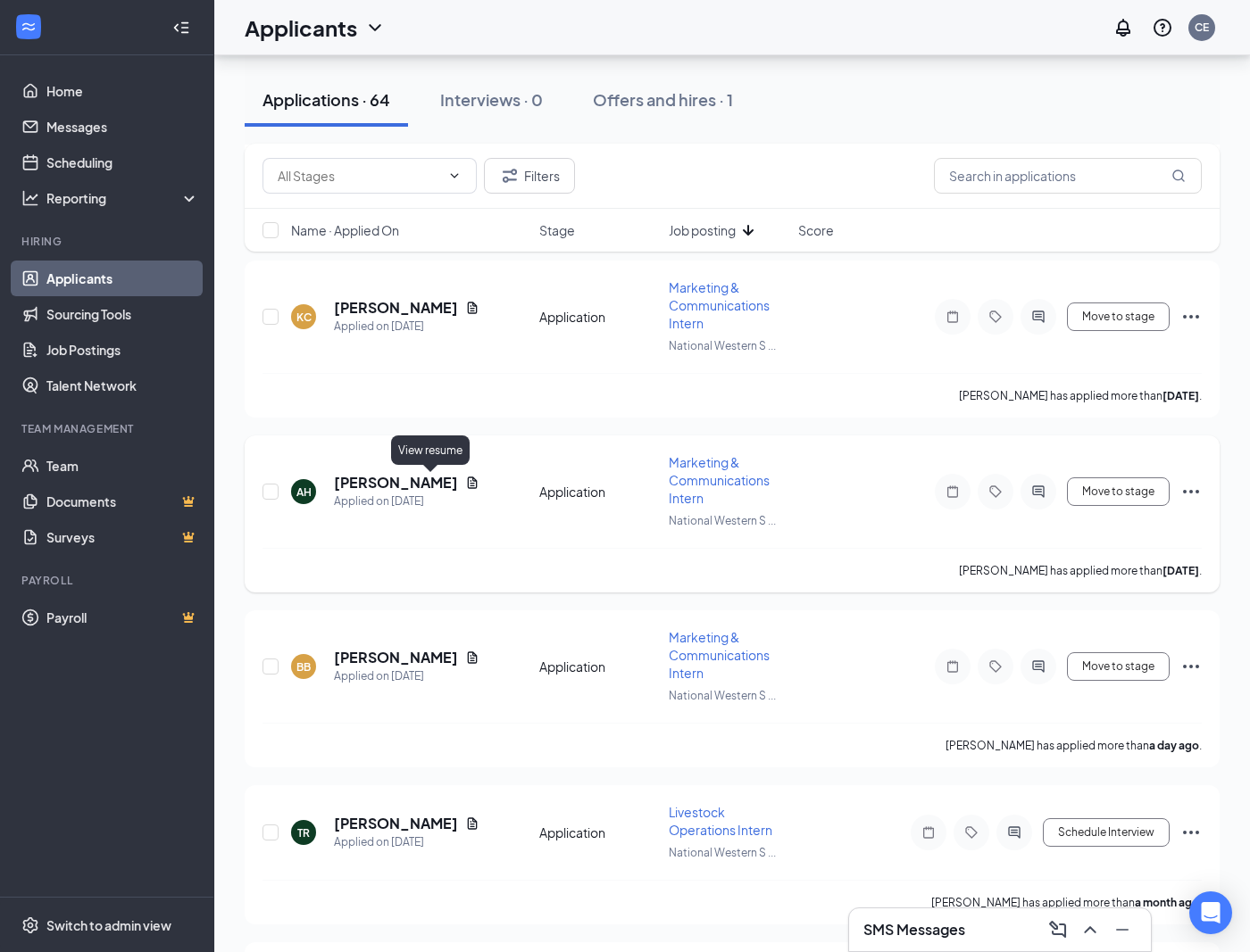
click at [465, 482] on icon "Document" at bounding box center [472, 483] width 15 height 15
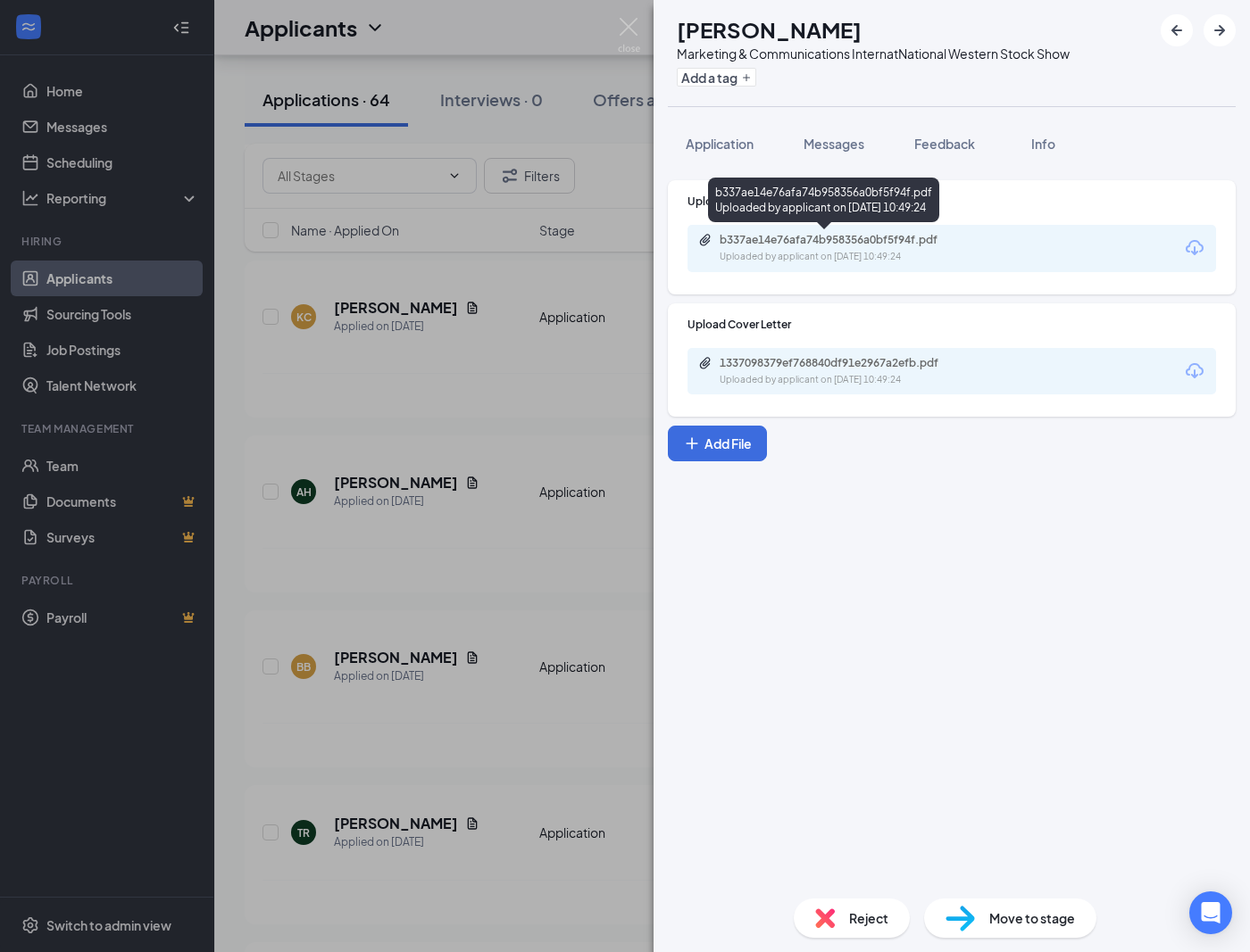
click at [756, 237] on div "b337ae14e76afa74b958356a0bf5f94f.pdf" at bounding box center [844, 240] width 250 height 15
click at [628, 26] on img at bounding box center [629, 35] width 23 height 35
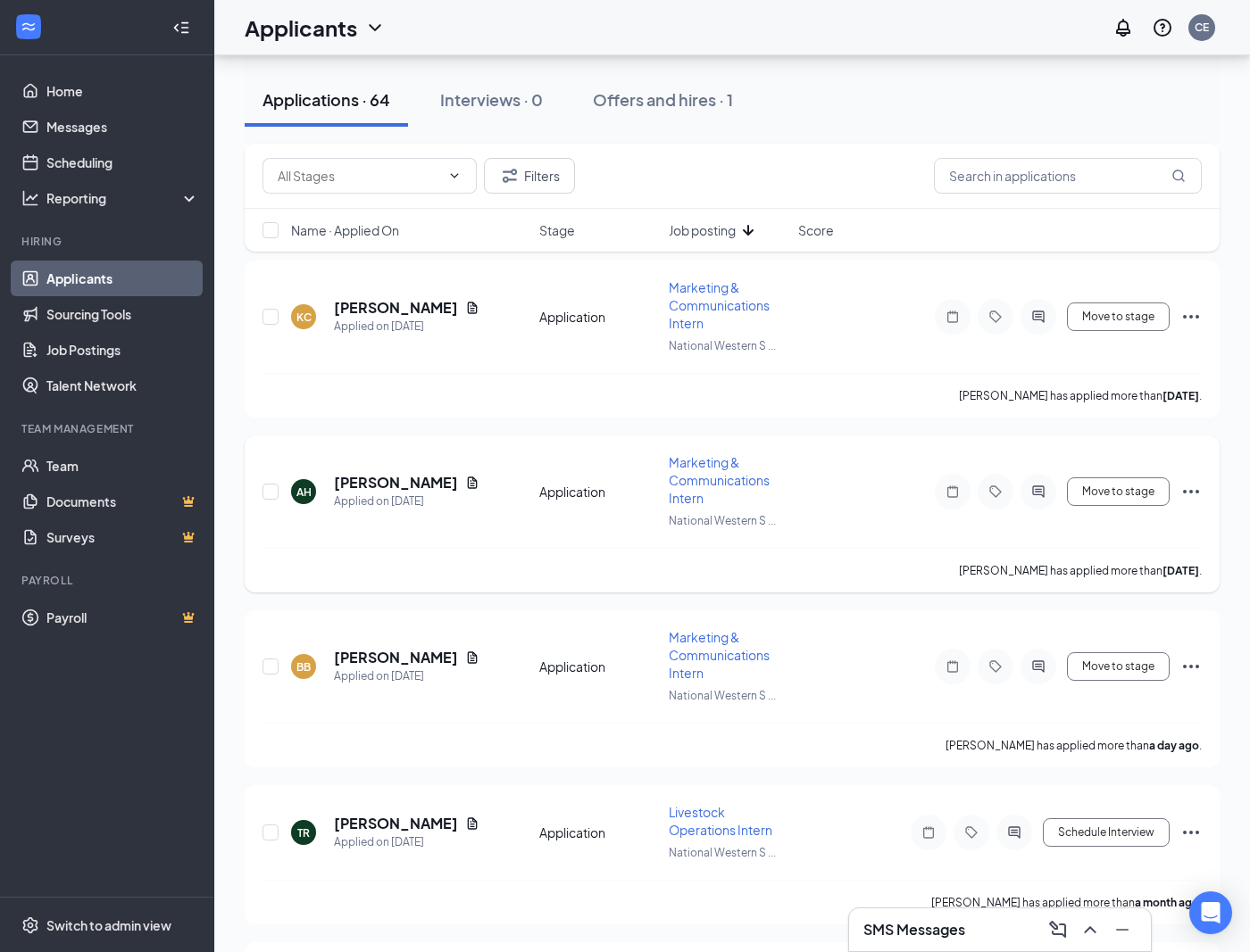
scroll to position [4337, 0]
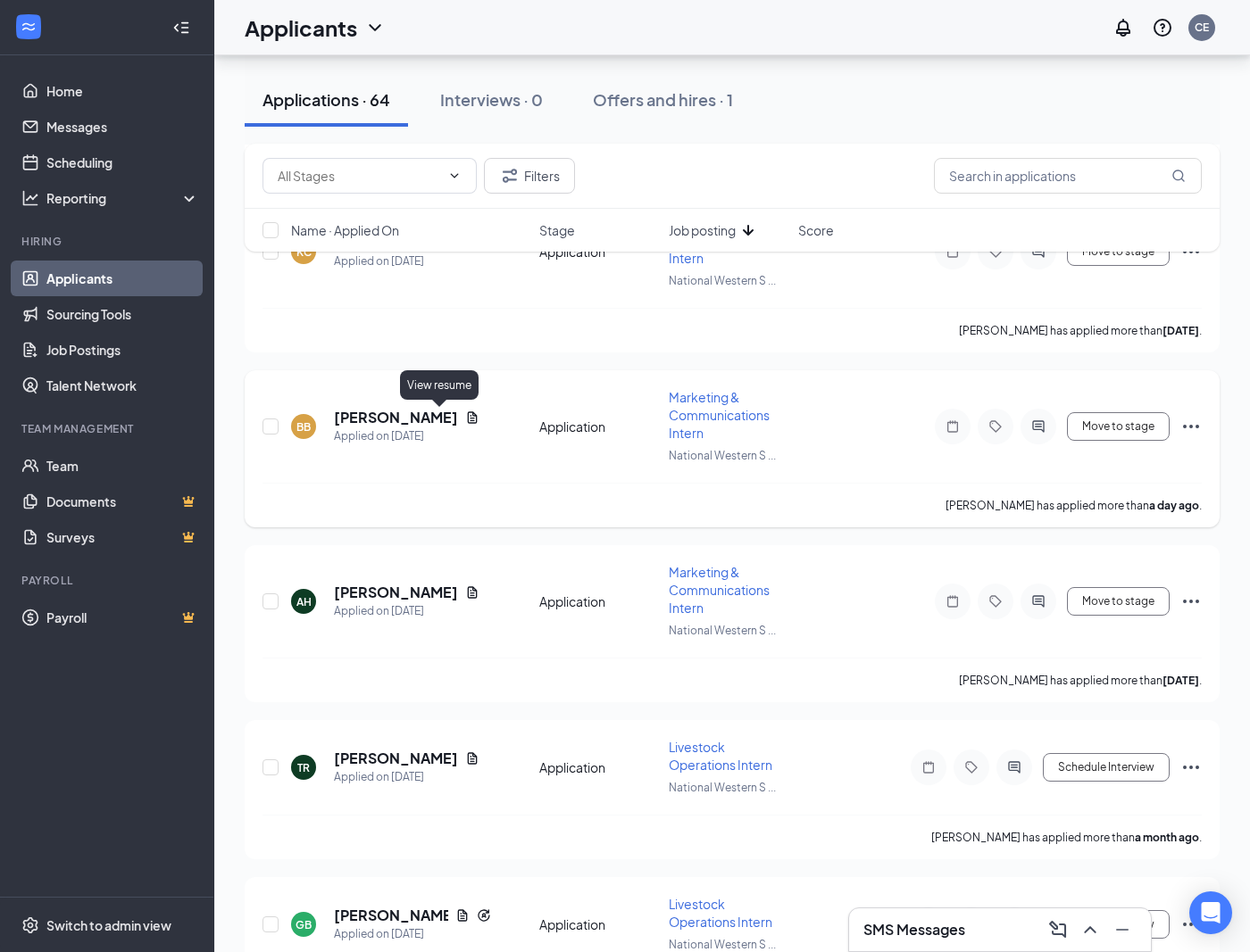
click at [465, 418] on icon "Document" at bounding box center [472, 417] width 15 height 15
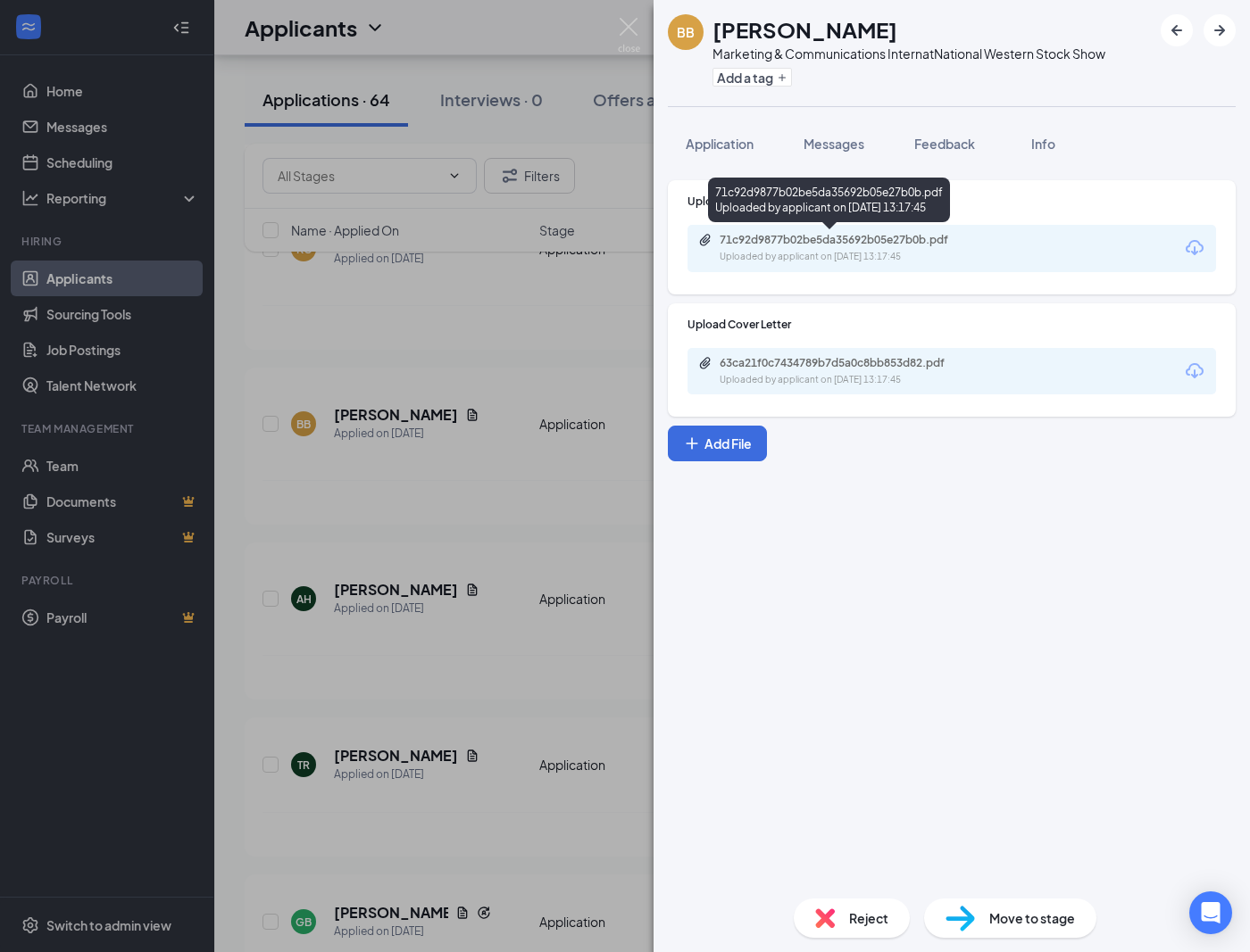
click at [801, 242] on div "71c92d9877b02be5da35692b05e27b0b.pdf" at bounding box center [844, 240] width 250 height 15
click at [624, 26] on img at bounding box center [629, 35] width 23 height 35
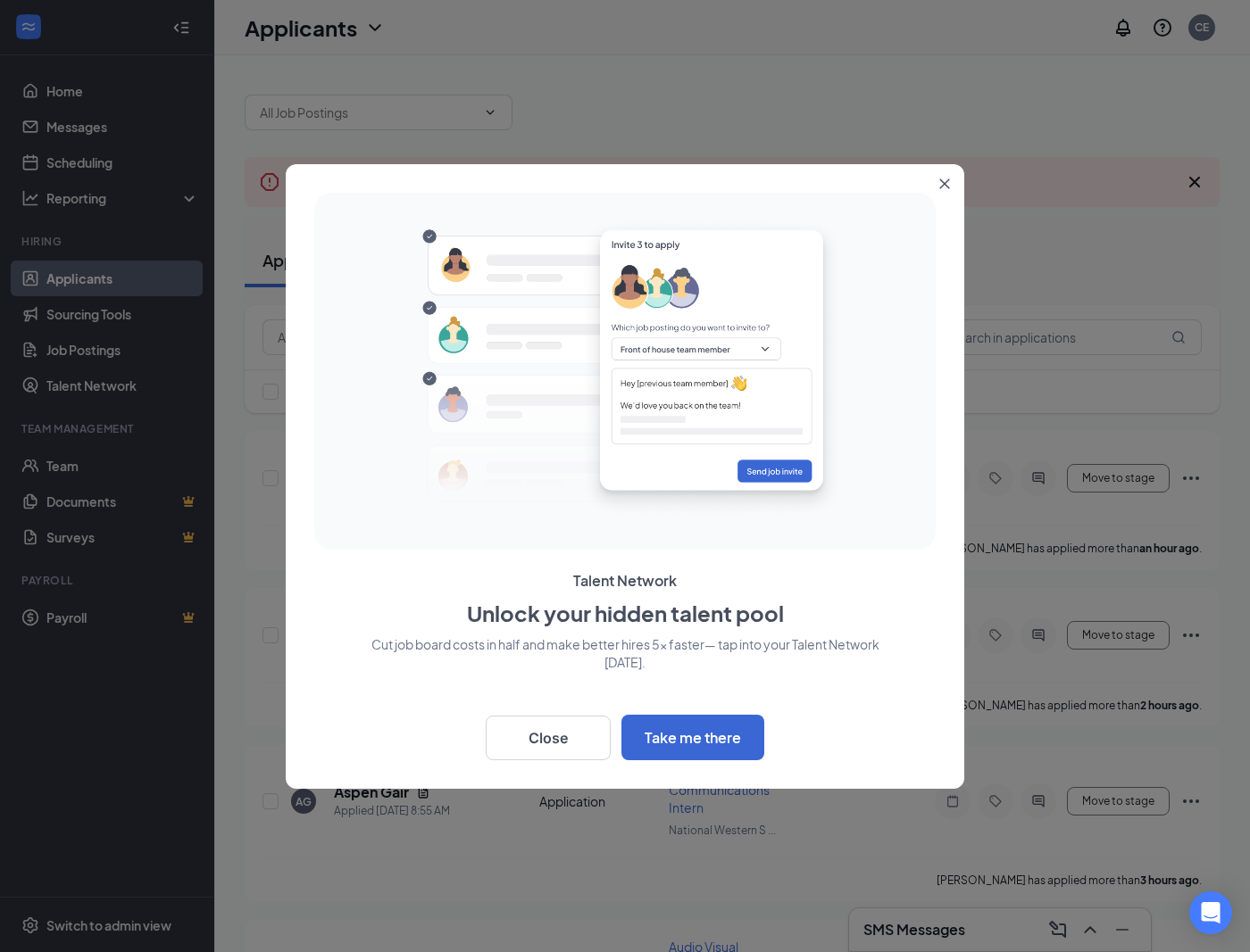
click at [950, 181] on button "Close" at bounding box center [947, 180] width 32 height 32
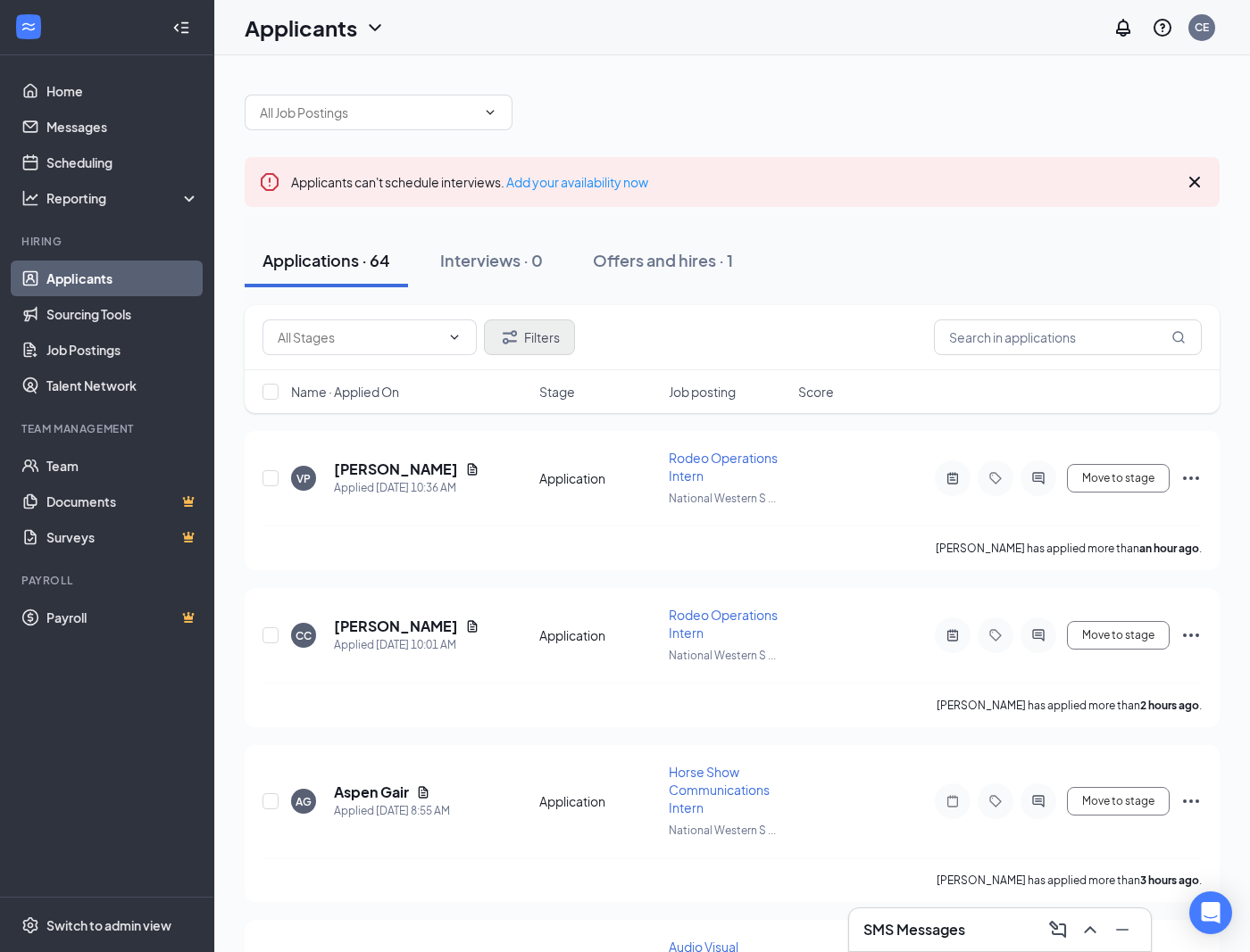
click at [512, 340] on icon "Filter" at bounding box center [509, 338] width 22 height 22
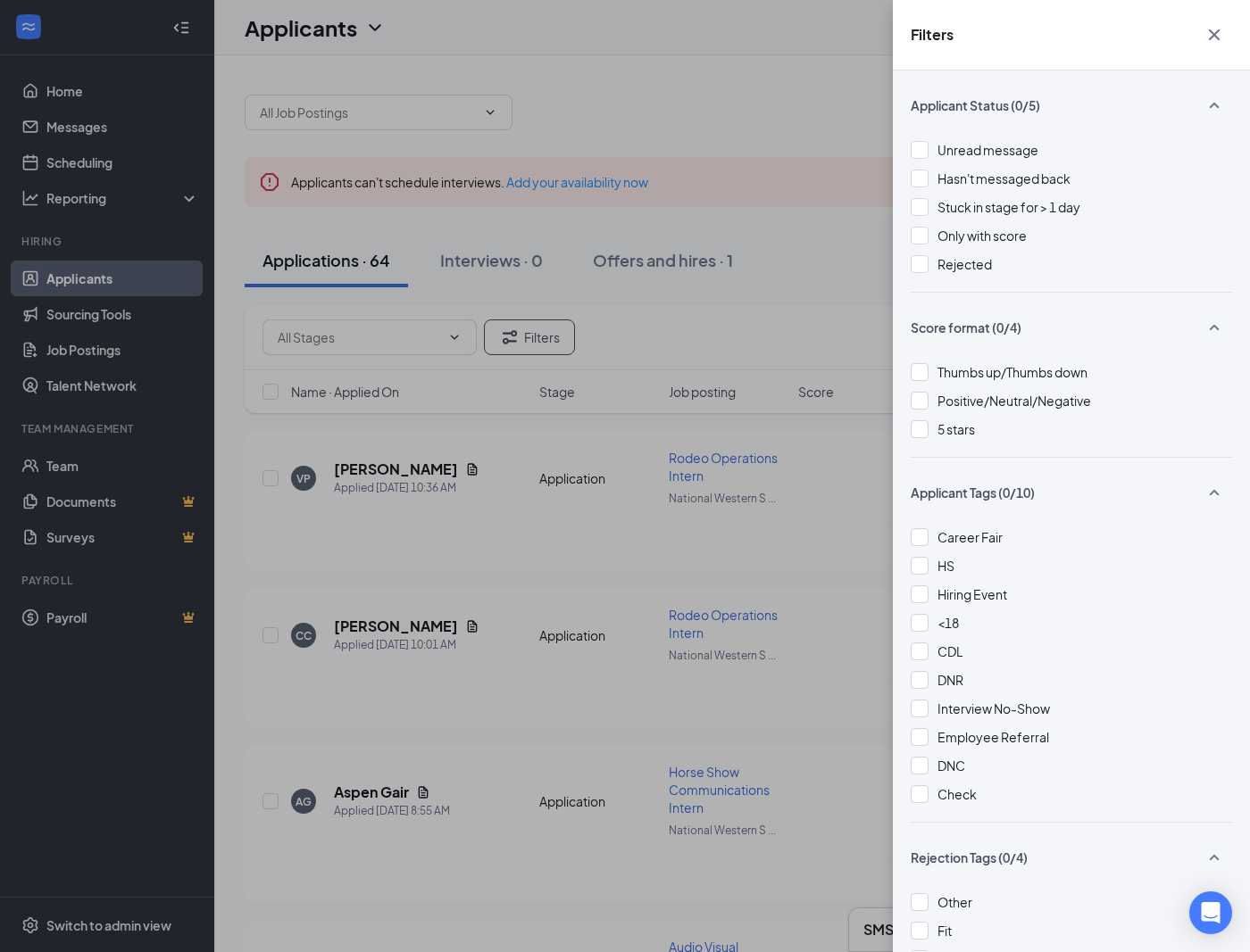
click at [1219, 30] on icon "Cross" at bounding box center [1214, 34] width 11 height 11
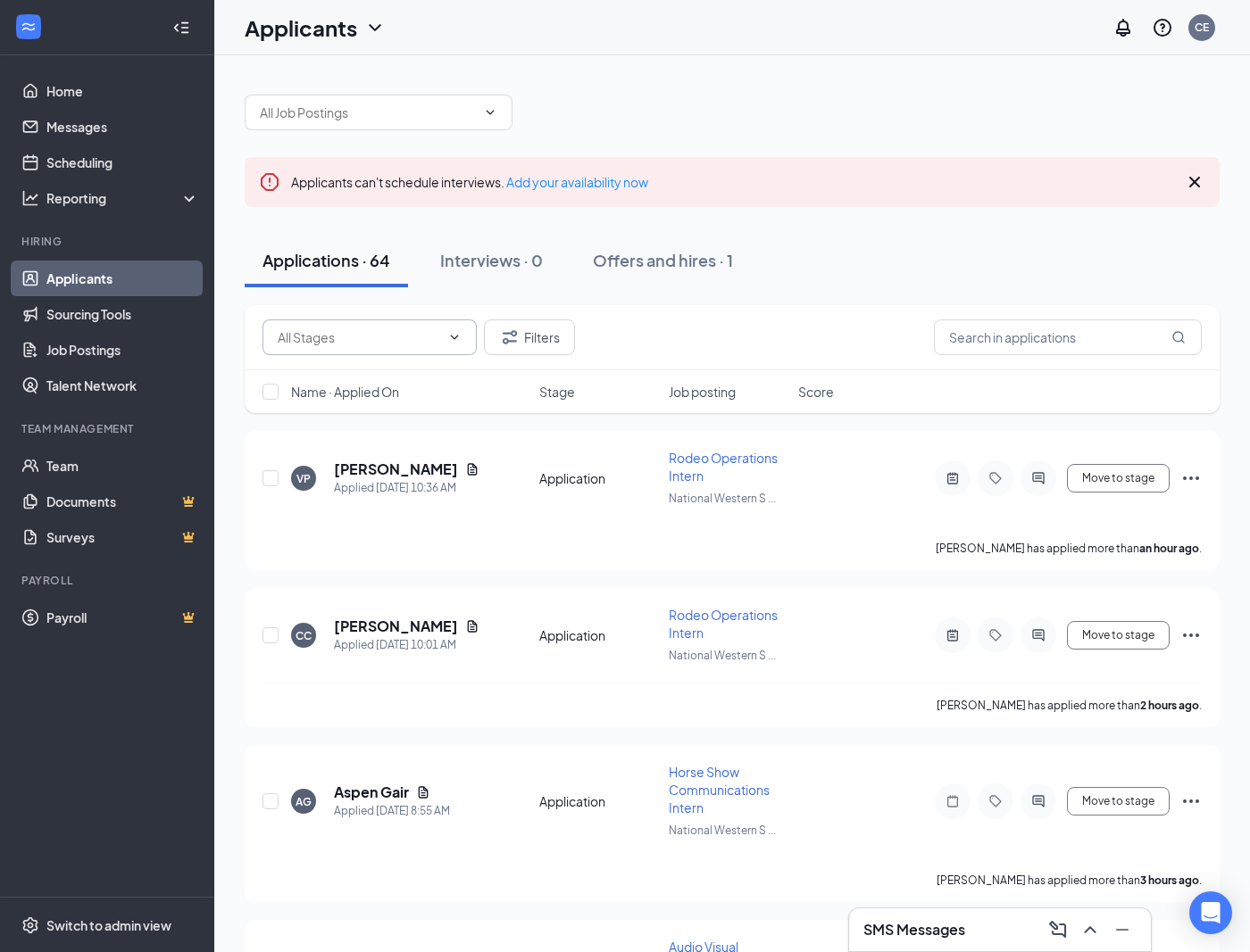
click at [317, 343] on input "text" at bounding box center [359, 337] width 163 height 20
click at [328, 333] on input "text" at bounding box center [359, 337] width 163 height 20
click at [363, 375] on div "Name · Applied On Stage Job posting Score" at bounding box center [732, 392] width 975 height 43
click at [402, 108] on input "text" at bounding box center [367, 113] width 216 height 20
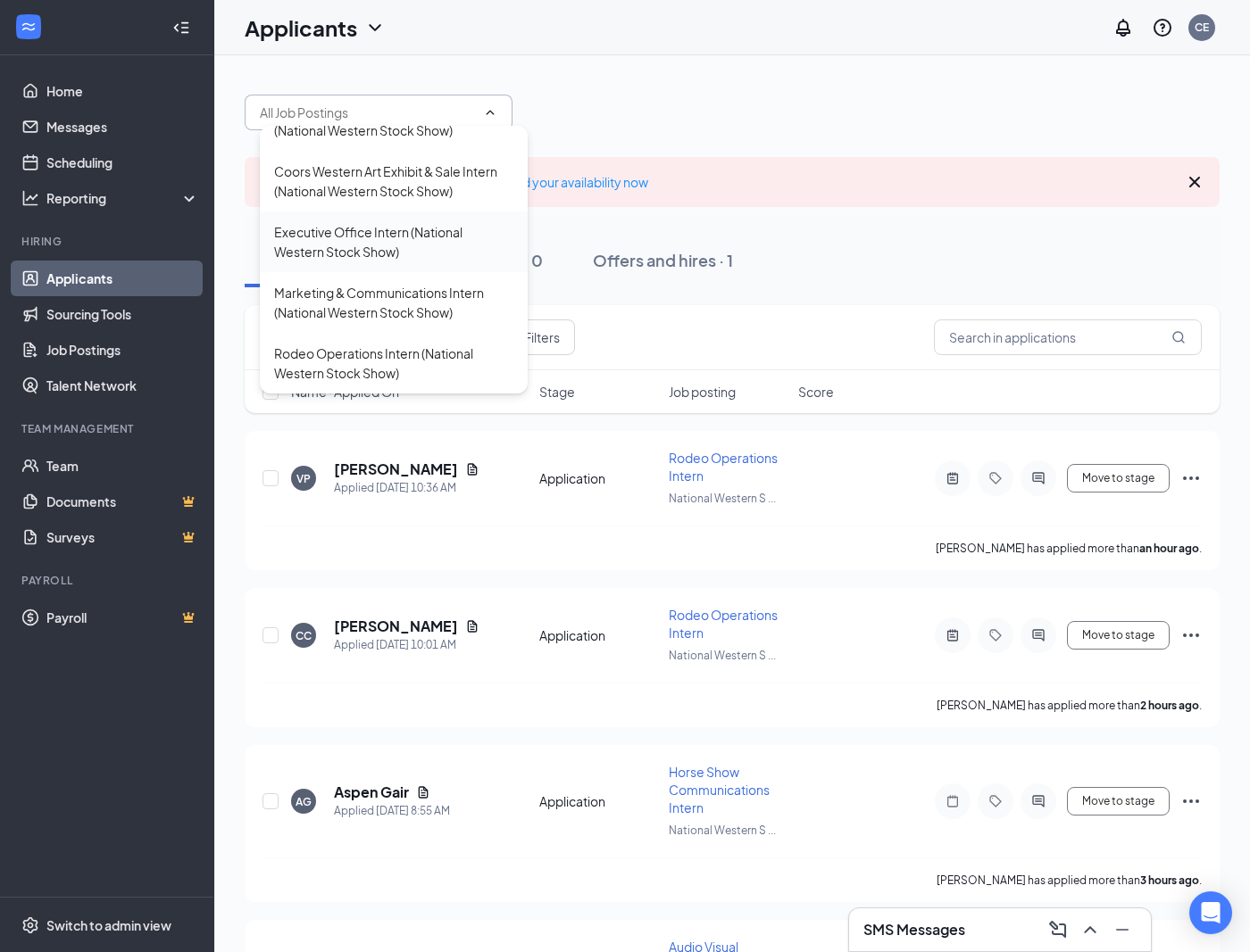
scroll to position [643, 0]
click at [401, 308] on div "Marketing & Communications Intern (National Western Stock Show)" at bounding box center [394, 303] width 239 height 39
